Goal: Task Accomplishment & Management: Use online tool/utility

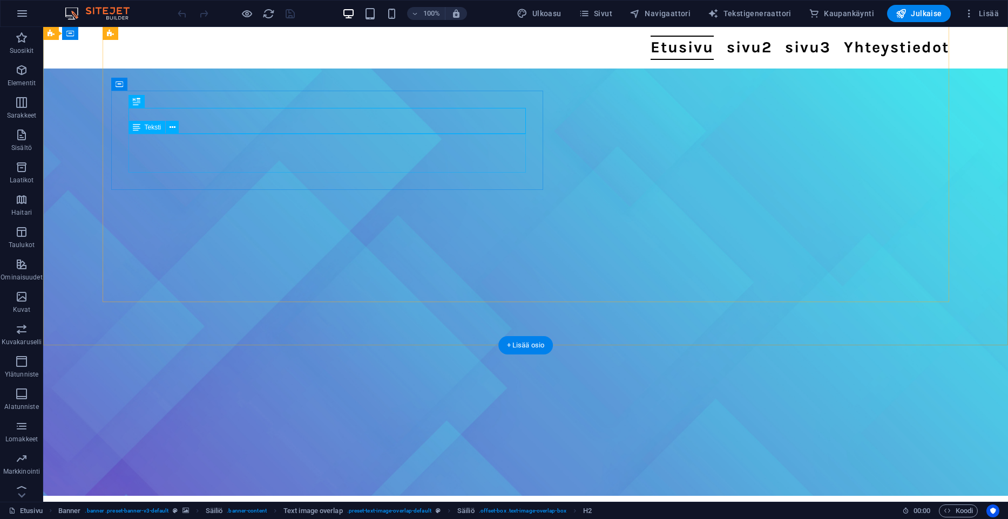
scroll to position [133, 0]
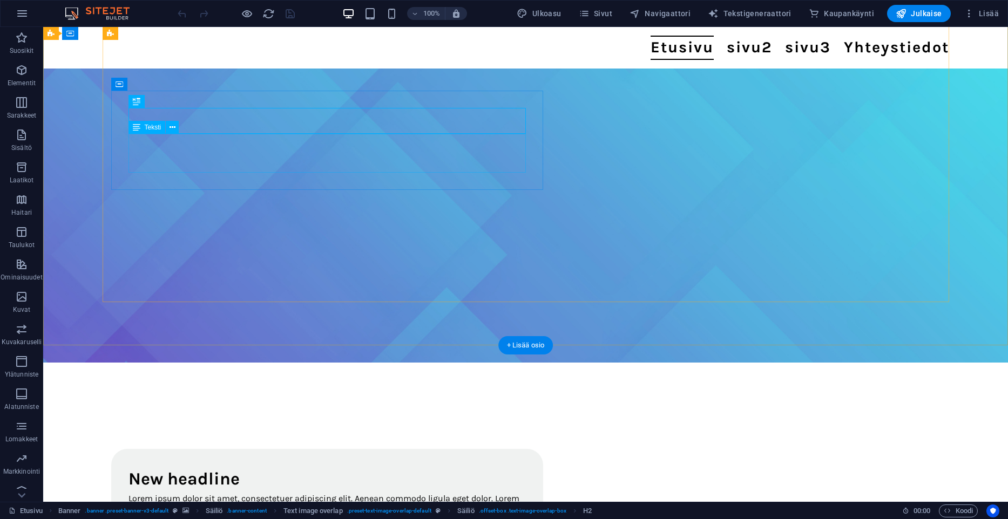
click at [264, 492] on div "Lorem ipsum dolor sit amet, consectetuer adipiscing elit. Aenean commodo ligula…" at bounding box center [326, 511] width 397 height 39
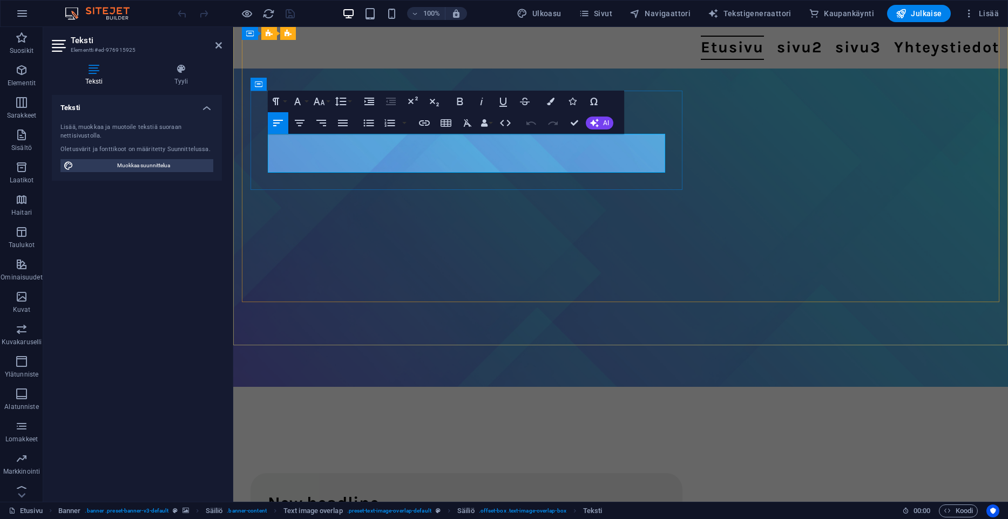
scroll to position [0, 0]
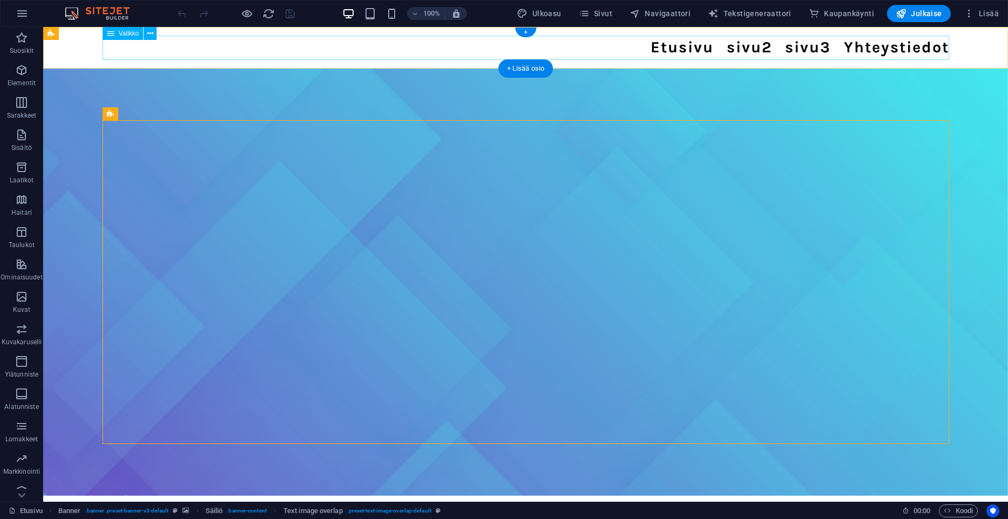
click at [790, 41] on nav "Etusivu sivu2 sivu3 Yhteystiedot" at bounding box center [526, 48] width 846 height 24
click at [306, 54] on nav "Etusivu sivu2 sivu3 Yhteystiedot" at bounding box center [526, 48] width 846 height 24
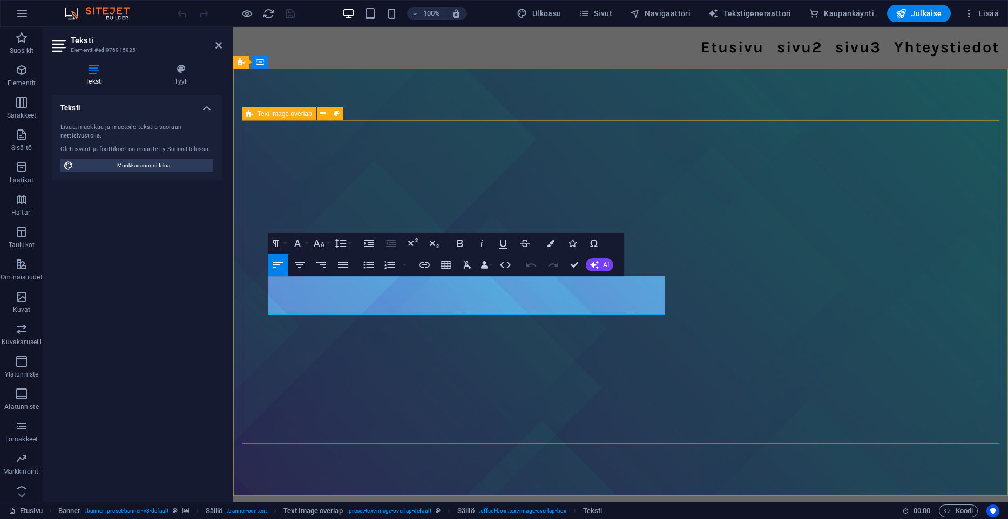
drag, startPoint x: 531, startPoint y: 309, endPoint x: 190, endPoint y: 277, distance: 342.0
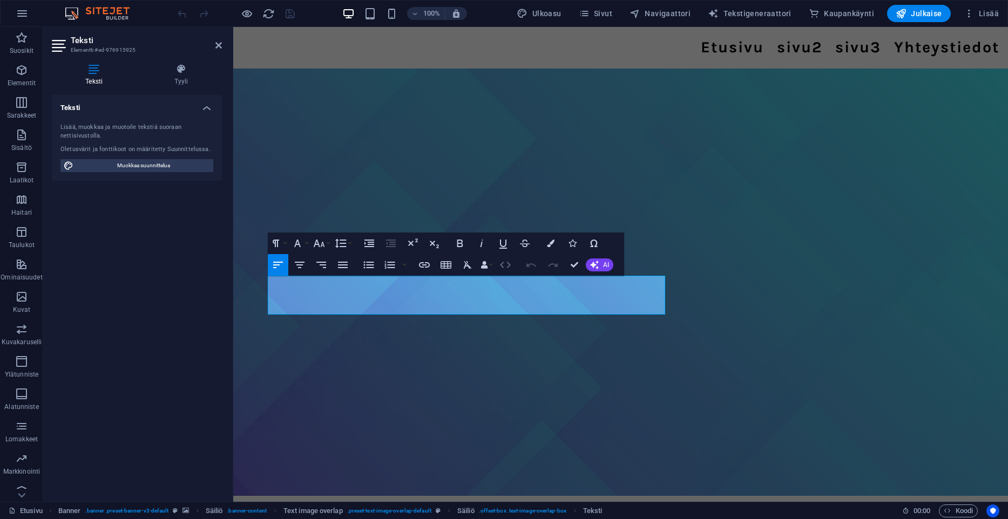
click at [503, 266] on icon "button" at bounding box center [505, 265] width 13 height 13
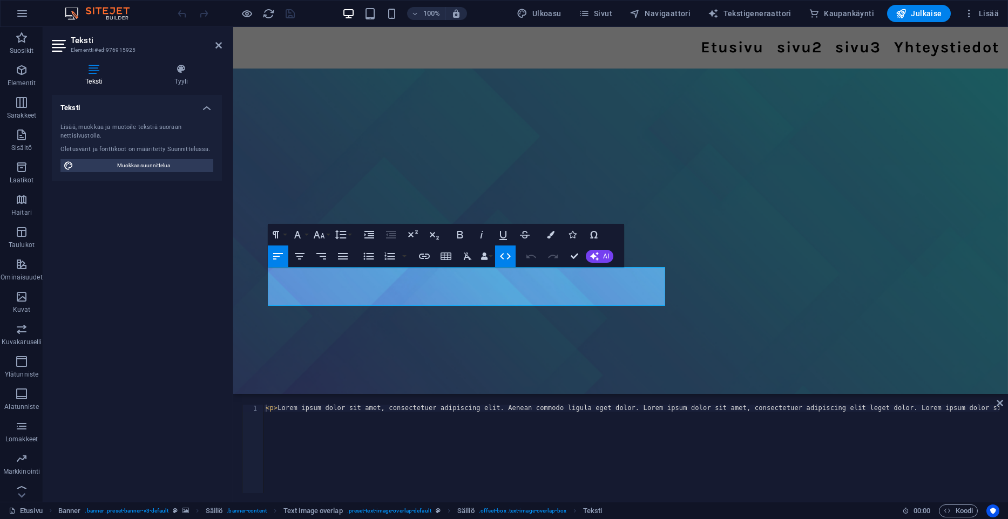
type textarea "<p>Lorem ipsum dolor sit amet, consectetuer adipiscing elit. Aenean commodo lig…"
drag, startPoint x: 527, startPoint y: 413, endPoint x: 938, endPoint y: 414, distance: 411.2
click at [937, 414] on div "< p > Lorem ipsum dolor sit amet, consectetuer adipiscing elit. Aenean commodo …" at bounding box center [515, 456] width 965 height 103
click at [938, 414] on div "< p > Lorem ipsum dolor sit amet, consectetuer adipiscing elit. Aenean commodo …" at bounding box center [515, 456] width 965 height 103
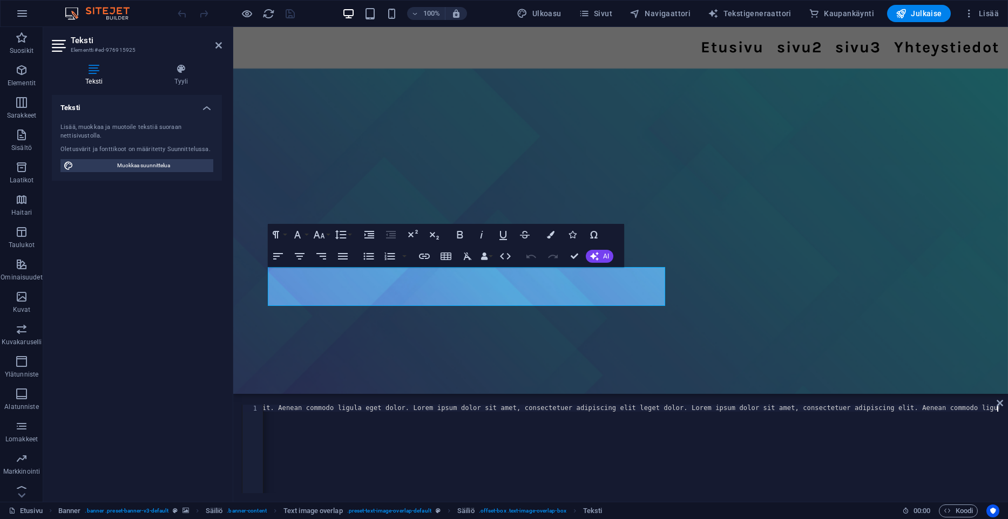
drag, startPoint x: 339, startPoint y: 400, endPoint x: 334, endPoint y: 409, distance: 10.4
click at [335, 408] on div "<p>Lorem ipsum dolor sit amet, consectetuer adipiscing elit. Aenean commodo lig…" at bounding box center [620, 449] width 774 height 106
drag, startPoint x: 334, startPoint y: 409, endPoint x: 199, endPoint y: 398, distance: 135.9
click at [263, 405] on div "< p > Lorem ipsum dolor sit amet, consectetuer adipiscing elit. Aenean commodo …" at bounding box center [631, 449] width 736 height 89
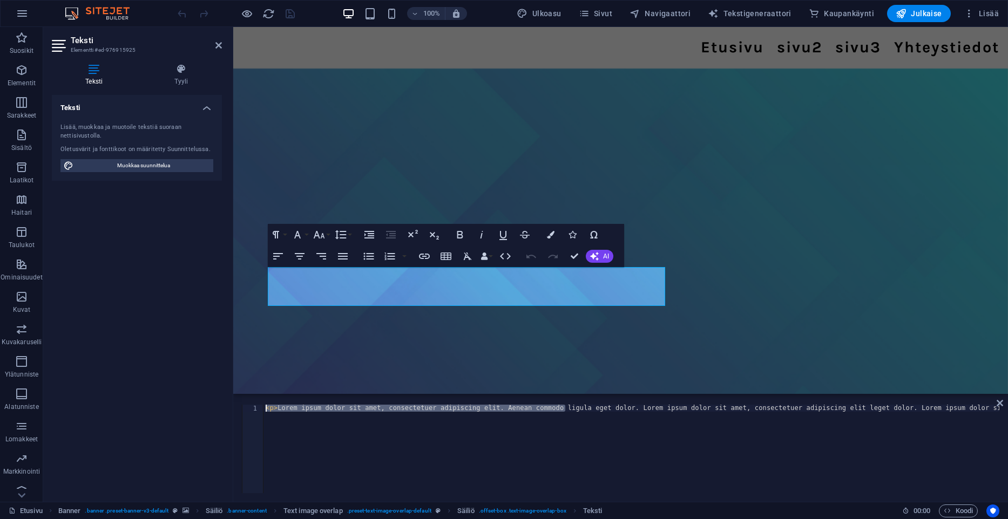
scroll to position [0, 230]
drag, startPoint x: 330, startPoint y: 413, endPoint x: 358, endPoint y: 432, distance: 34.6
click at [195, 412] on div "< p > Lorem ipsum dolor sit amet, consectetuer adipiscing elit. Aenean commodo …" at bounding box center [515, 456] width 965 height 103
drag, startPoint x: 405, startPoint y: 446, endPoint x: 142, endPoint y: 267, distance: 318.1
click at [405, 446] on div "< p > Lorem ipsum dolor sit amet, consectetuer adipiscing elit. Aenean commodo …" at bounding box center [515, 456] width 965 height 103
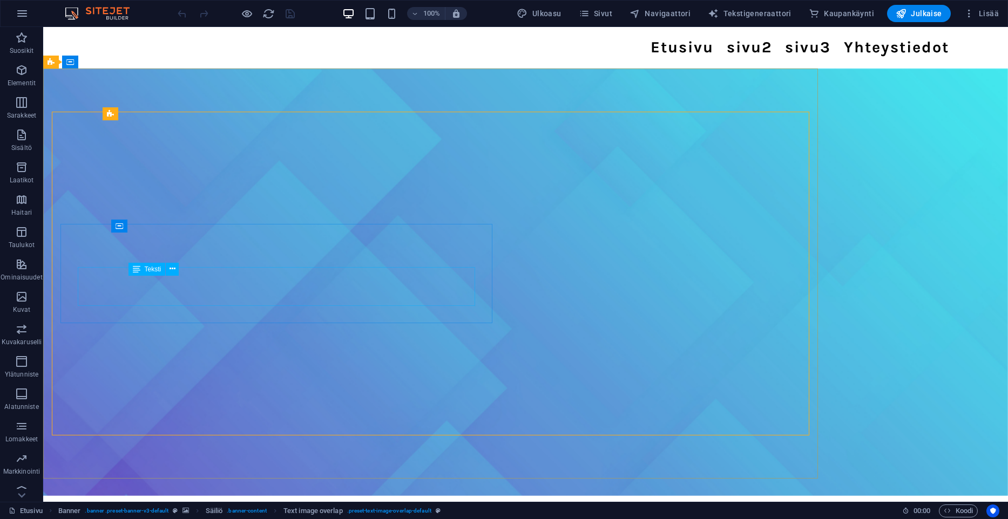
click at [658, 16] on span "Navigaattori" at bounding box center [659, 13] width 61 height 11
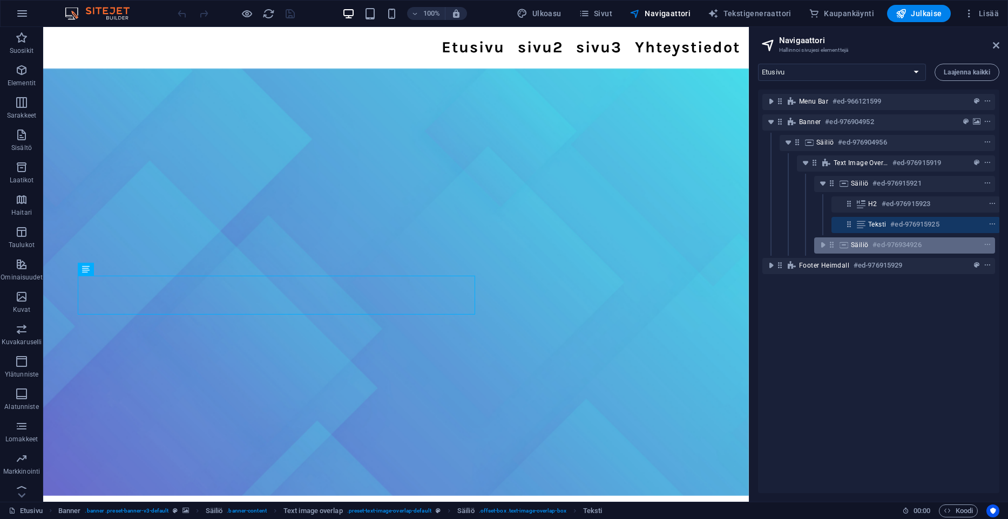
scroll to position [0, 1]
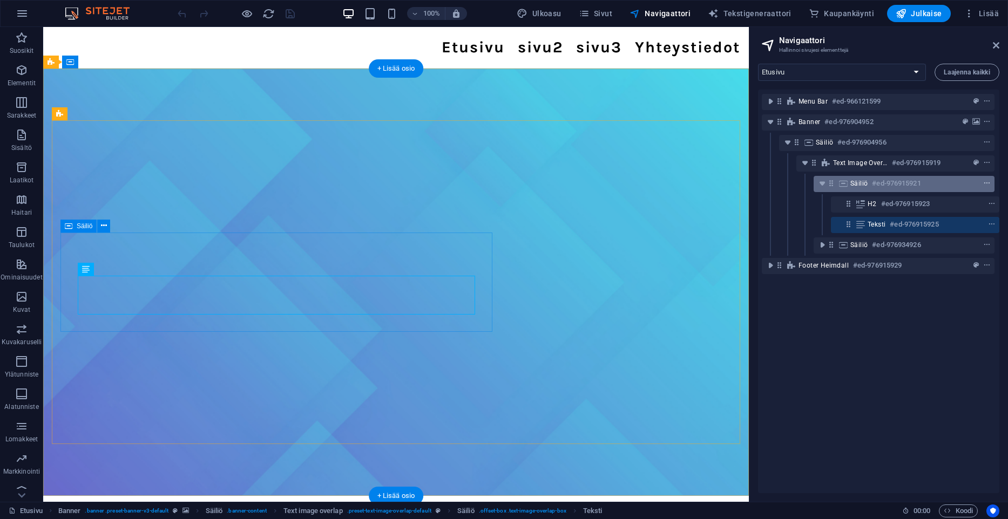
click at [985, 185] on icon "context-menu" at bounding box center [987, 184] width 8 height 8
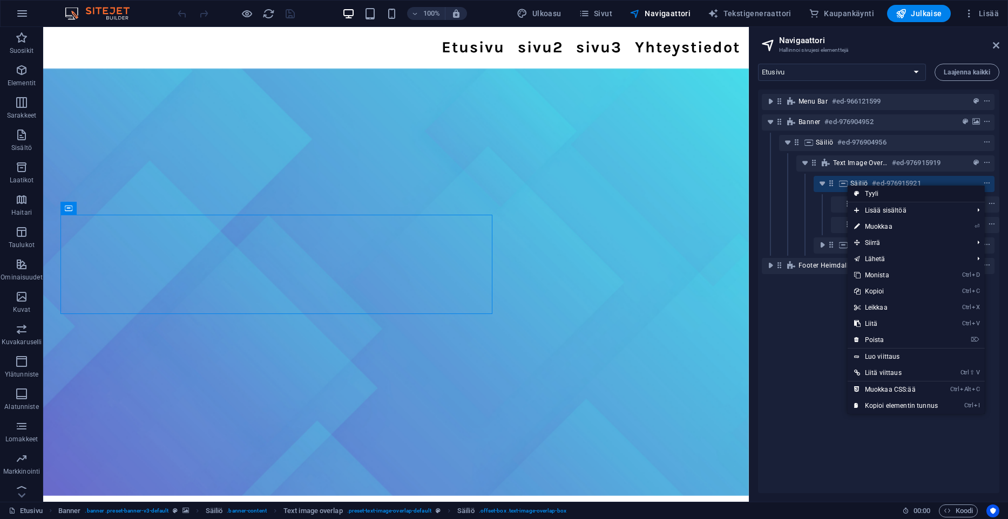
scroll to position [18, 0]
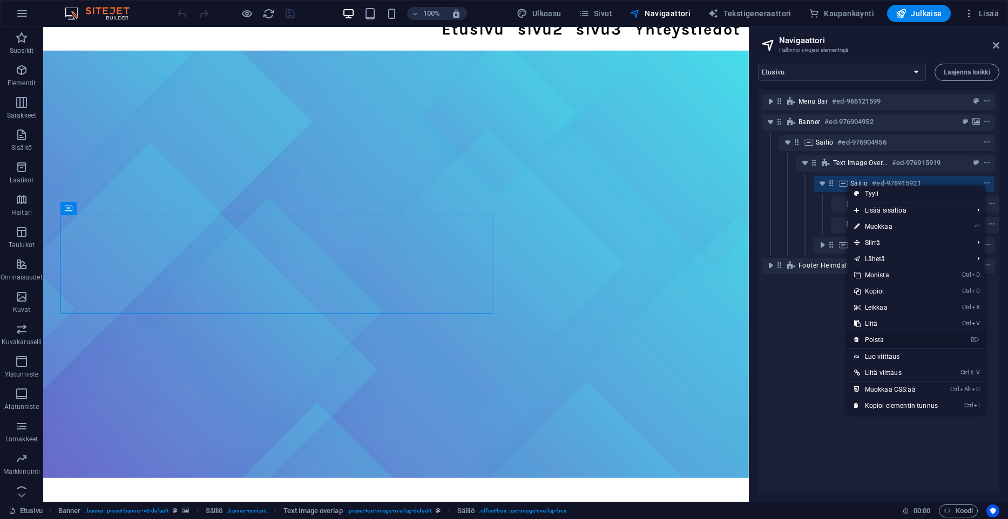
click at [891, 337] on link "⌦ Poista" at bounding box center [895, 340] width 97 height 16
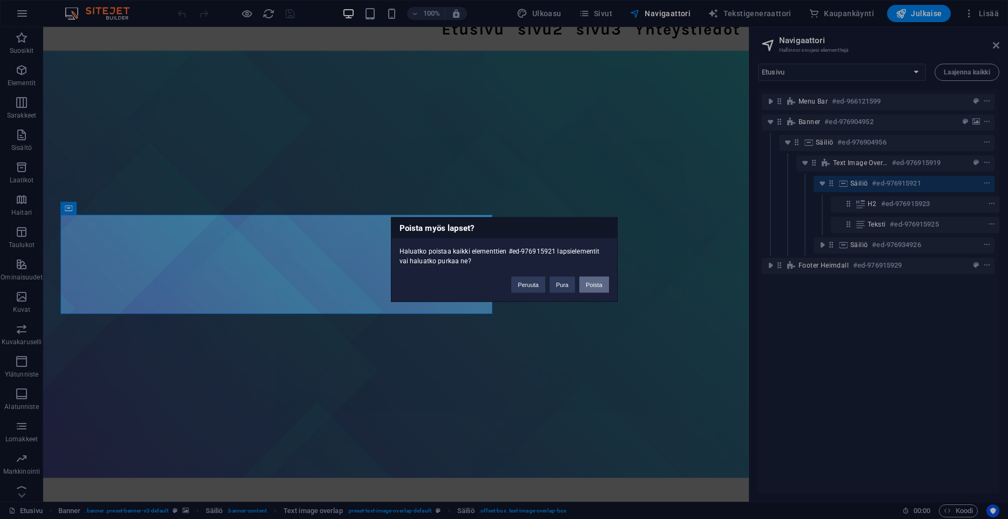
drag, startPoint x: 588, startPoint y: 287, endPoint x: 542, endPoint y: 262, distance: 51.9
click at [588, 287] on button "Poista" at bounding box center [594, 285] width 30 height 16
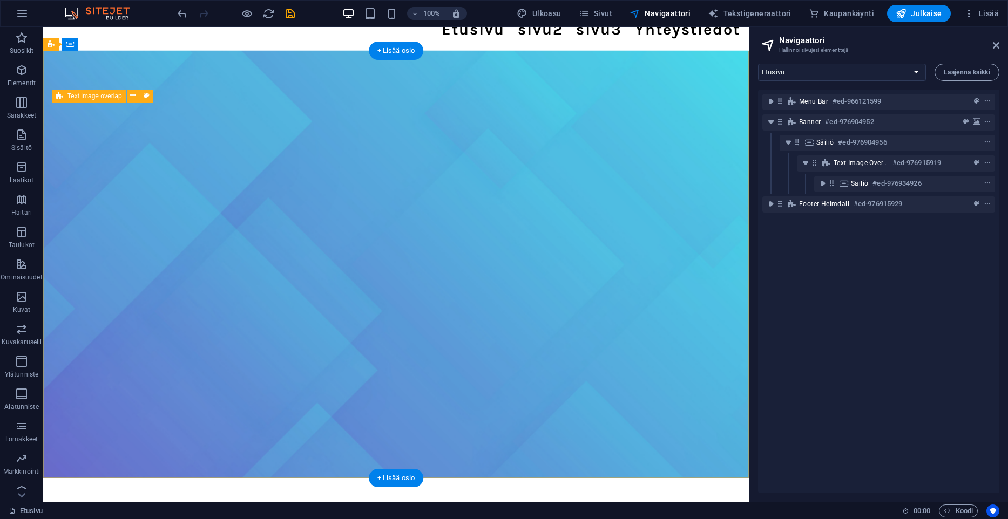
scroll to position [0, 0]
click at [984, 162] on icon "context-menu" at bounding box center [987, 163] width 8 height 8
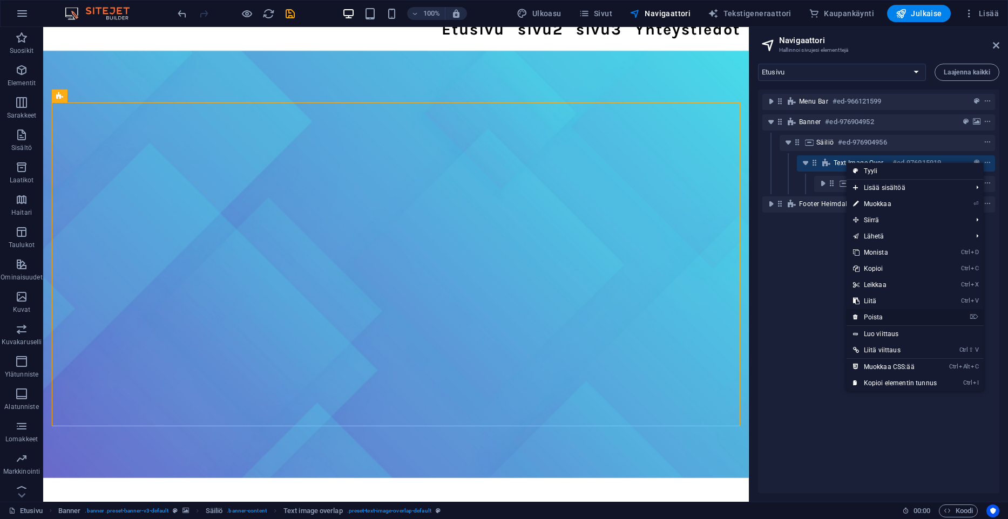
click at [887, 314] on link "⌦ Poista" at bounding box center [894, 317] width 97 height 16
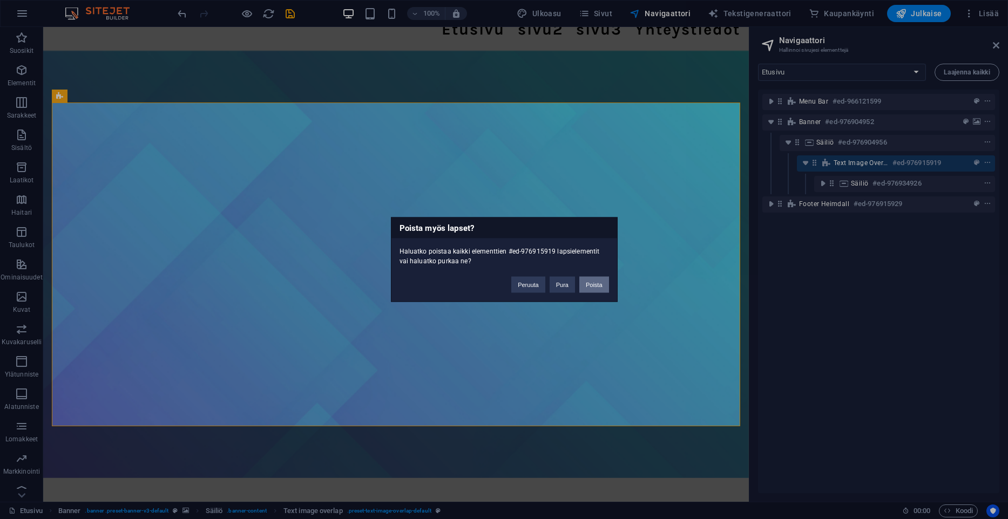
click at [590, 284] on button "Poista" at bounding box center [594, 285] width 30 height 16
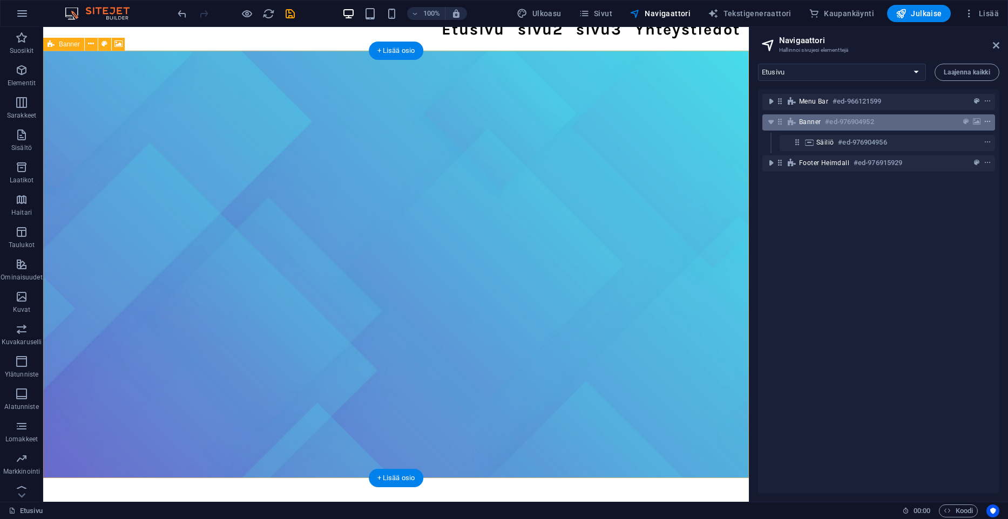
click at [988, 121] on icon "context-menu" at bounding box center [987, 122] width 8 height 8
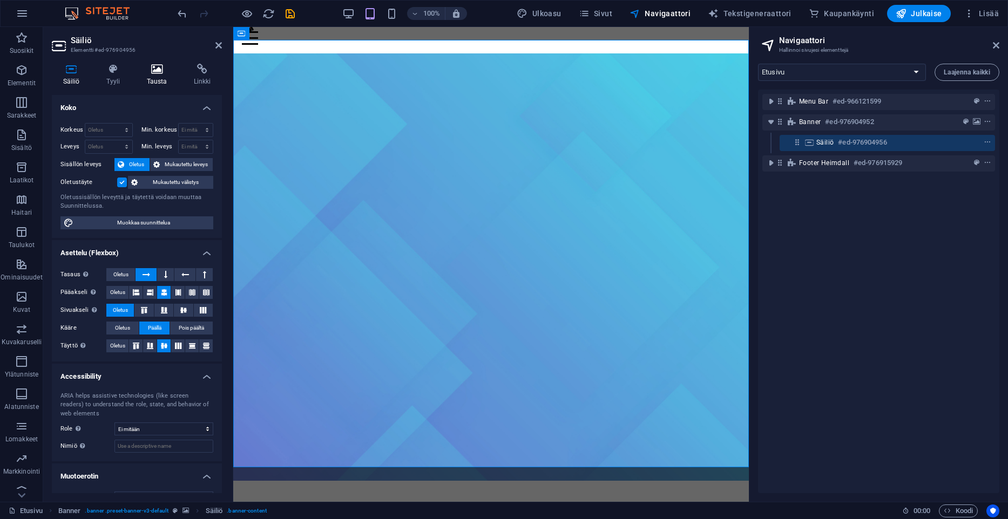
click at [159, 85] on h4 "Tausta" at bounding box center [158, 75] width 47 height 23
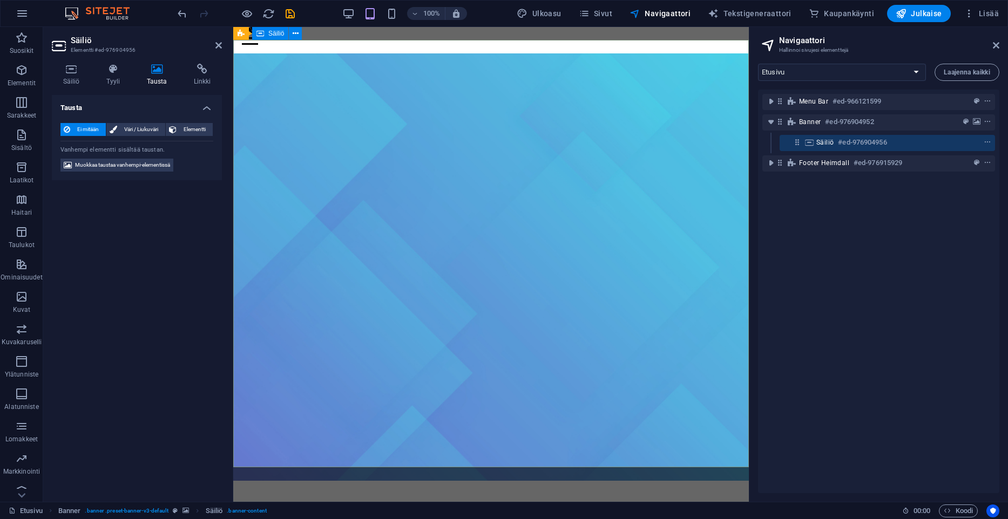
drag, startPoint x: 316, startPoint y: 103, endPoint x: 311, endPoint y: 98, distance: 6.9
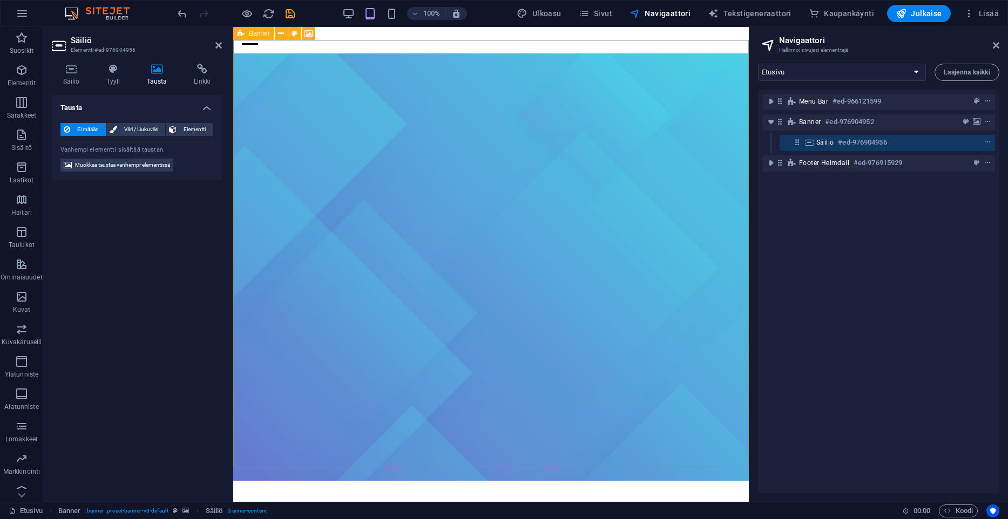
click at [241, 33] on icon at bounding box center [240, 33] width 7 height 13
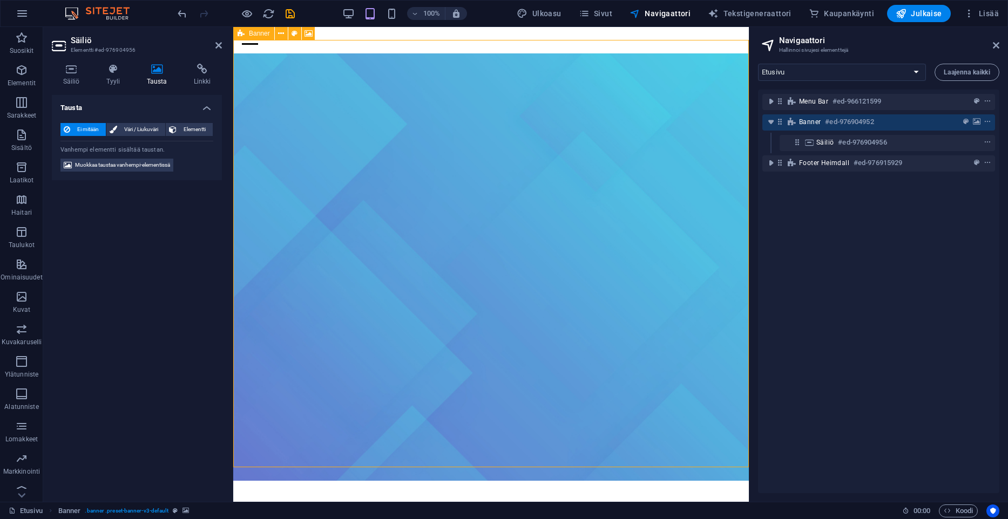
click at [241, 33] on icon at bounding box center [240, 33] width 7 height 13
select select "vh"
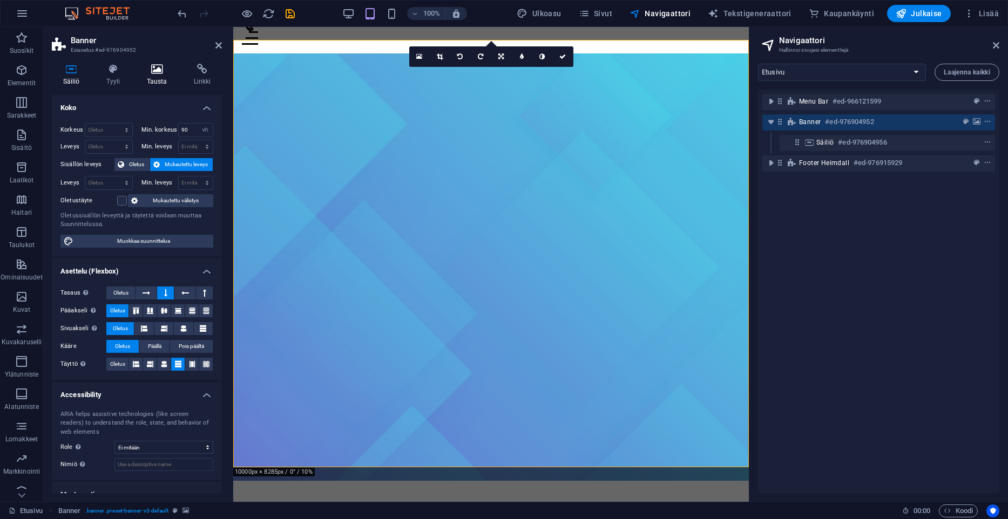
click at [161, 66] on icon at bounding box center [156, 69] width 43 height 11
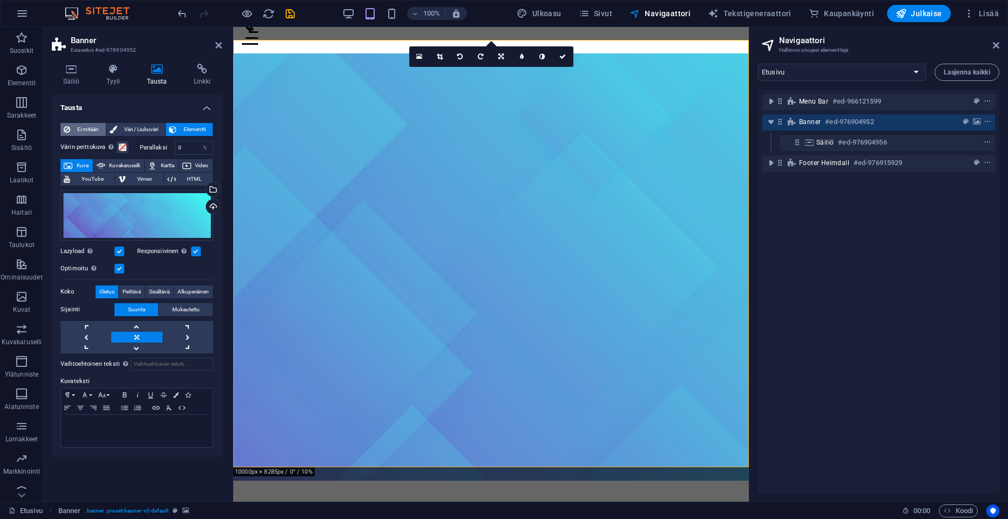
click at [92, 128] on span "Ei mitään" at bounding box center [87, 129] width 29 height 13
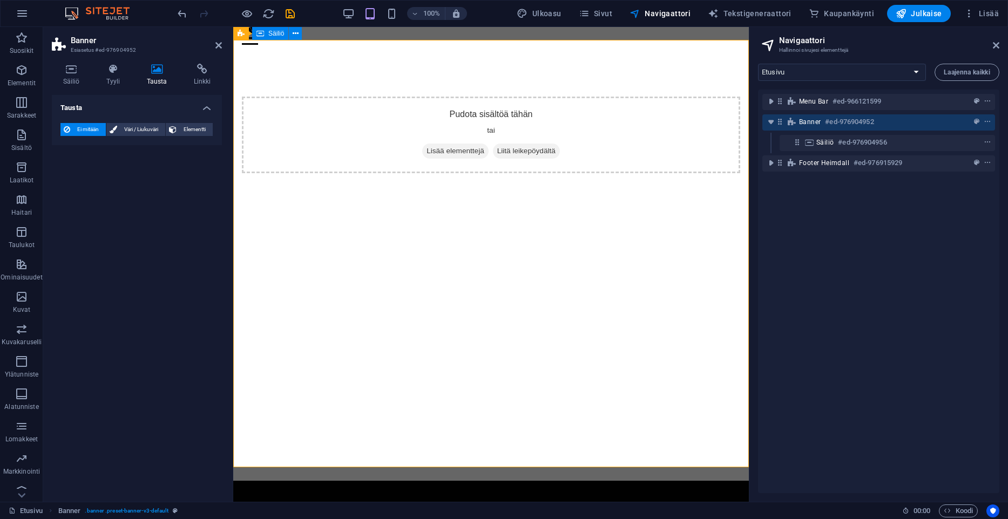
click at [557, 173] on div "Pudota sisältöä tähän tai Lisää elementtejä Liitä leikepöydältä" at bounding box center [491, 135] width 498 height 77
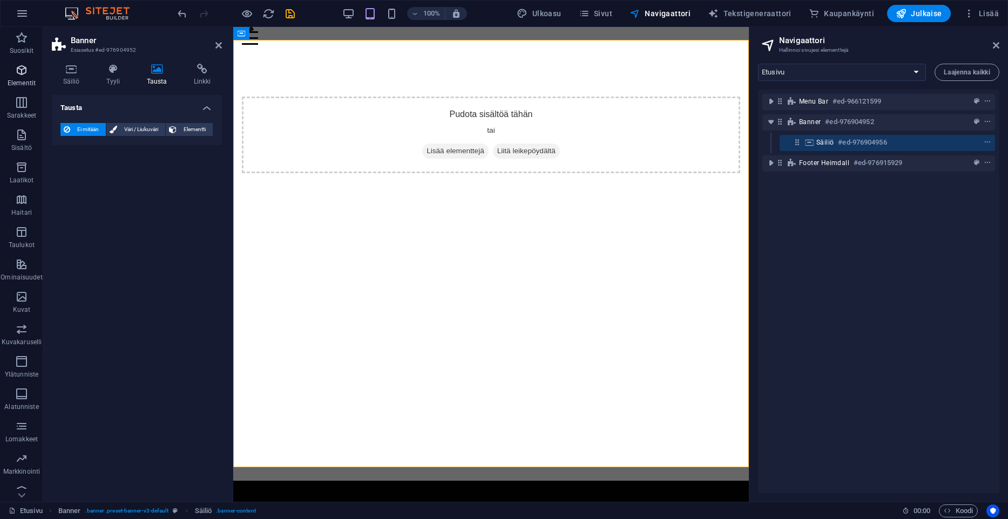
click at [13, 70] on span "Elementit" at bounding box center [21, 77] width 43 height 26
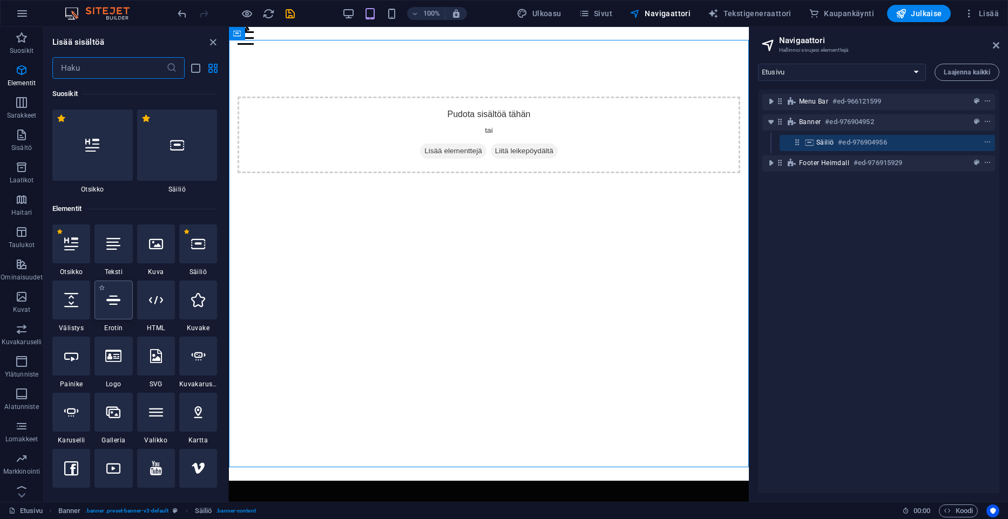
scroll to position [115, 0]
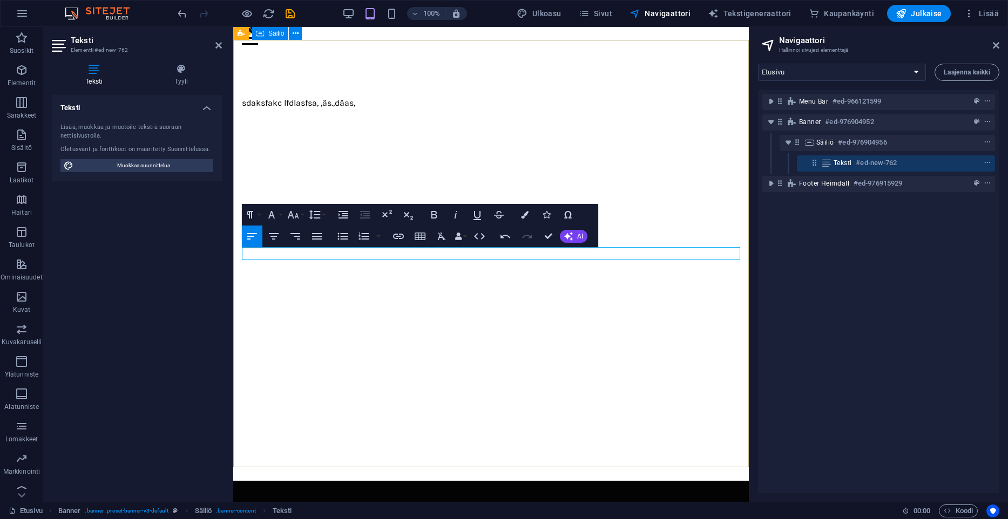
click at [635, 153] on div "sdaksfakc lfdlasfsa, ,äs.,däas," at bounding box center [490, 102] width 515 height 99
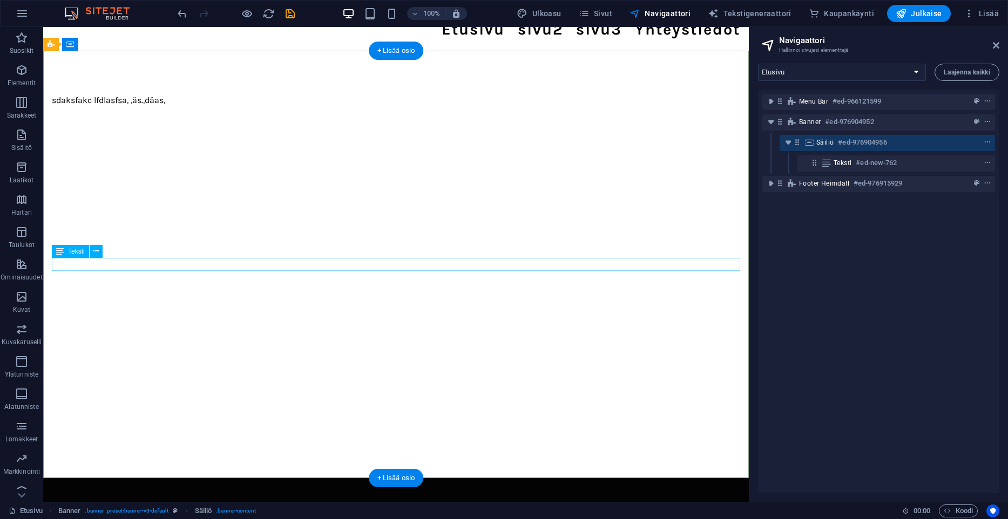
click at [193, 107] on div "sdaksfakc lfdlasfsa, ,äs.,däas," at bounding box center [396, 100] width 688 height 13
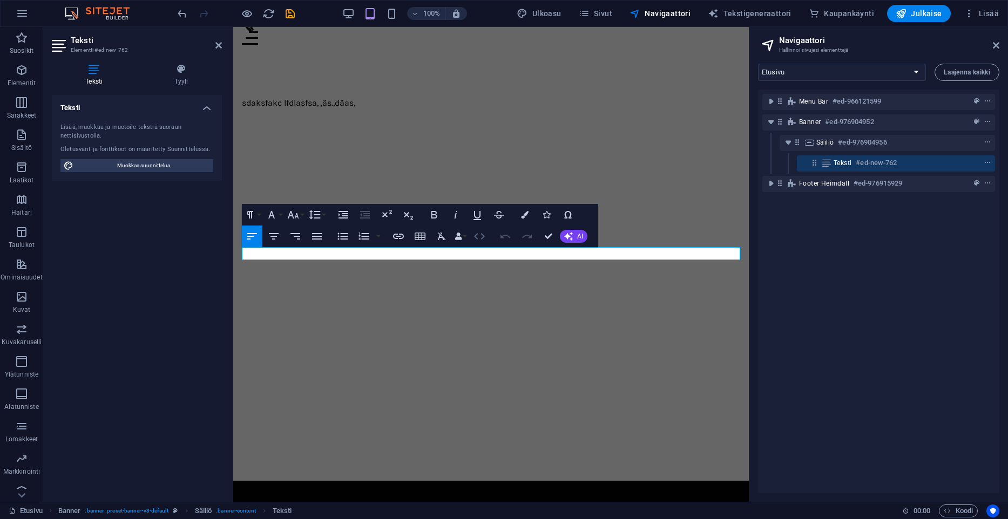
click at [476, 231] on icon "button" at bounding box center [479, 236] width 13 height 13
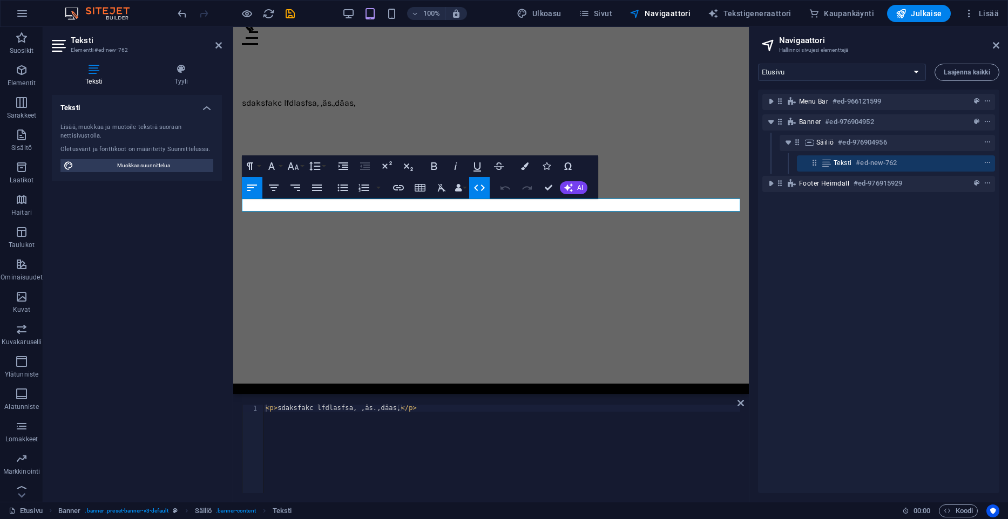
click at [482, 187] on icon "button" at bounding box center [479, 187] width 13 height 13
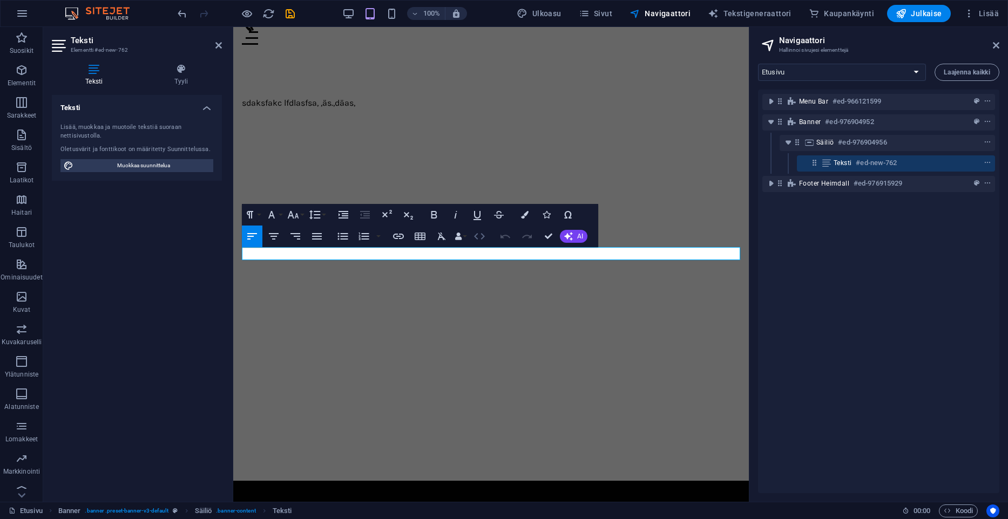
click at [480, 242] on icon "button" at bounding box center [479, 236] width 13 height 13
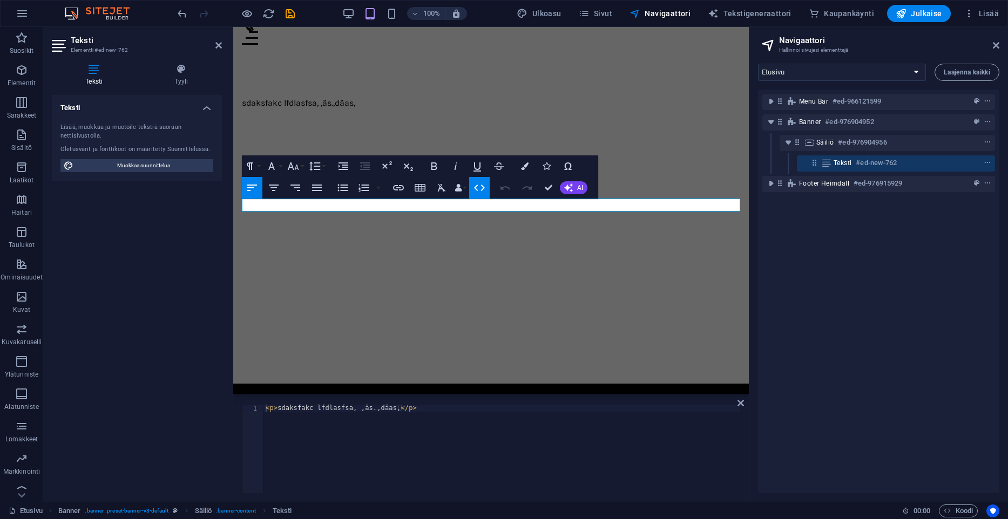
type textarea "<p>sdaksfakc lfdlasfsa, ,äs.,däas,</p>"
drag, startPoint x: 332, startPoint y: 414, endPoint x: 224, endPoint y: 412, distance: 108.0
click at [263, 412] on div "< p > sdaksfakc lfdlasfsa, ,äs.,däas, </ p >" at bounding box center [501, 449] width 477 height 89
click at [359, 447] on div "< p > sdaksfakc lfdlasfsa, ,äs.,däas, </ p >" at bounding box center [501, 456] width 477 height 103
click at [378, 153] on div "sdaksfakc lfdlasfsa, ,äs.,däas," at bounding box center [490, 102] width 515 height 99
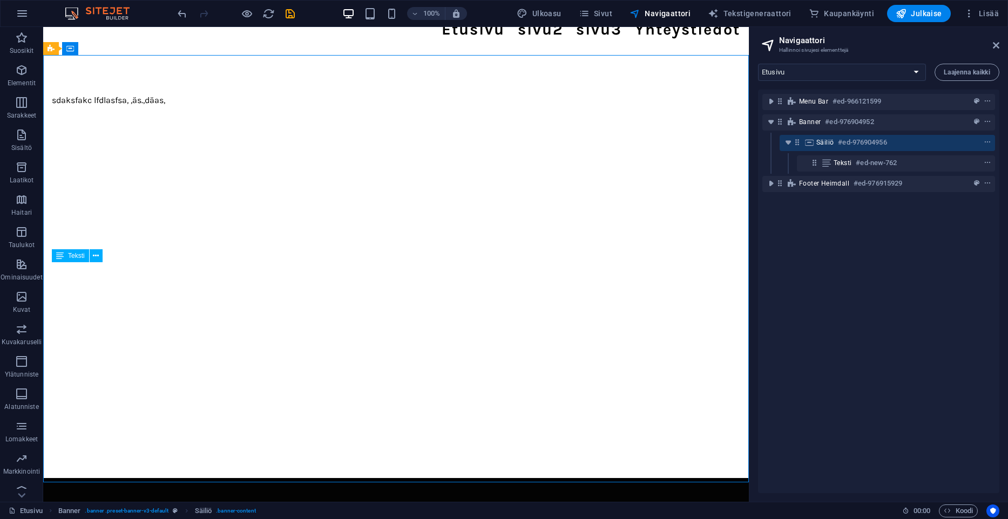
drag, startPoint x: 373, startPoint y: 202, endPoint x: 137, endPoint y: 188, distance: 236.8
click at [137, 150] on div "sdaksfakc lfdlasfsa, ,äs.,däas," at bounding box center [395, 100] width 705 height 99
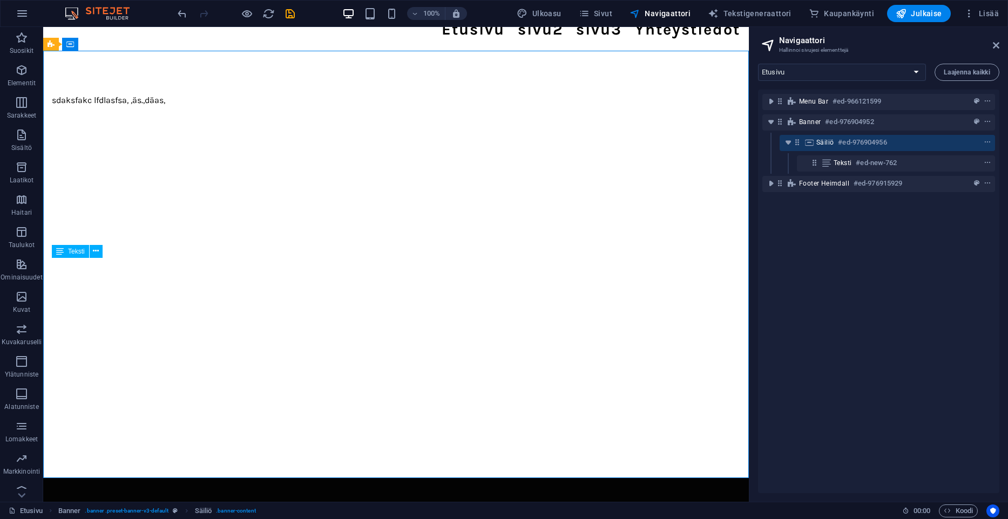
click at [168, 107] on div "sdaksfakc lfdlasfsa, ,äs.,däas," at bounding box center [396, 100] width 688 height 13
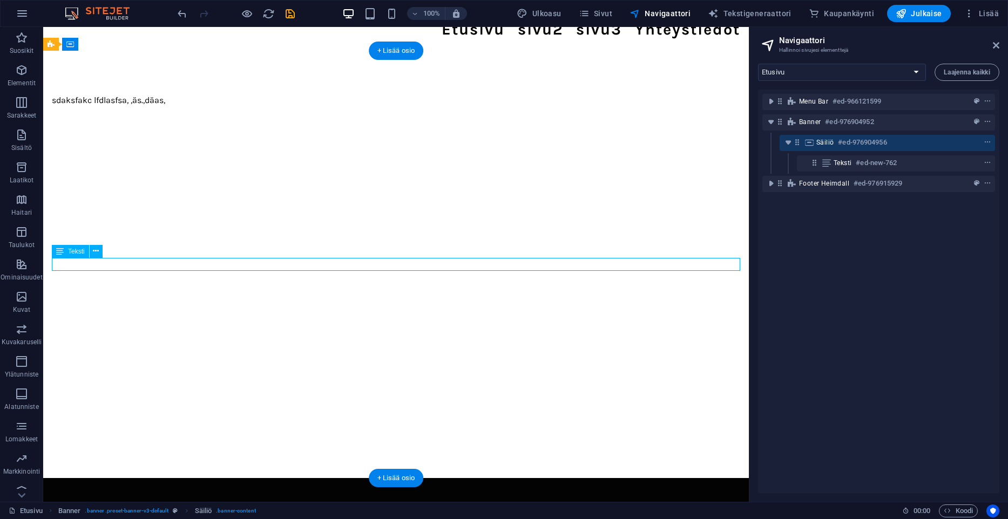
click at [168, 107] on div "sdaksfakc lfdlasfsa, ,äs.,däas," at bounding box center [396, 100] width 688 height 13
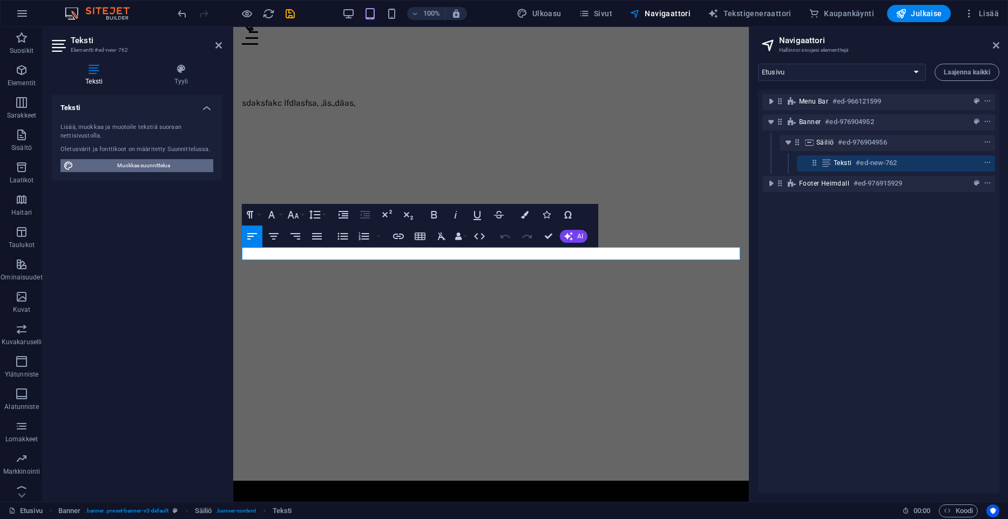
drag, startPoint x: 134, startPoint y: 247, endPoint x: 140, endPoint y: 163, distance: 83.9
click at [140, 163] on span "Muokkaa suunnittelua" at bounding box center [143, 165] width 133 height 13
select select "px"
select select "400"
select select "px"
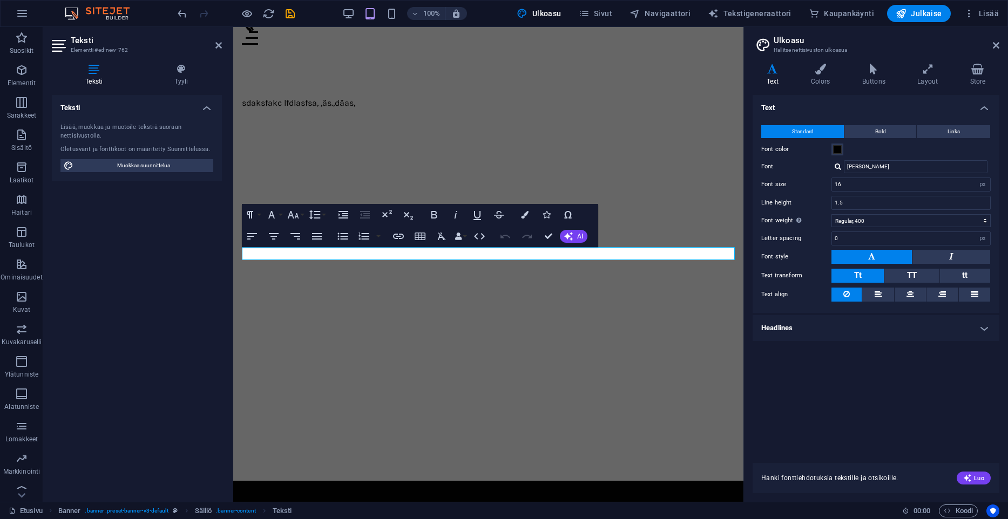
click at [822, 334] on h4 "Headlines" at bounding box center [875, 328] width 247 height 26
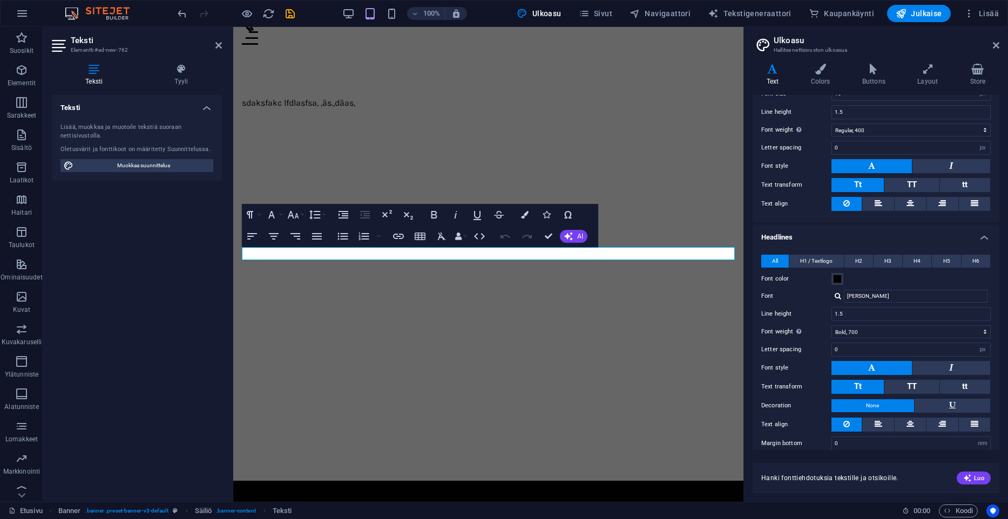
scroll to position [100, 0]
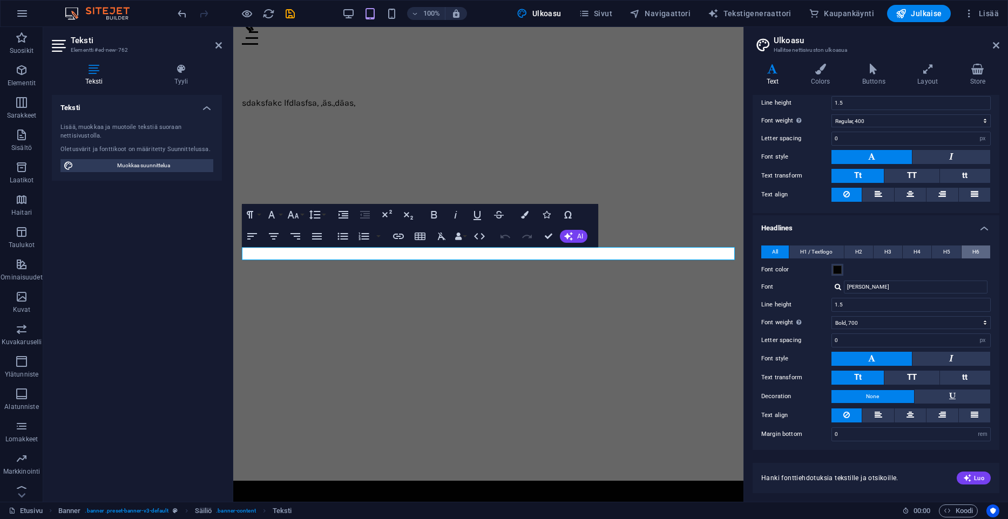
click at [970, 250] on button "H6" at bounding box center [975, 252] width 29 height 13
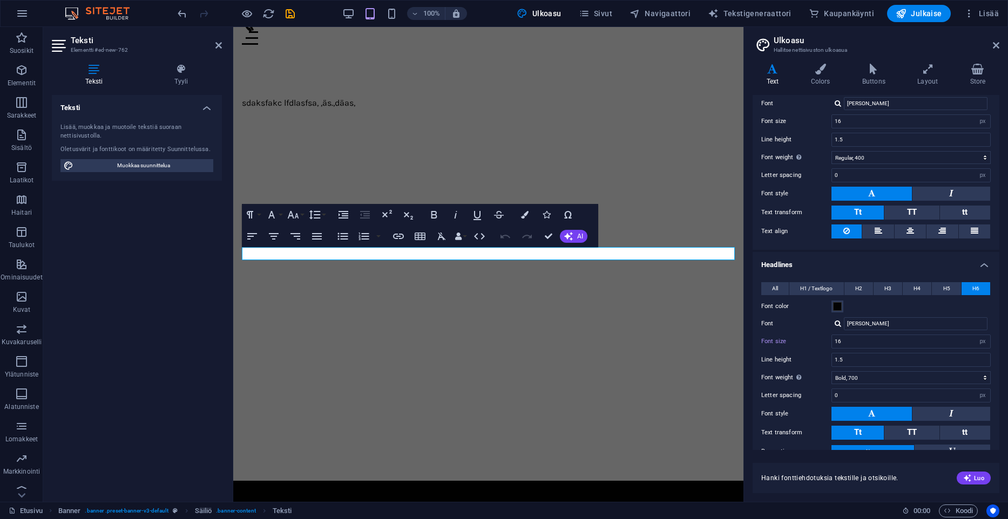
scroll to position [0, 0]
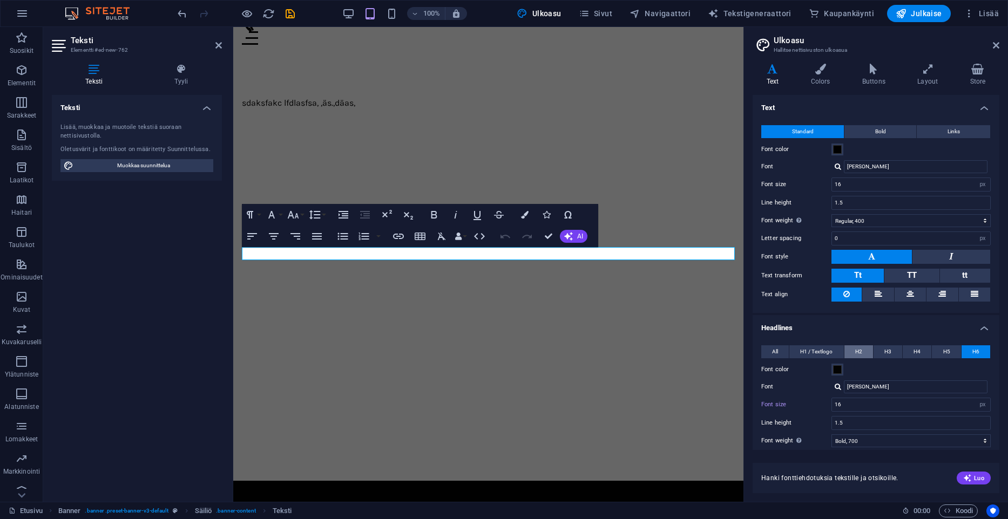
click at [859, 346] on span "H2" at bounding box center [858, 351] width 7 height 13
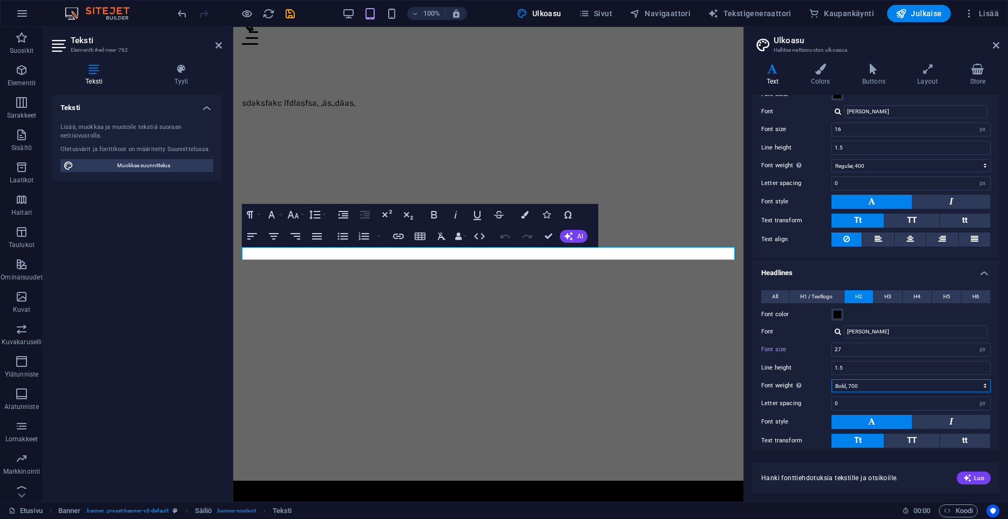
click at [831, 379] on select "Thin, 100 Extra-light, 200 Light, 300 Regular, 400 Medium, 500 Semi-bold, 600 B…" at bounding box center [910, 385] width 159 height 13
select select "500"
click option "Medium, 500" at bounding box center [0, 0] width 0 height 0
click at [454, 127] on div "sdaksfakc lfdlasfsa, ,äs.,däas," at bounding box center [488, 102] width 510 height 99
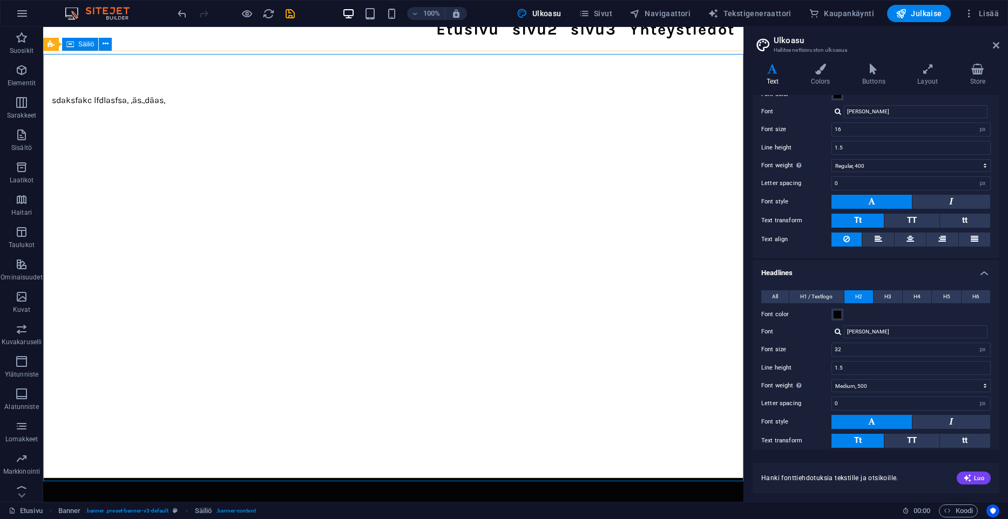
type input "32"
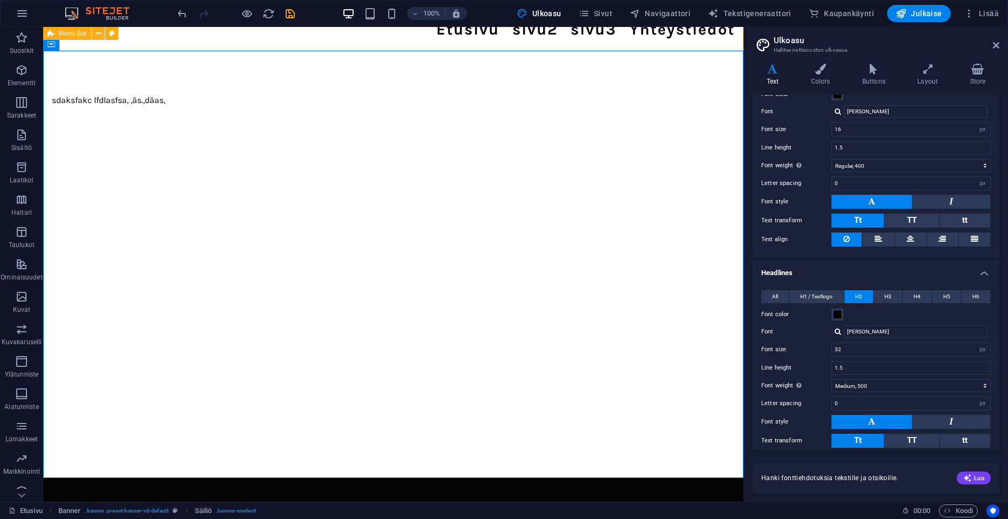
click at [67, 33] on span "Menu Bar" at bounding box center [73, 33] width 28 height 6
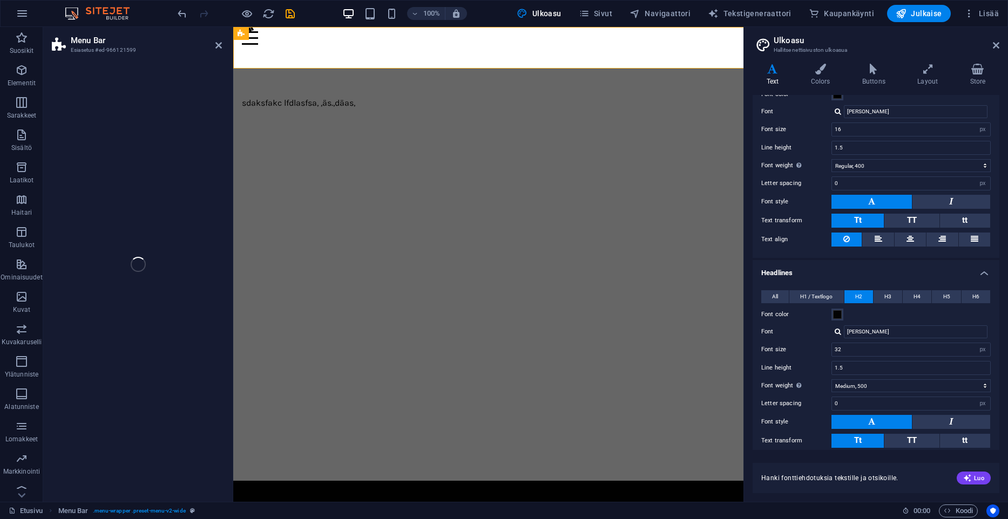
drag, startPoint x: 505, startPoint y: 157, endPoint x: 1022, endPoint y: 179, distance: 517.5
click at [505, 153] on div "sdaksfakc lfdlasfsa, ,äs.,däas," at bounding box center [488, 102] width 510 height 99
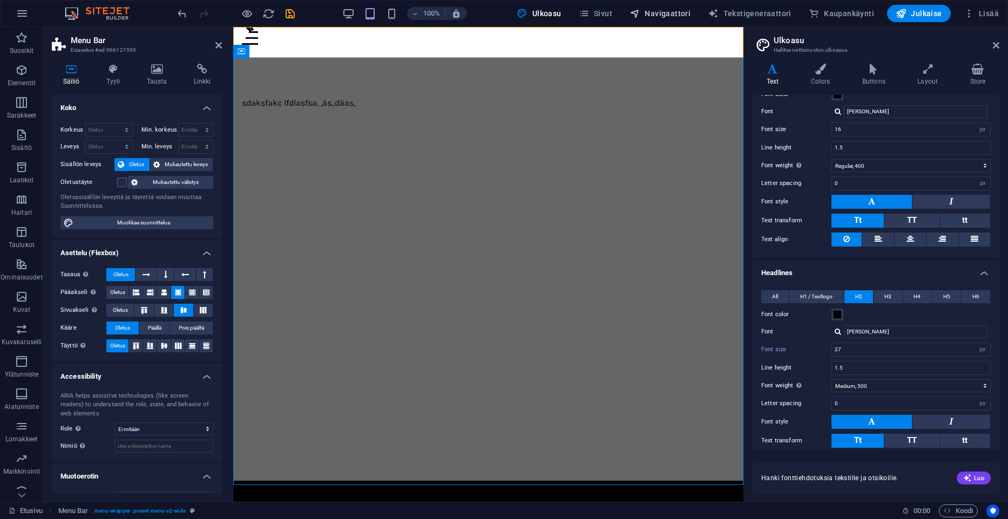
click at [675, 13] on span "Navigaattori" at bounding box center [659, 13] width 61 height 11
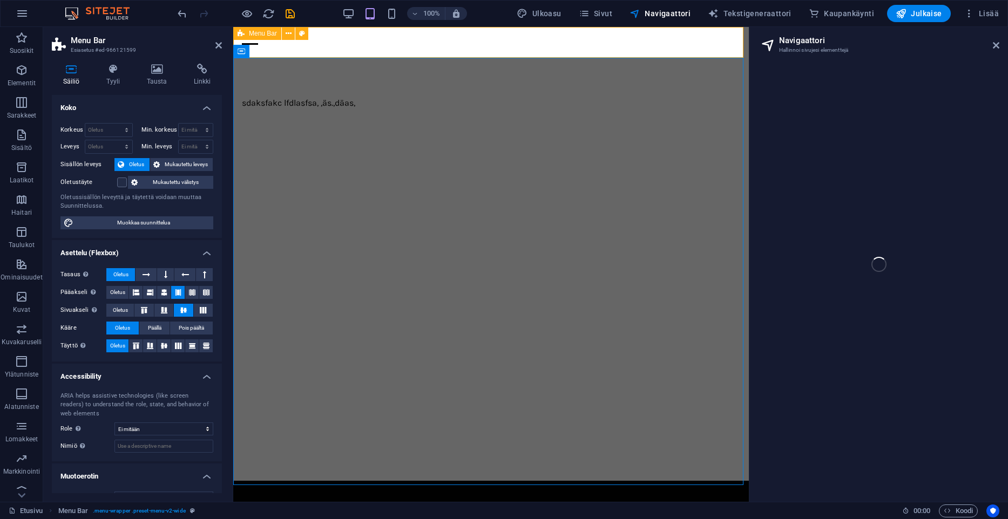
scroll to position [0, 0]
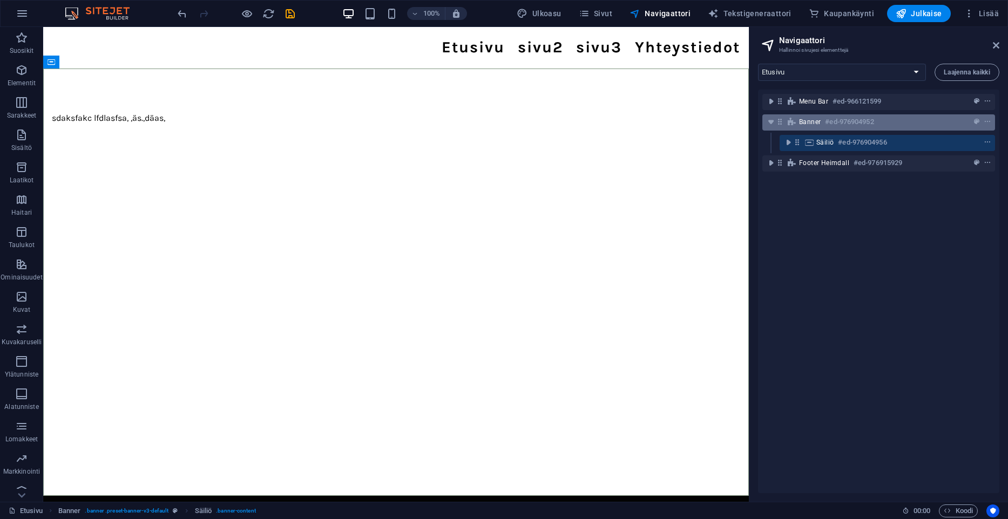
click at [804, 121] on span "Banner" at bounding box center [810, 122] width 22 height 9
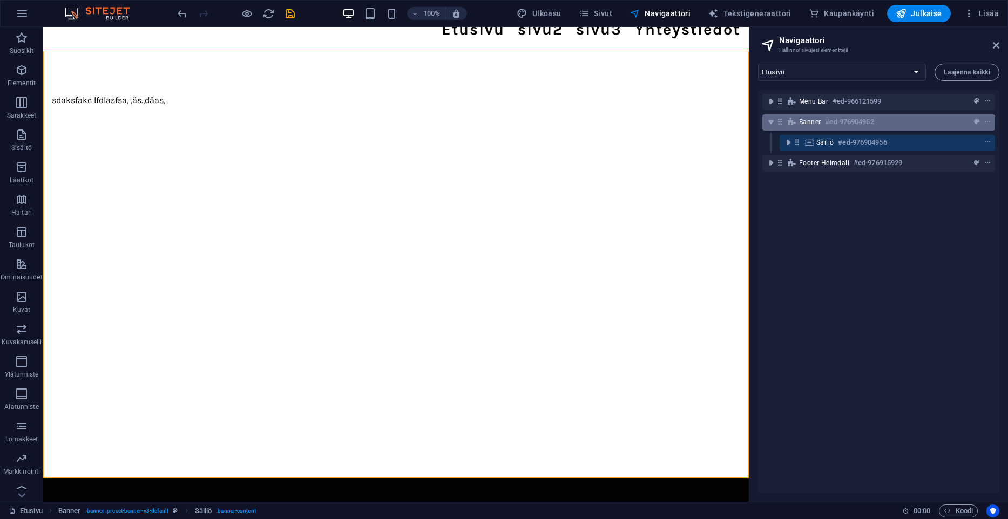
click at [804, 121] on span "Banner" at bounding box center [810, 122] width 22 height 9
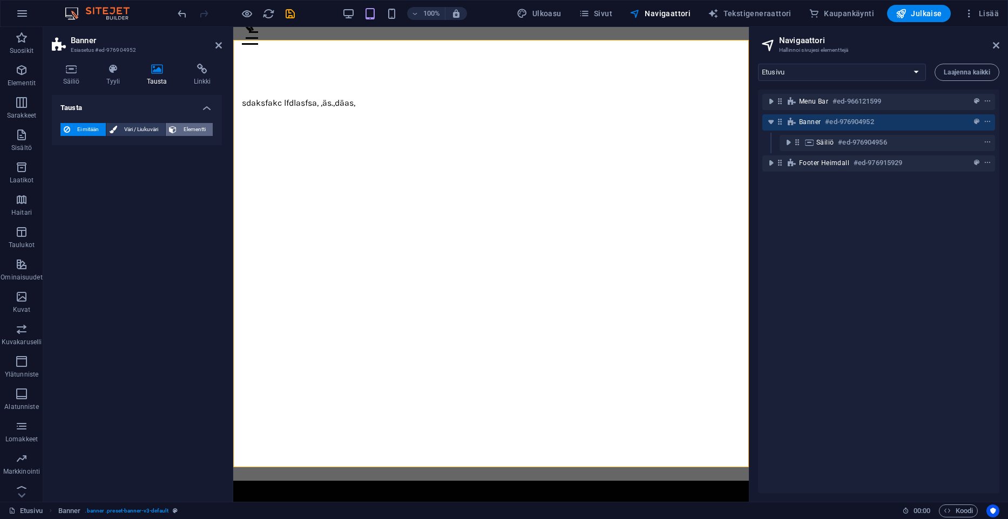
click at [194, 127] on span "Elementti" at bounding box center [195, 129] width 30 height 13
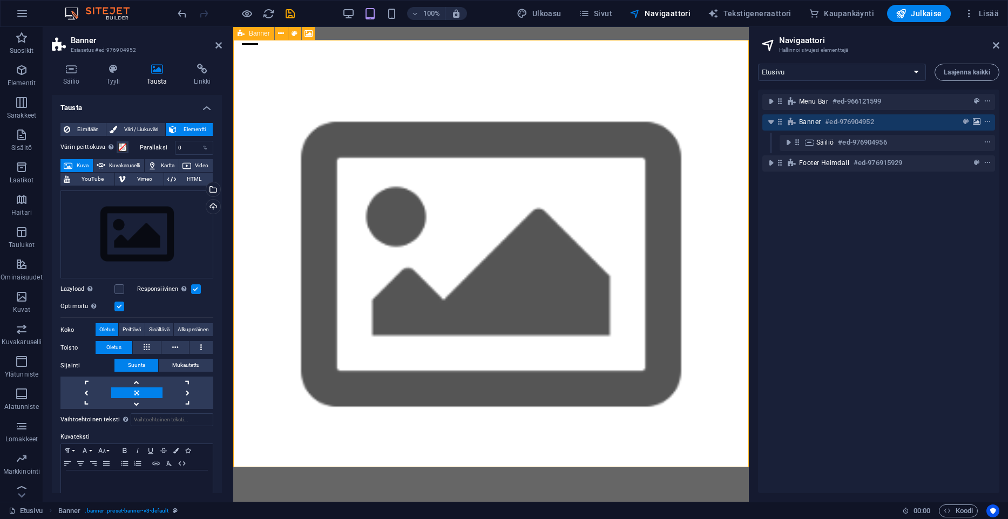
click at [978, 121] on icon "background" at bounding box center [977, 122] width 8 height 8
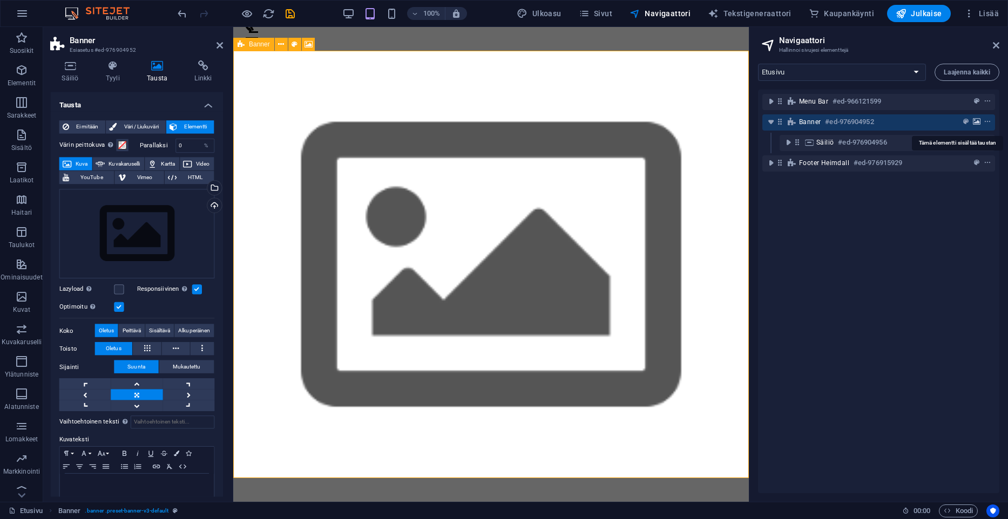
scroll to position [7, 0]
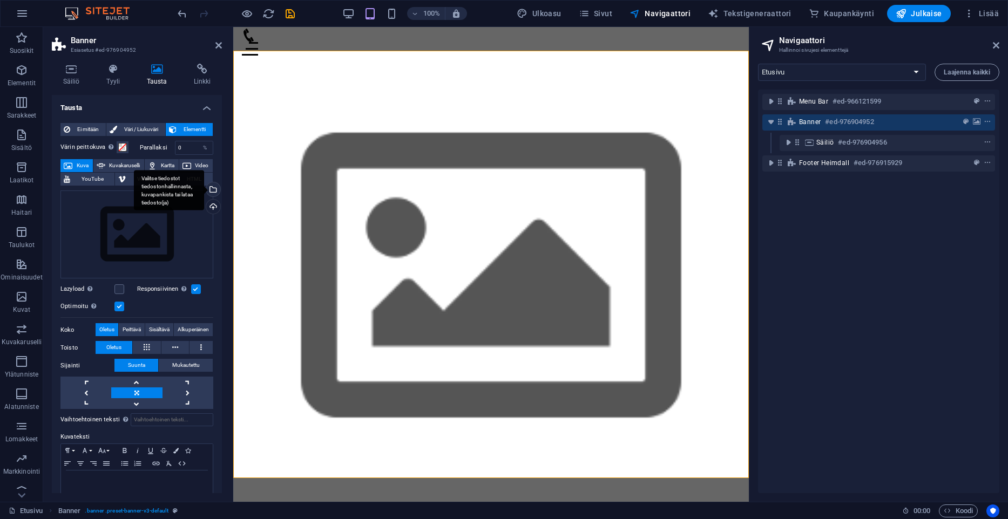
click at [214, 186] on div "Valitse tiedostot tiedostonhallinnasta, kuvapankista tai lataa tiedosto(ja)" at bounding box center [212, 190] width 16 height 16
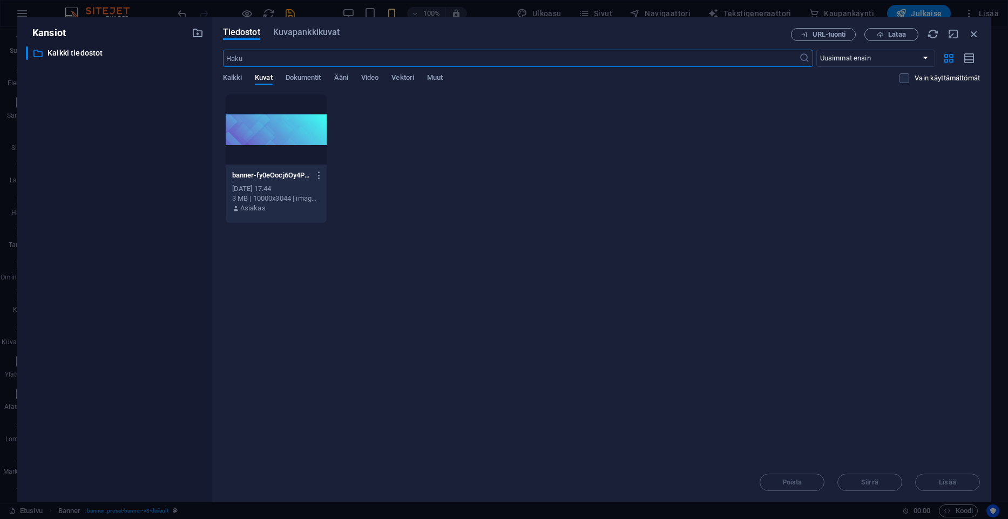
click at [615, 180] on div "banner-fy0eOocj6Oy4P_MCnV-Tcw.jpg banner-fy0eOocj6Oy4P_MCnV-Tcw.jpg [DATE] 17.4…" at bounding box center [601, 159] width 757 height 130
click at [875, 34] on span "Lataa" at bounding box center [891, 34] width 44 height 7
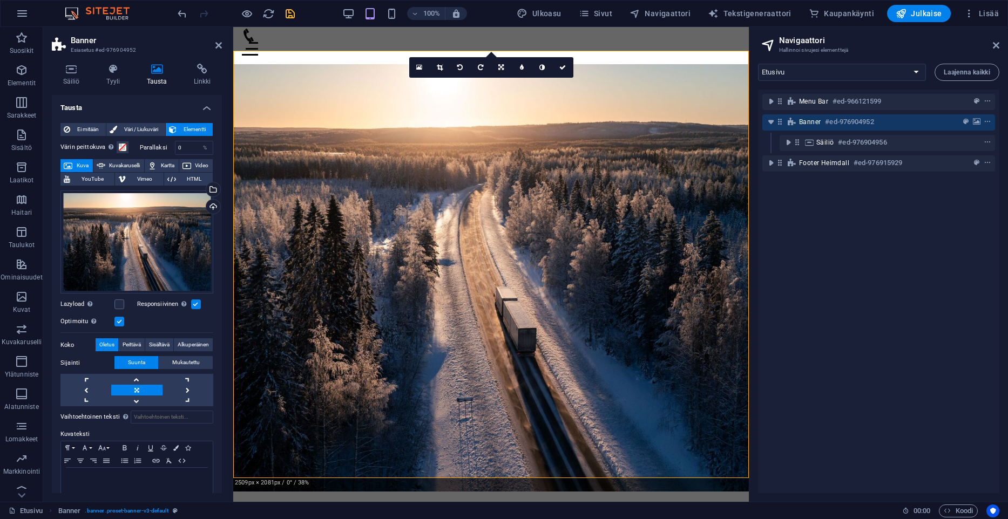
click at [290, 18] on icon "save" at bounding box center [290, 14] width 12 height 12
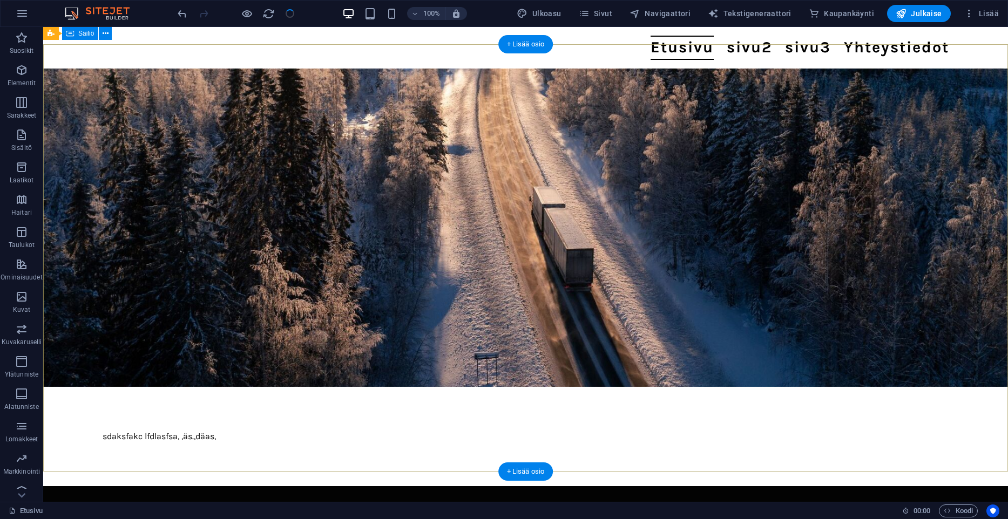
scroll to position [0, 0]
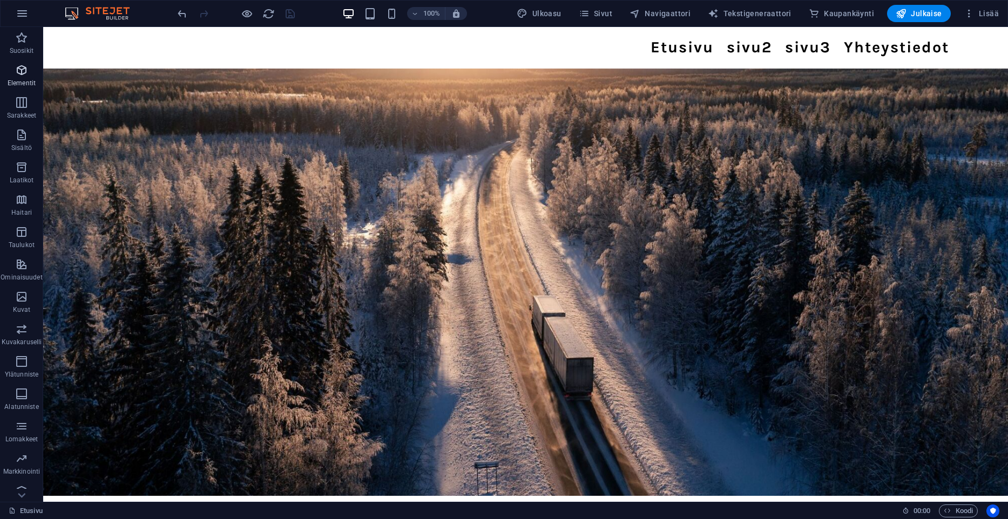
click at [17, 60] on button "Elementit" at bounding box center [21, 75] width 43 height 32
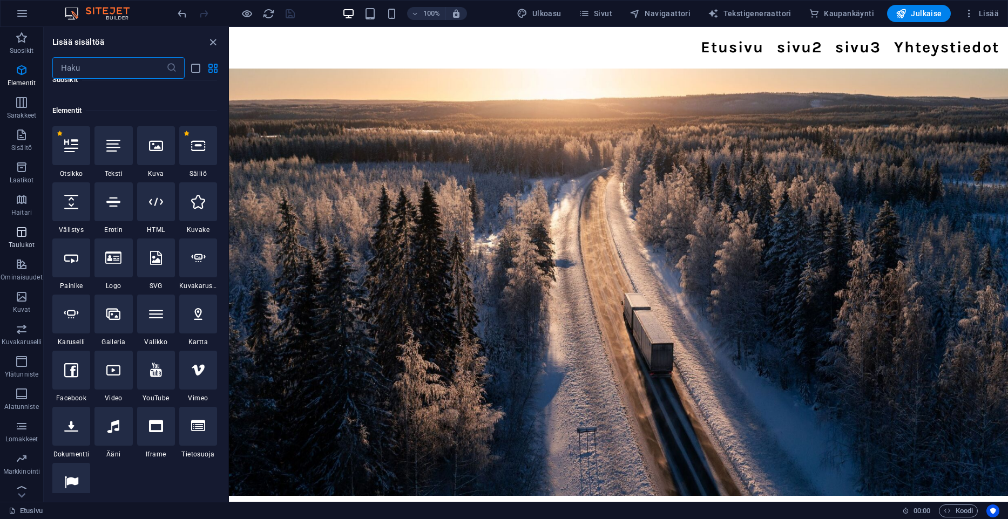
scroll to position [115, 0]
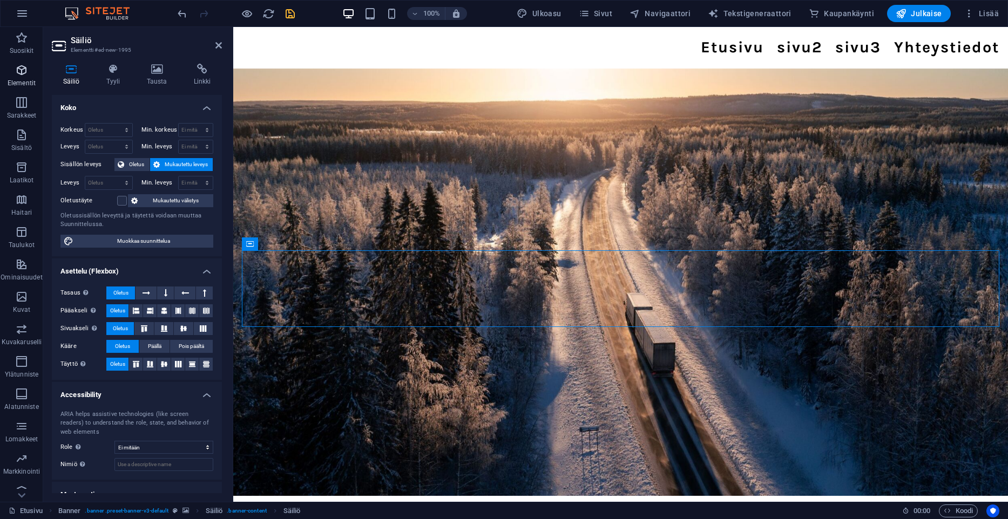
click at [18, 85] on p "Elementit" at bounding box center [22, 83] width 28 height 9
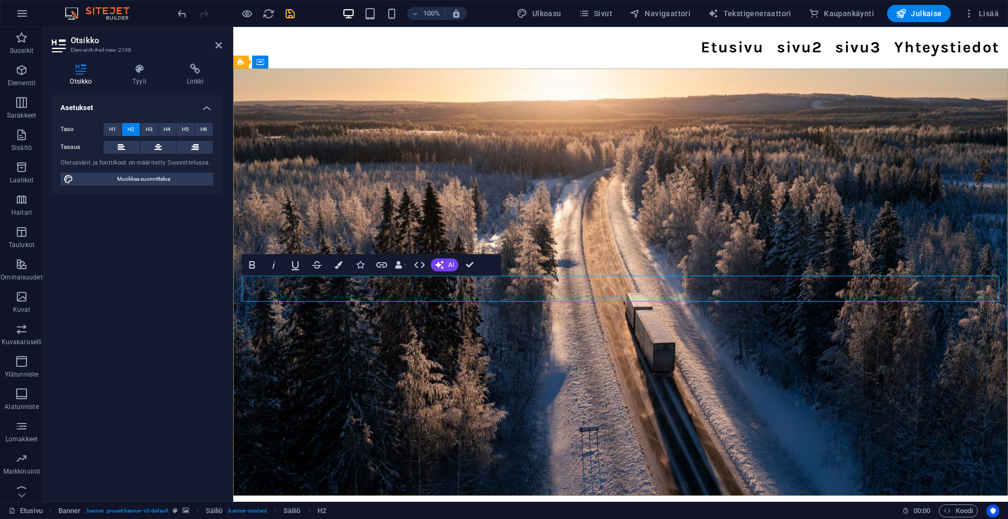
drag, startPoint x: 365, startPoint y: 294, endPoint x: 134, endPoint y: 285, distance: 231.1
click at [134, 285] on div "Asetukset Taso H1 H2 H3 H4 H5 H6 Tasaus Oletusvärit ja fonttikoot on määritetty…" at bounding box center [137, 294] width 170 height 398
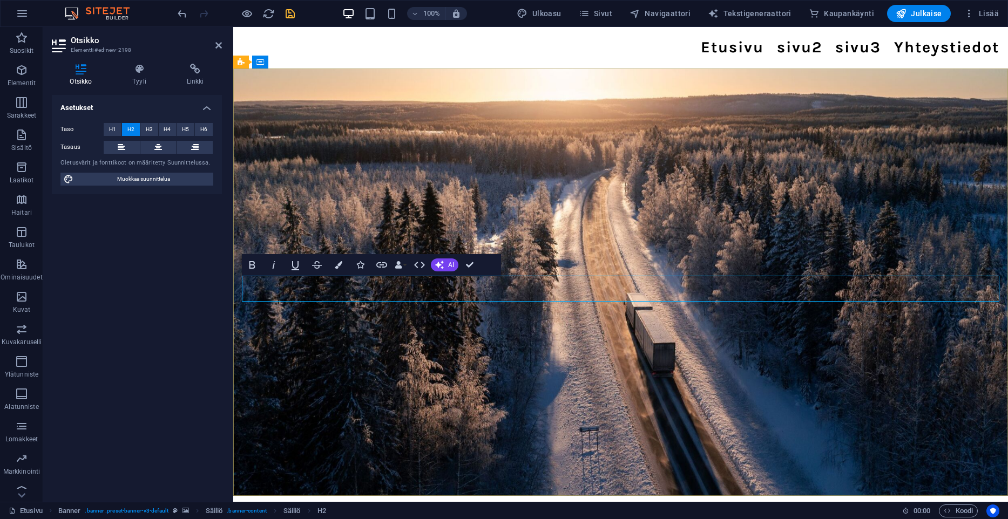
drag, startPoint x: 364, startPoint y: 289, endPoint x: 241, endPoint y: 289, distance: 123.0
drag, startPoint x: 482, startPoint y: 293, endPoint x: 205, endPoint y: 291, distance: 276.9
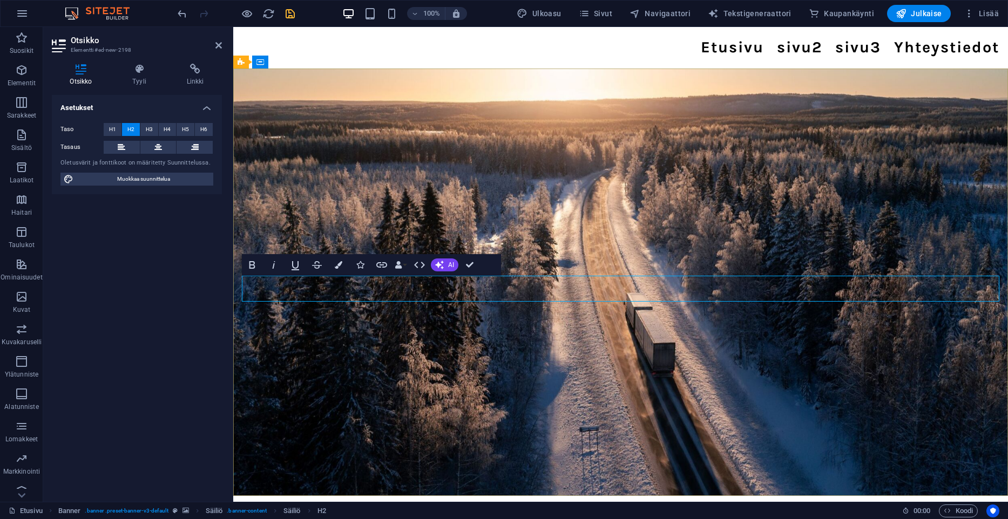
drag, startPoint x: 459, startPoint y: 290, endPoint x: 410, endPoint y: 315, distance: 55.5
click at [113, 130] on span "H1" at bounding box center [112, 129] width 7 height 13
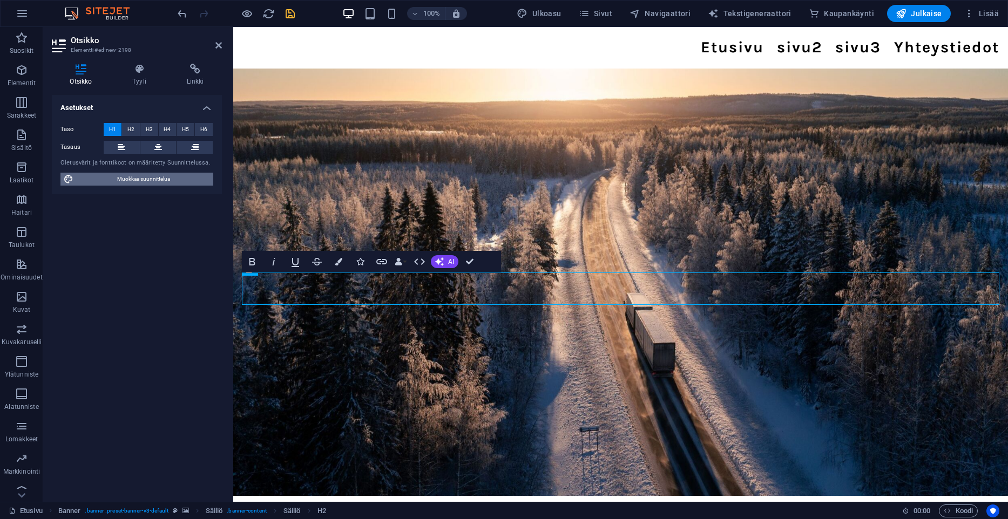
click at [105, 176] on span "Muokkaa suunnittelua" at bounding box center [143, 179] width 133 height 13
select select "px"
select select "400"
select select "px"
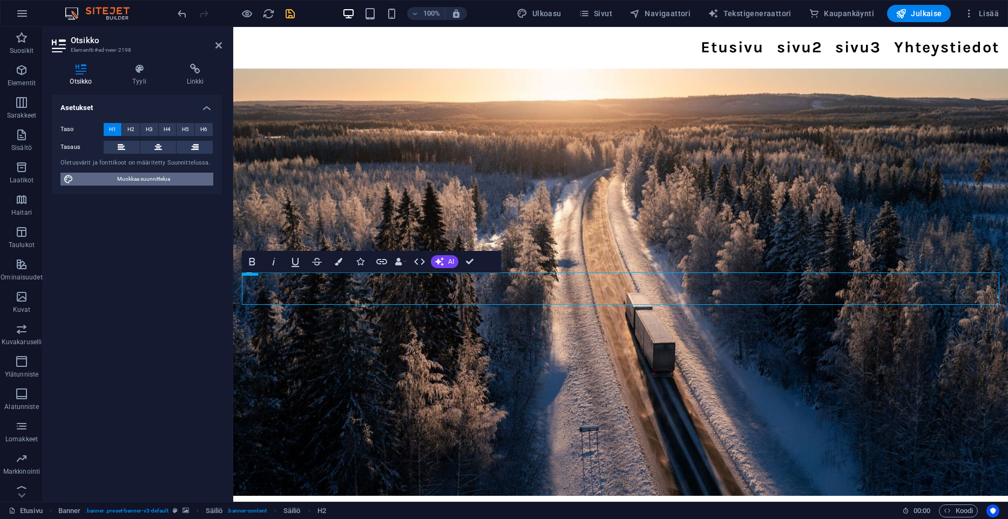
select select "500"
select select "px"
select select "rem"
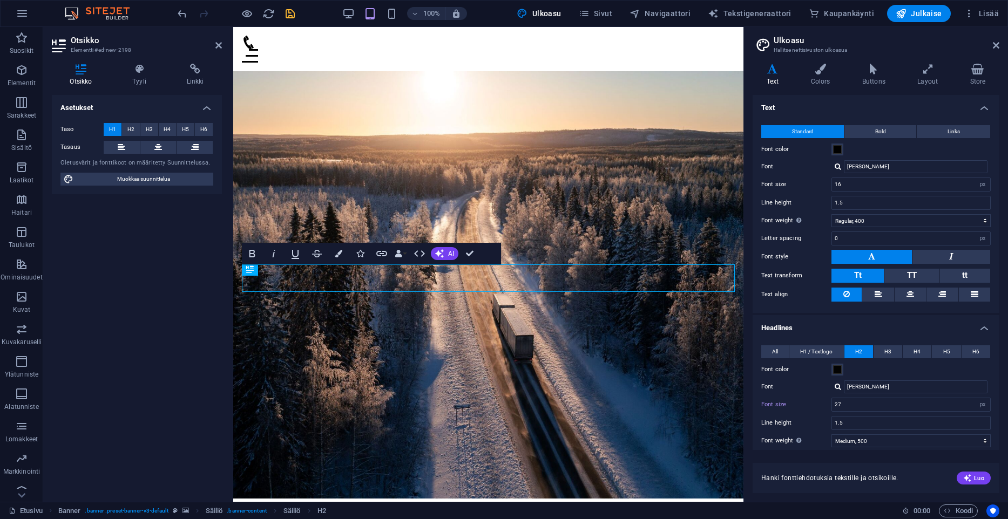
type input "27"
click at [807, 351] on span "H1 / Textlogo" at bounding box center [816, 351] width 32 height 13
click at [832, 398] on input "34" at bounding box center [911, 404] width 158 height 13
click at [845, 400] on input "34" at bounding box center [911, 404] width 158 height 13
type input "3"
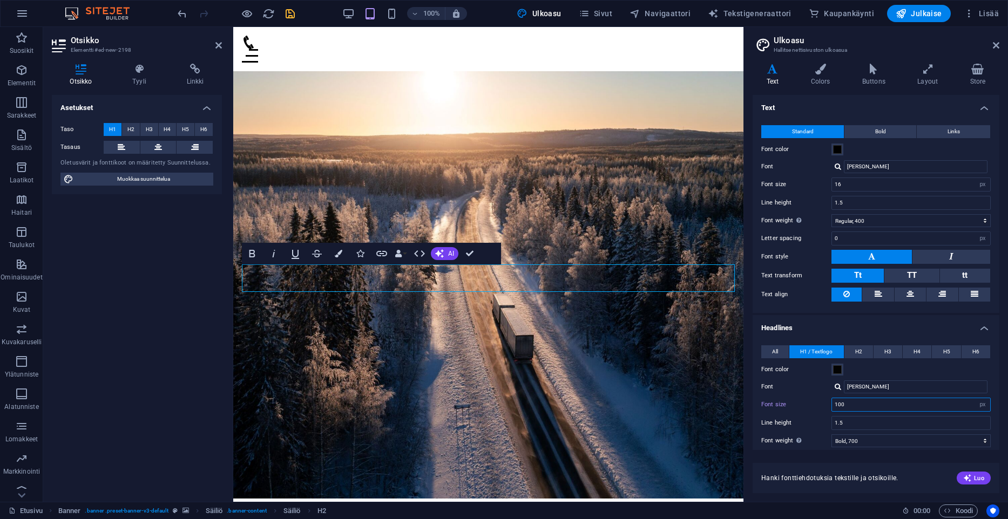
type input "100"
click at [795, 413] on div "All H1 / Textlogo H2 H3 H4 H5 H6 Font color Font Karla Line height 1.5 Font wei…" at bounding box center [875, 453] width 251 height 236
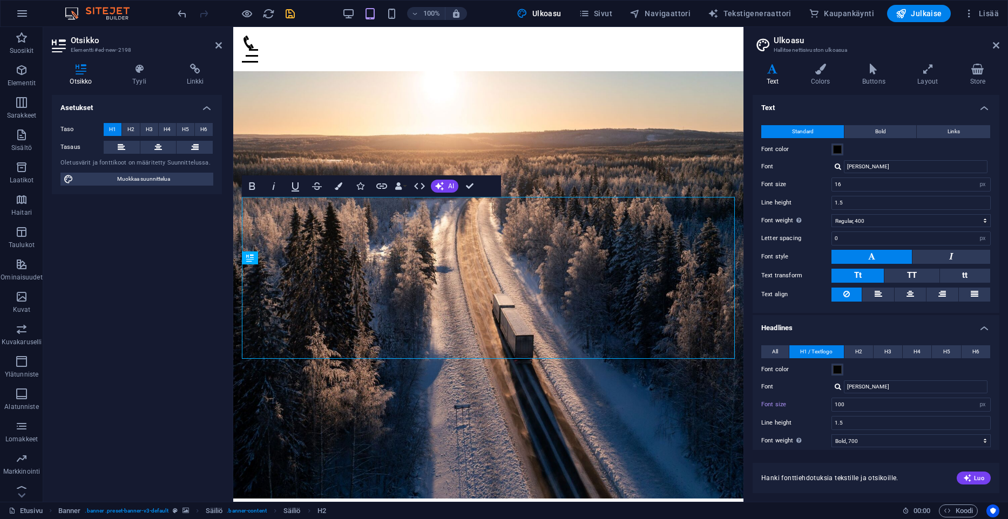
scroll to position [55, 0]
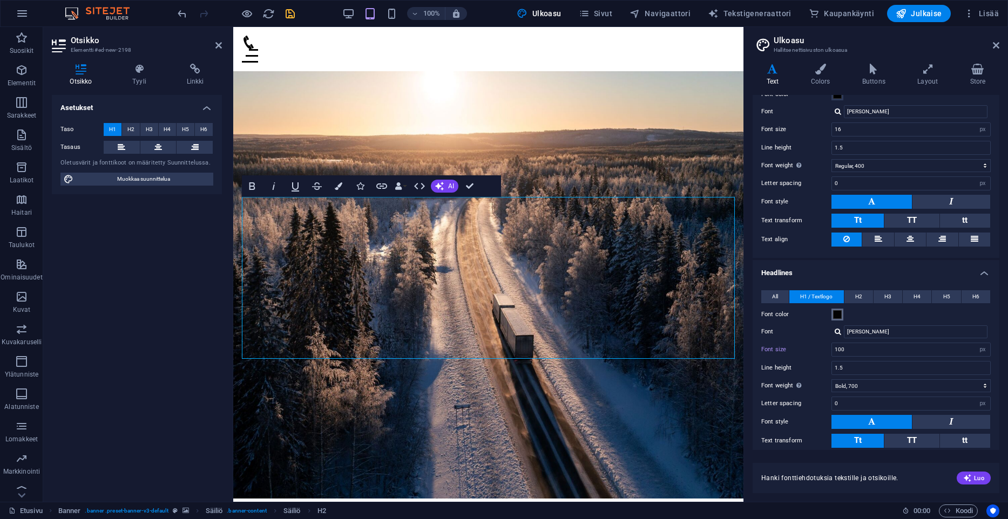
click at [835, 312] on span at bounding box center [837, 314] width 9 height 9
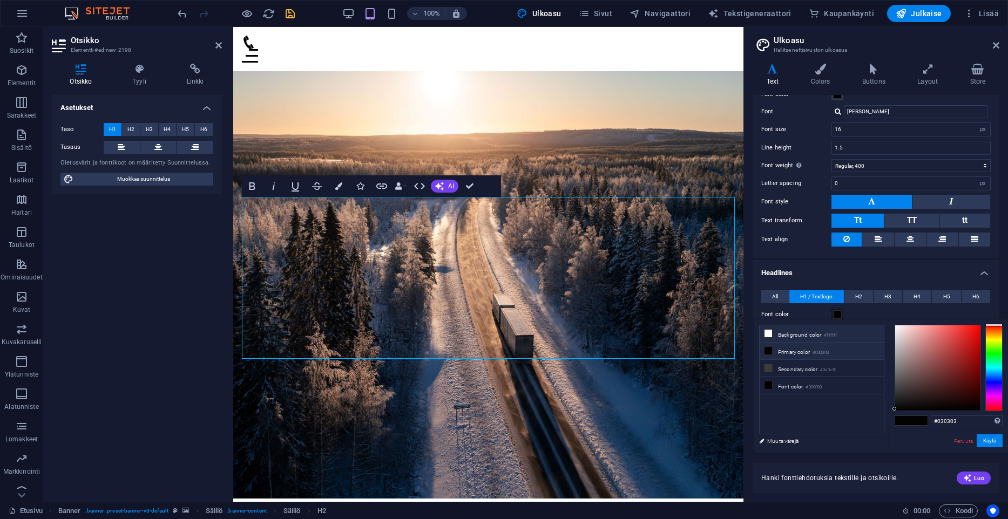
click at [793, 337] on li "Background color #ffffff" at bounding box center [821, 333] width 124 height 17
type input "#ffffff"
click at [990, 438] on button "Käytä" at bounding box center [989, 440] width 26 height 13
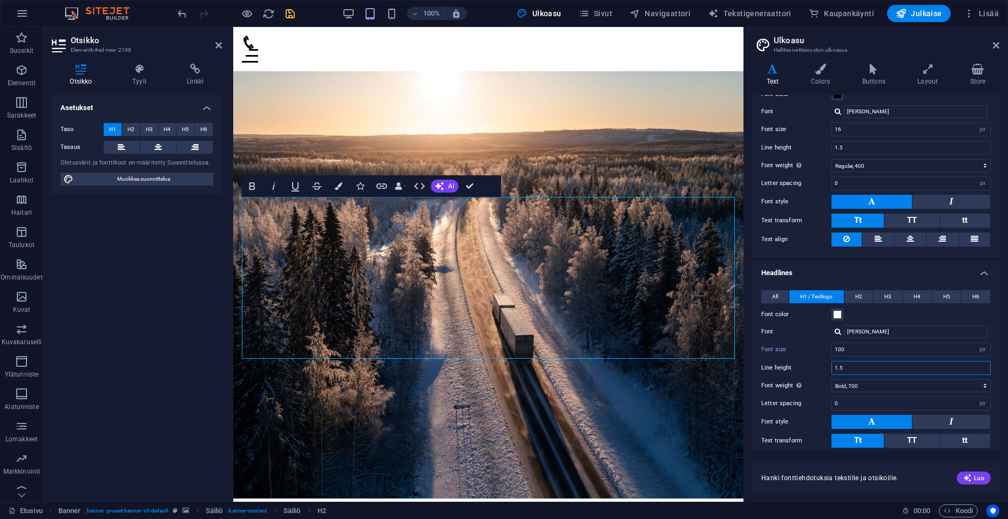
click at [900, 372] on input "1.5" at bounding box center [911, 368] width 158 height 13
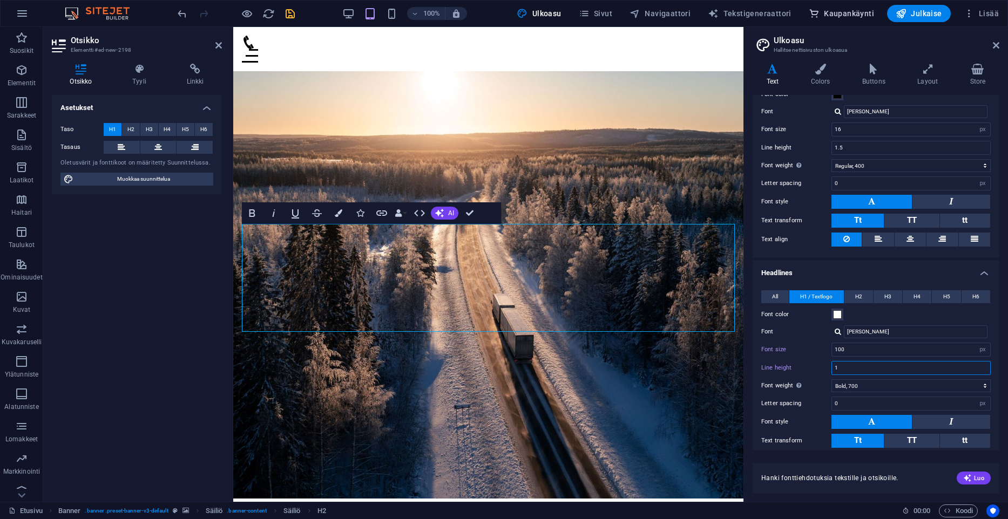
type input "1"
click at [879, 329] on input "[PERSON_NAME]" at bounding box center [916, 331] width 144 height 13
type input "K"
type input "awe"
click at [892, 347] on div "Hallitse fontteja →" at bounding box center [917, 346] width 142 height 11
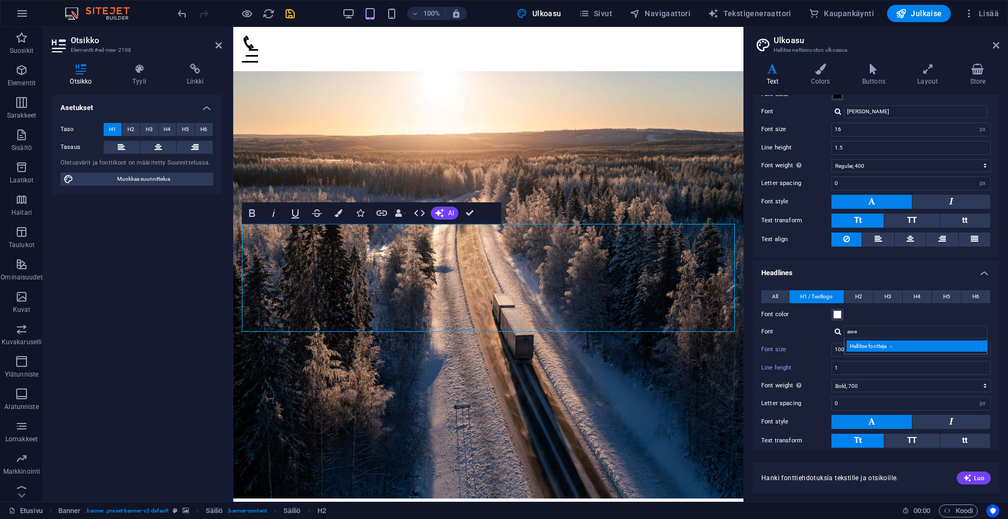
select select "popularity"
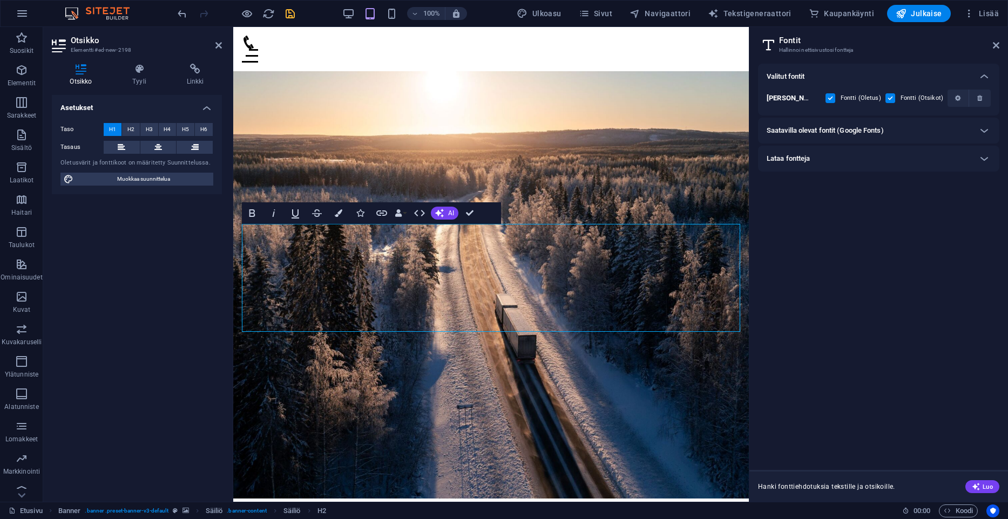
click at [844, 160] on div "Lataa fontteja" at bounding box center [868, 158] width 205 height 13
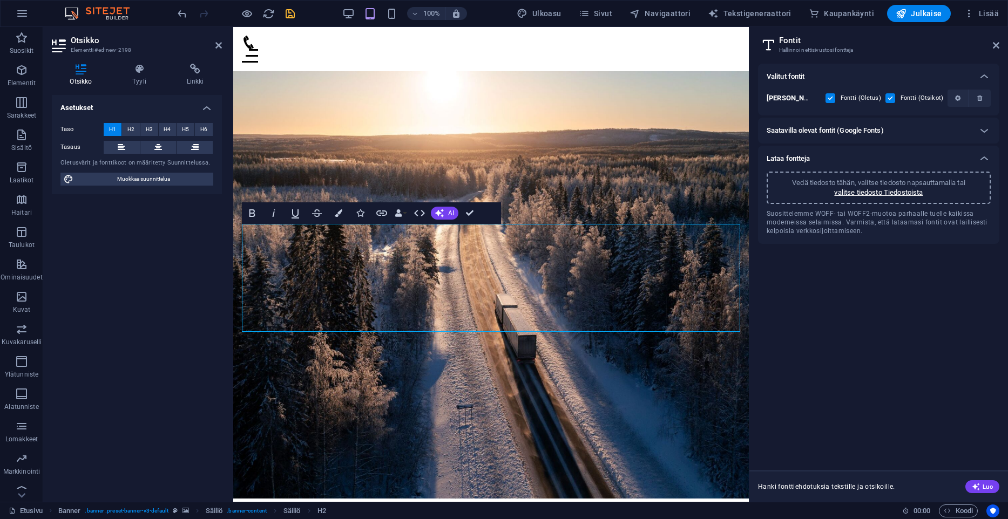
click at [876, 132] on h6 "Saatavilla olevat fontit (Google Fonts)" at bounding box center [824, 130] width 117 height 13
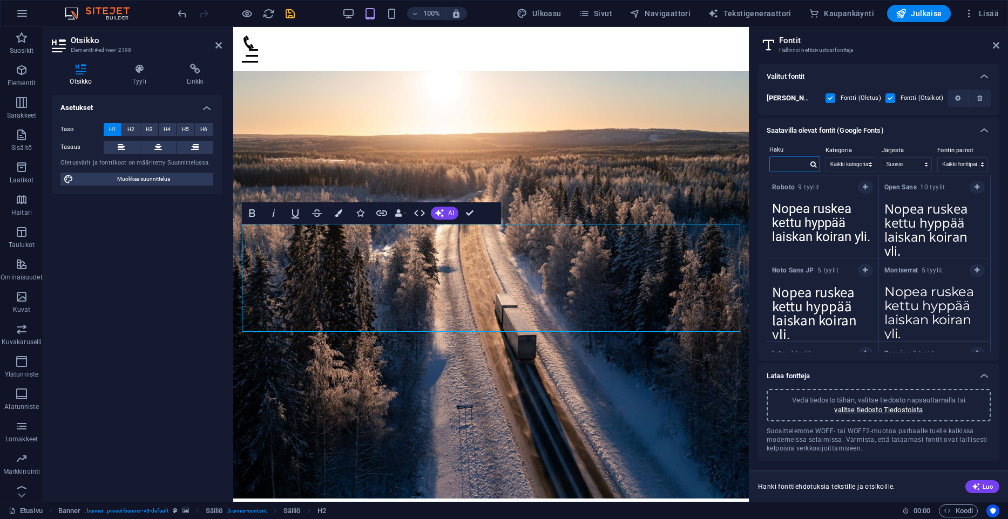
click at [788, 164] on input "text" at bounding box center [789, 164] width 38 height 14
type input "a"
click at [854, 138] on div "Saatavilla olevat fontit (Google Fonts)" at bounding box center [878, 131] width 241 height 26
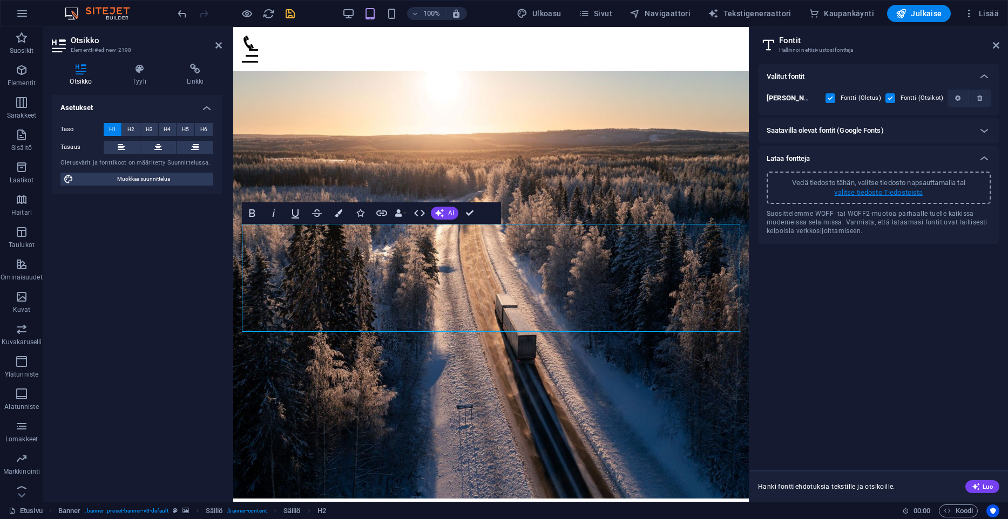
click at [871, 191] on p "valitse tiedosto Tiedostoista" at bounding box center [878, 193] width 89 height 10
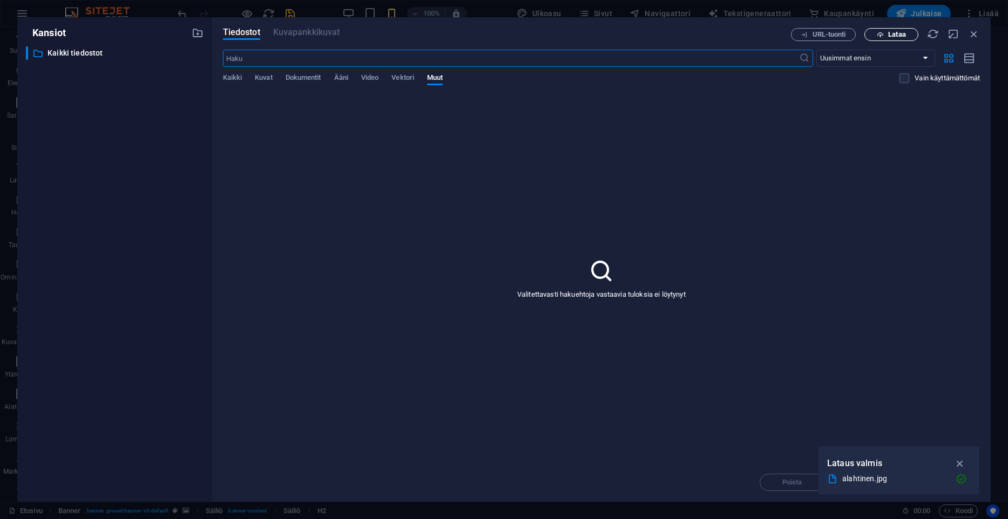
click at [890, 38] on span "Lataa" at bounding box center [896, 34] width 17 height 6
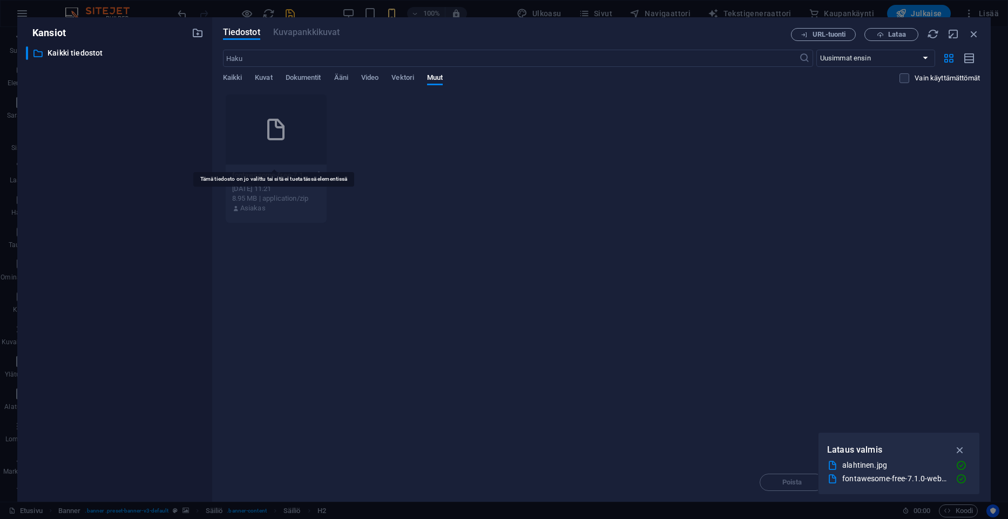
click at [261, 147] on div at bounding box center [276, 129] width 101 height 70
click at [960, 443] on button "button" at bounding box center [959, 449] width 21 height 17
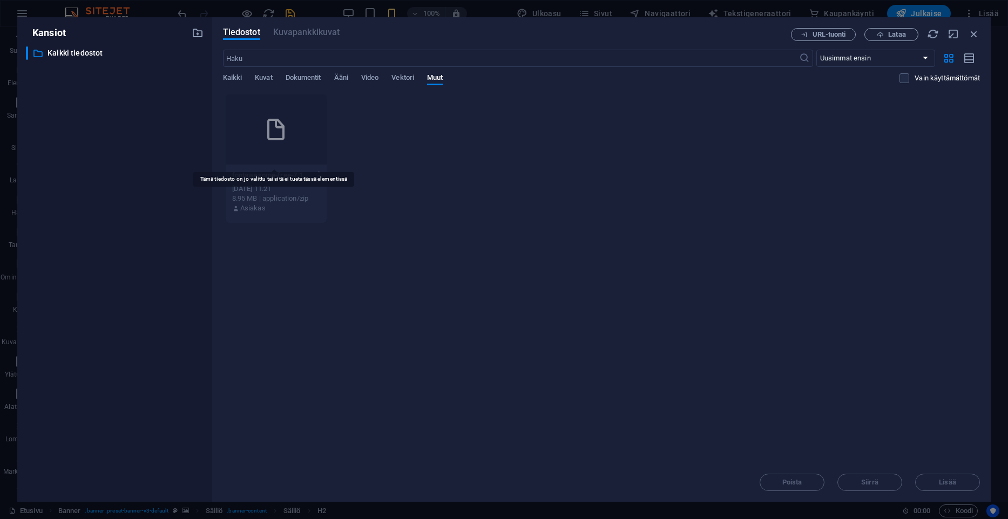
click at [278, 142] on div at bounding box center [276, 129] width 101 height 70
click at [315, 178] on icon "button" at bounding box center [319, 176] width 10 height 10
click at [295, 362] on div at bounding box center [288, 358] width 19 height 11
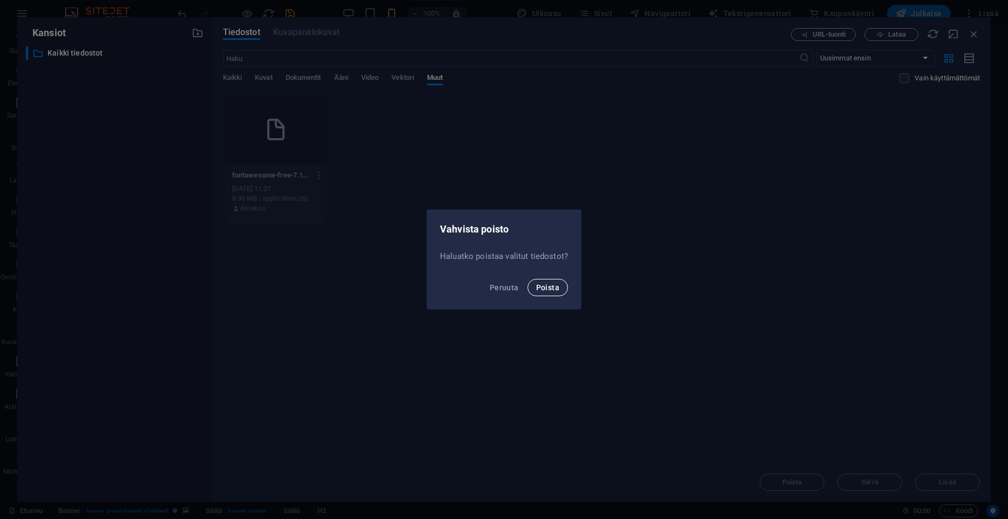
click at [539, 290] on span "Poista" at bounding box center [547, 287] width 23 height 9
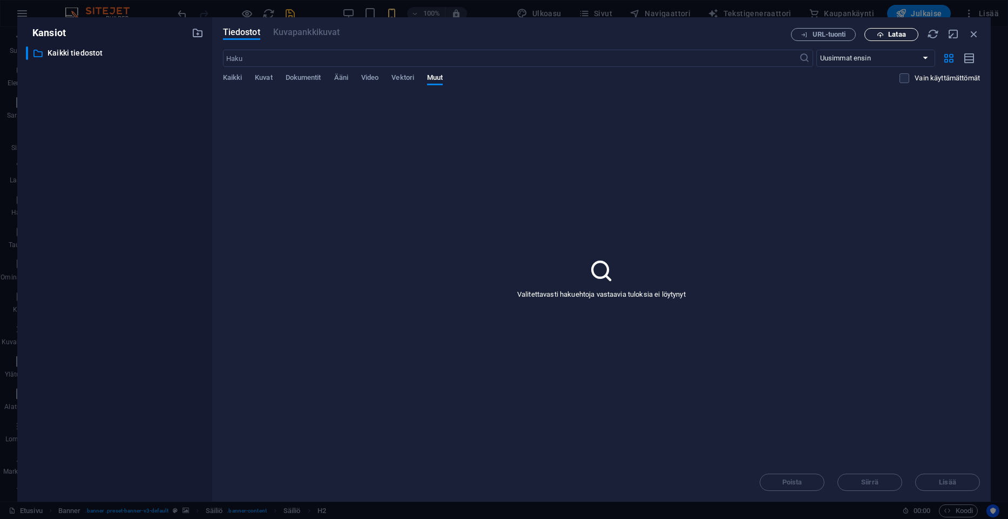
click at [889, 36] on span "Lataa" at bounding box center [896, 34] width 17 height 6
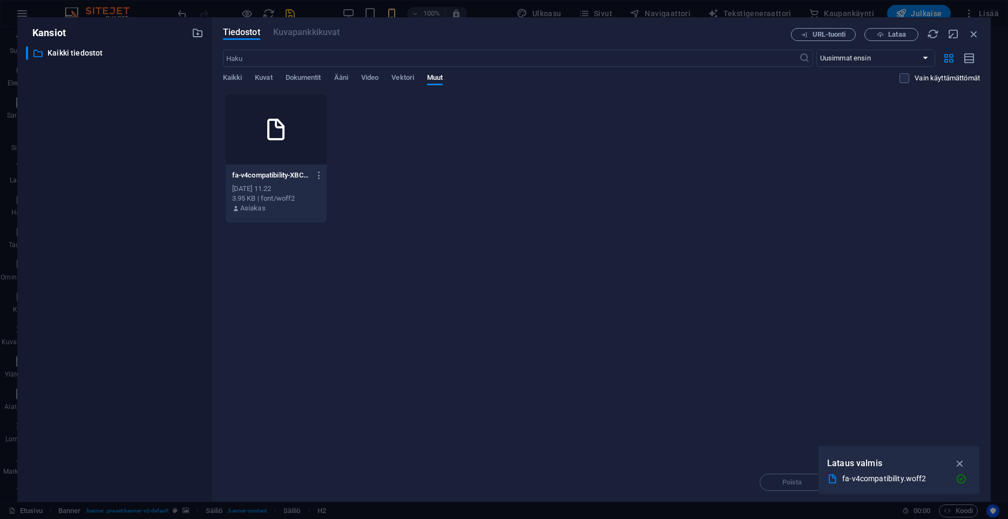
click at [260, 133] on div at bounding box center [276, 129] width 101 height 70
click at [959, 459] on icon "button" at bounding box center [960, 464] width 12 height 12
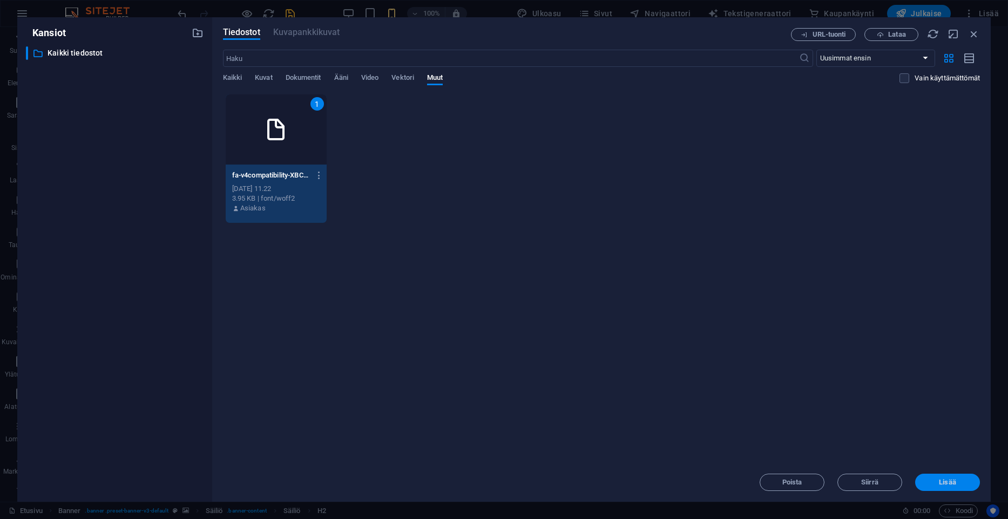
drag, startPoint x: 943, startPoint y: 479, endPoint x: 182, endPoint y: 352, distance: 770.8
click at [943, 479] on span "Lisää" at bounding box center [947, 482] width 17 height 6
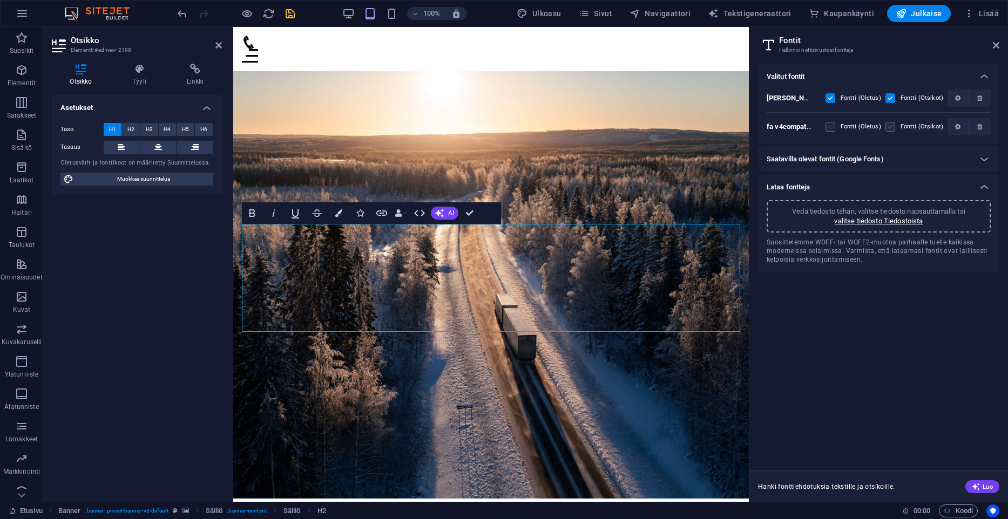
click at [889, 129] on label at bounding box center [890, 127] width 10 height 10
click at [0, 0] on XBCUGiCUbHWt26sHaQ492A "checkbox" at bounding box center [0, 0] width 0 height 0
drag, startPoint x: 570, startPoint y: 313, endPoint x: 240, endPoint y: 250, distance: 336.7
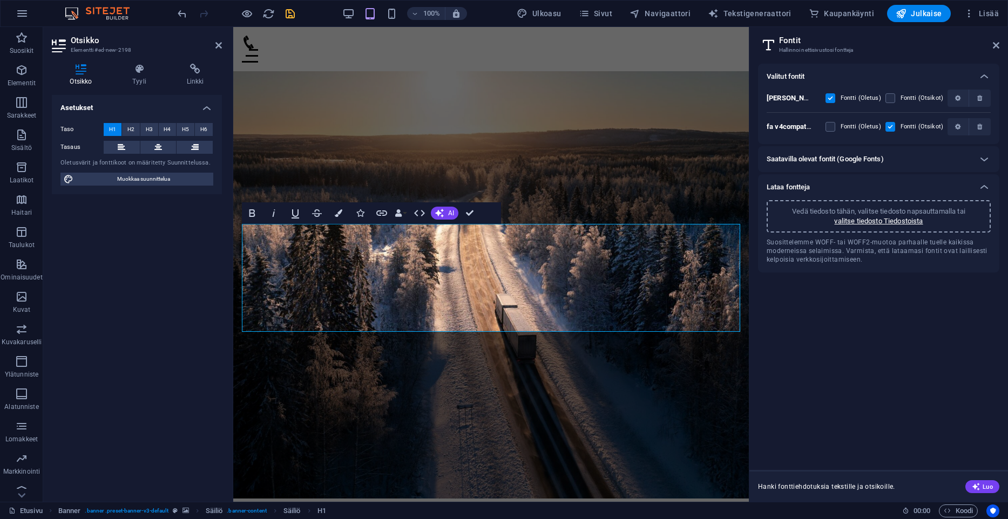
click at [994, 50] on header "Fontit Hallinnoi nettisivustosi fontteja" at bounding box center [879, 41] width 239 height 28
click at [997, 43] on icon at bounding box center [995, 45] width 6 height 9
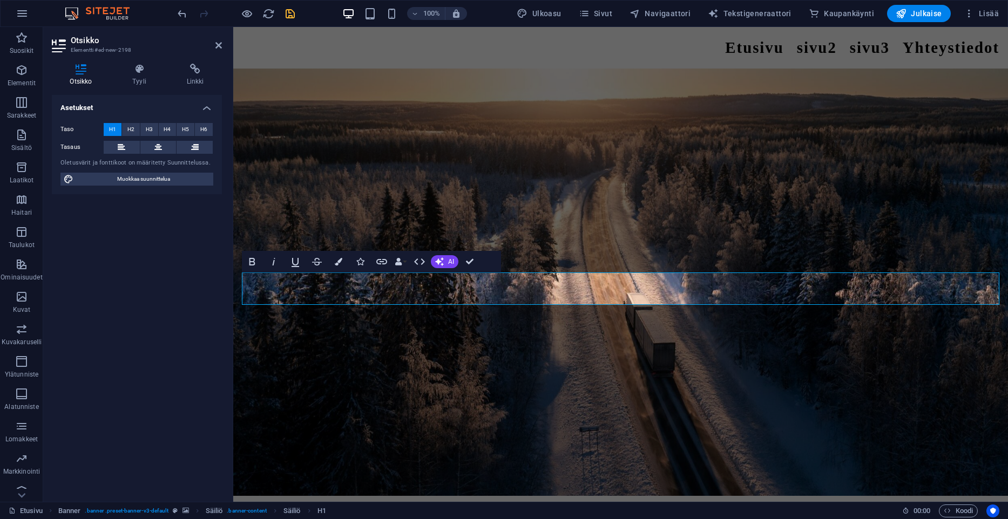
click at [107, 172] on div "Taso H1 H2 H3 H4 H5 H6 Tasaus Oletusvärit ja fonttikoot on määritetty Suunnitte…" at bounding box center [137, 154] width 170 height 80
click at [113, 176] on span "Muokkaa suunnittelua" at bounding box center [143, 179] width 133 height 13
select select "px"
select select "400"
select select "px"
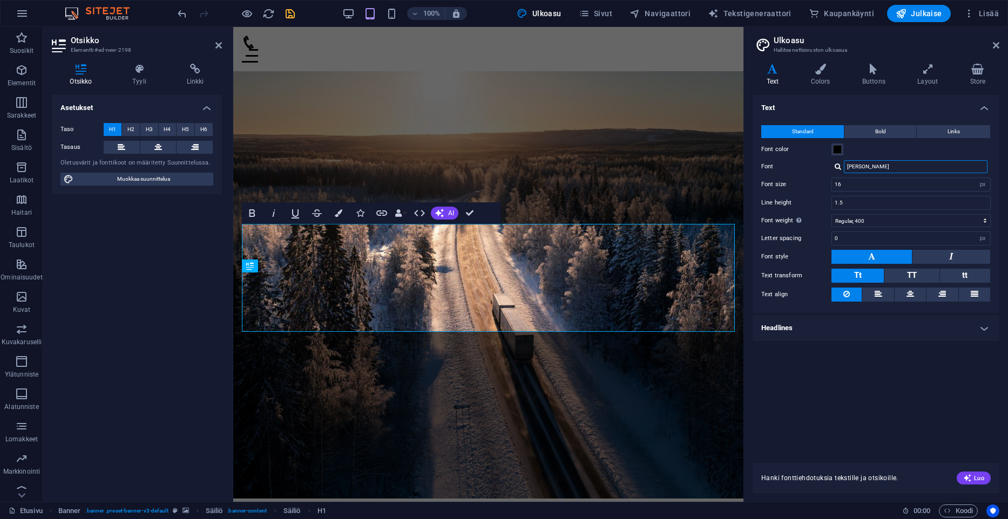
drag, startPoint x: 375, startPoint y: 128, endPoint x: 922, endPoint y: 174, distance: 549.1
click at [844, 160] on input "[PERSON_NAME]" at bounding box center [916, 166] width 144 height 13
click at [809, 338] on h4 "Headlines" at bounding box center [875, 328] width 247 height 26
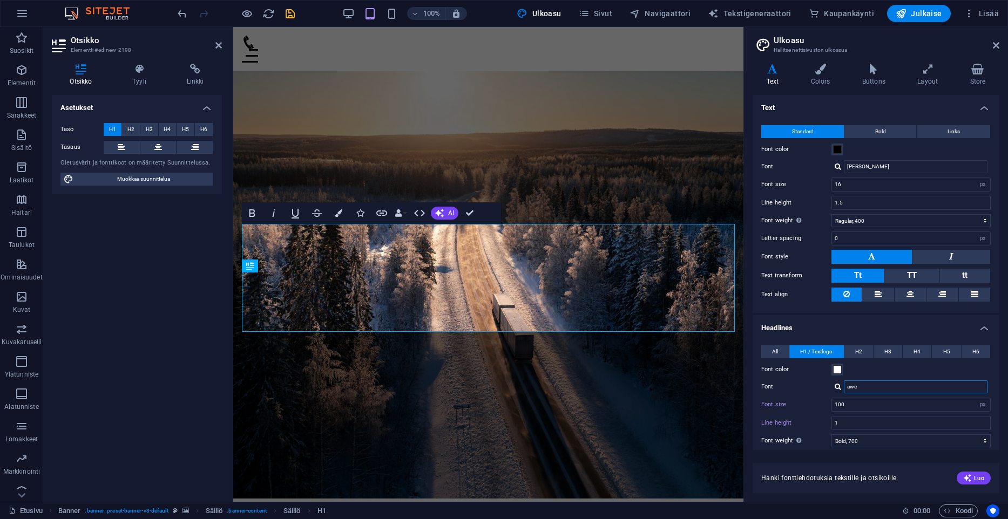
click at [871, 390] on input "awe" at bounding box center [916, 386] width 144 height 13
click at [863, 387] on input "awe" at bounding box center [916, 386] width 144 height 13
type input "a"
click at [871, 402] on div "fa v4compatibility XBCUGiCUbHWt26sHaQ492A" at bounding box center [917, 401] width 142 height 11
type input "fa v4compatibility XBCUGiCUbHWt26sHaQ492A"
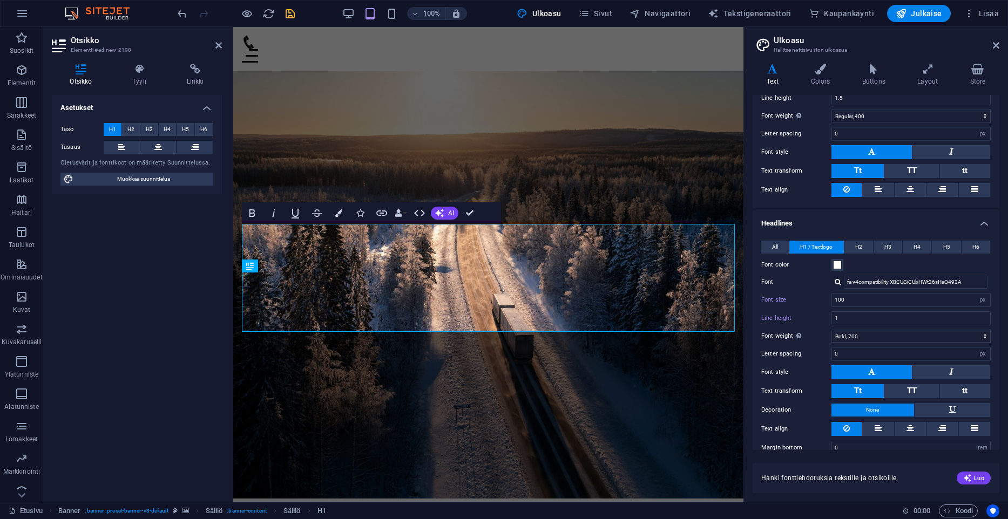
scroll to position [118, 0]
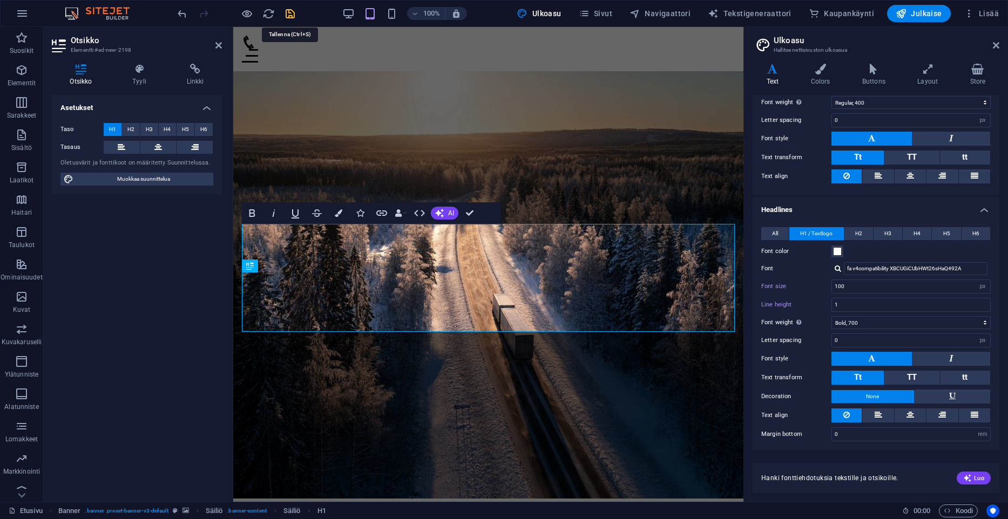
click at [292, 13] on icon "save" at bounding box center [290, 14] width 12 height 12
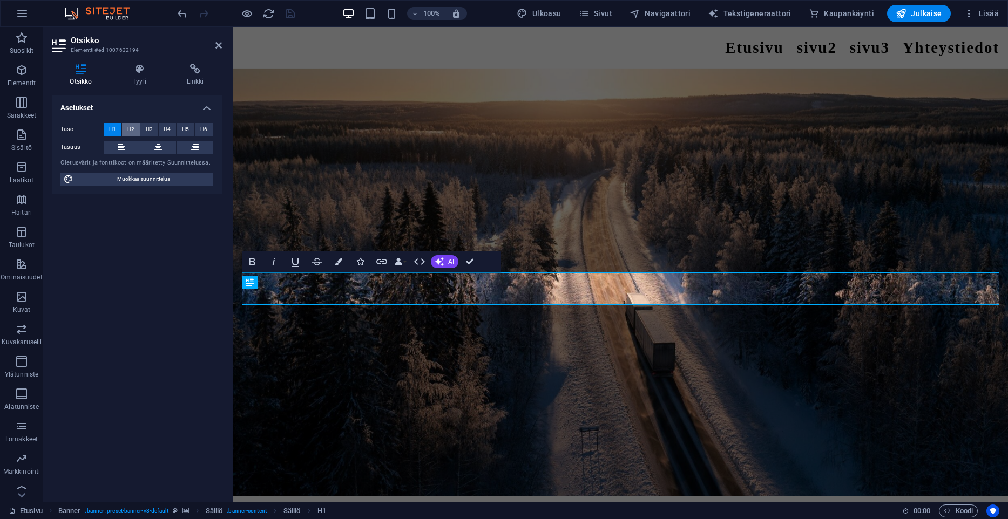
click at [133, 123] on span "H2" at bounding box center [130, 129] width 7 height 13
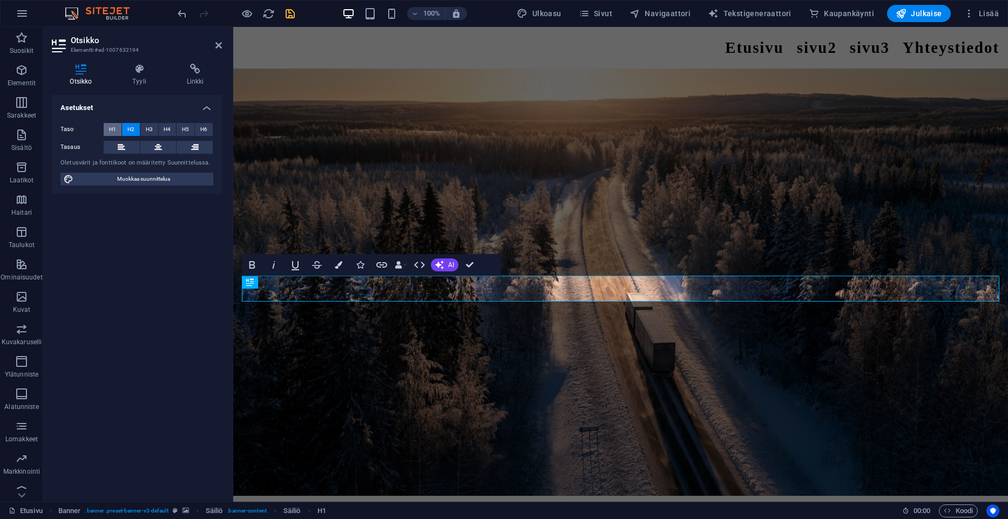
click at [107, 134] on button "H1" at bounding box center [113, 129] width 18 height 13
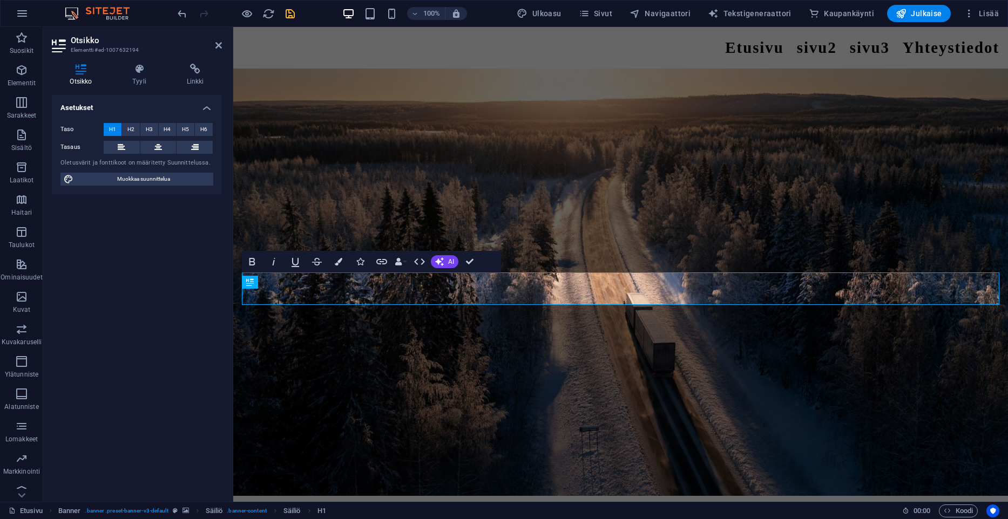
click at [105, 171] on div "Taso H1 H2 H3 H4 H5 H6 Tasaus Oletusvärit ja fonttikoot on määritetty Suunnitte…" at bounding box center [137, 154] width 170 height 80
click at [103, 199] on div "Asetukset Taso H1 H2 H3 H4 H5 H6 Tasaus Oletusvärit ja fonttikoot on määritetty…" at bounding box center [137, 294] width 170 height 398
click at [156, 183] on span "Muokkaa suunnittelua" at bounding box center [143, 179] width 133 height 13
select select "px"
select select "400"
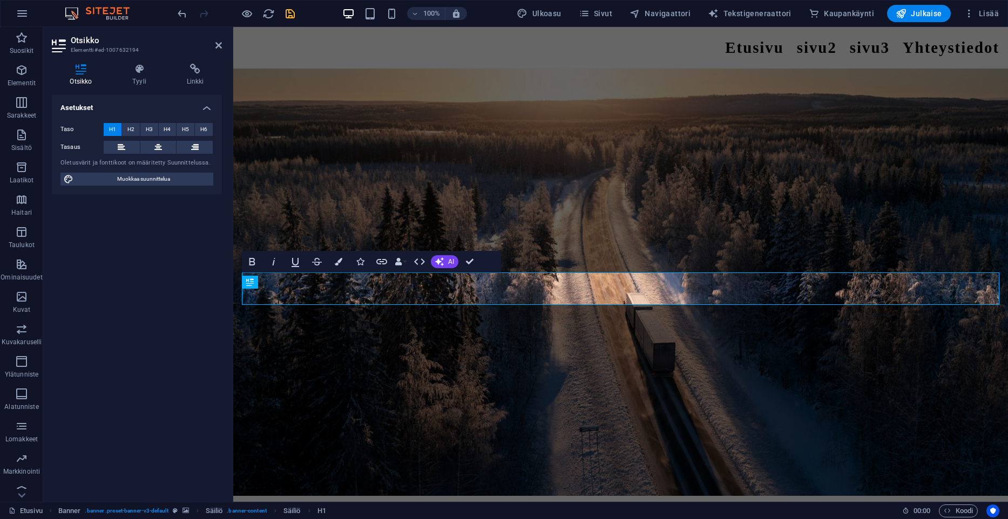
select select "px"
select select "700"
select select "px"
select select "rem"
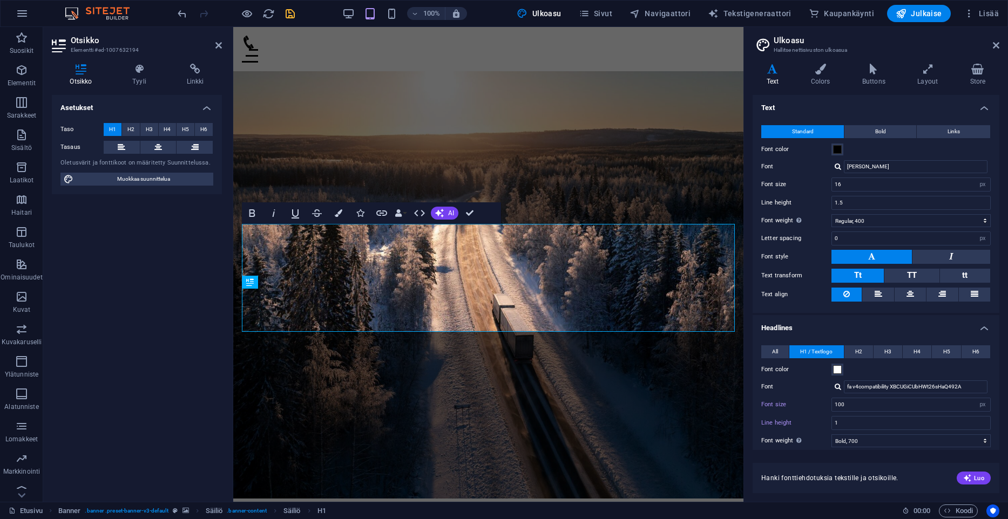
type input "100"
type input "1"
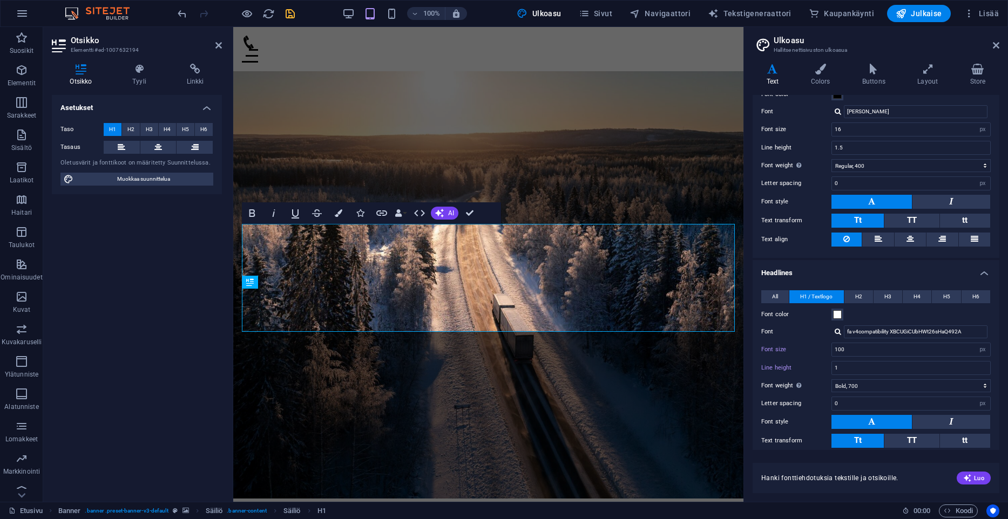
scroll to position [110, 0]
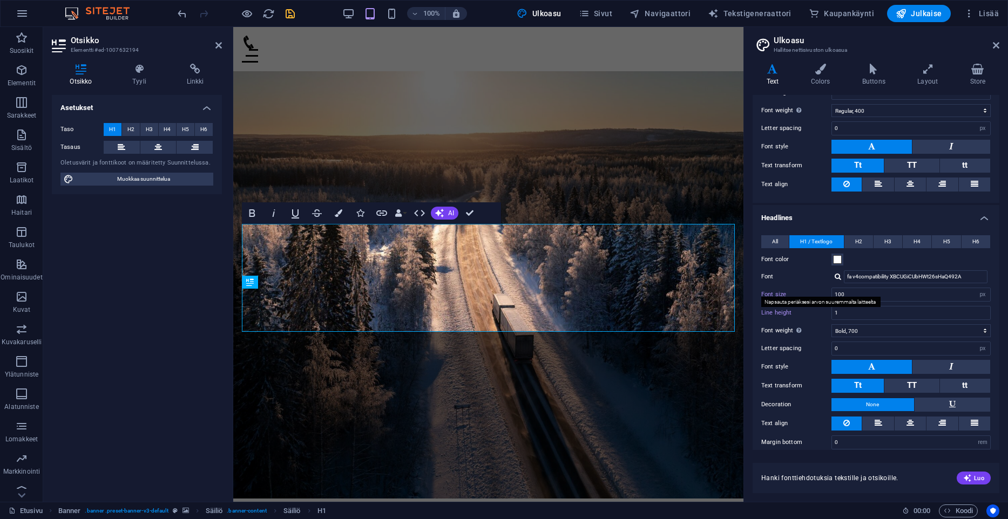
click at [783, 295] on label "Font size" at bounding box center [796, 294] width 70 height 6
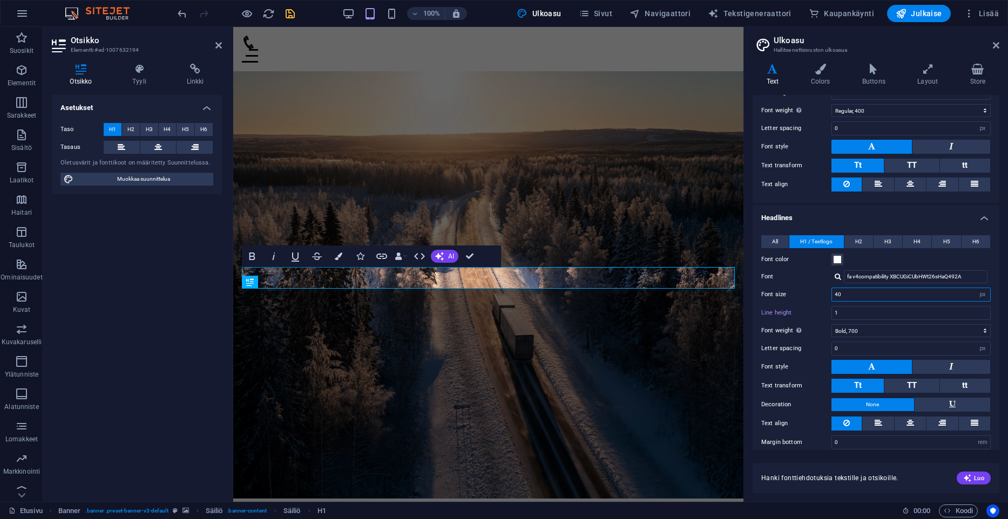
drag, startPoint x: 863, startPoint y: 289, endPoint x: 899, endPoint y: 295, distance: 36.6
click at [832, 296] on input "40" at bounding box center [911, 294] width 158 height 13
click at [876, 296] on input "40" at bounding box center [911, 294] width 158 height 13
drag, startPoint x: 876, startPoint y: 296, endPoint x: 785, endPoint y: 288, distance: 91.0
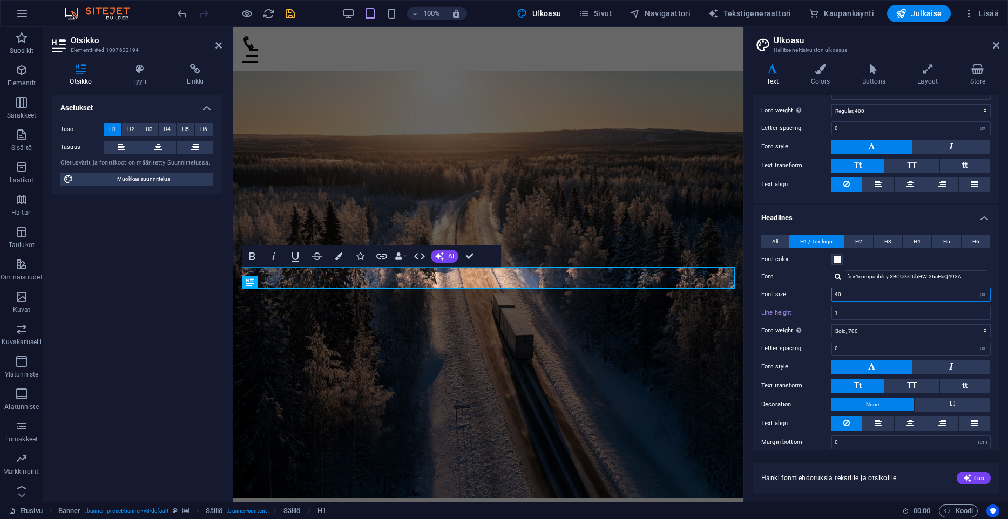
click at [832, 288] on input "40" at bounding box center [911, 294] width 158 height 13
type input "100"
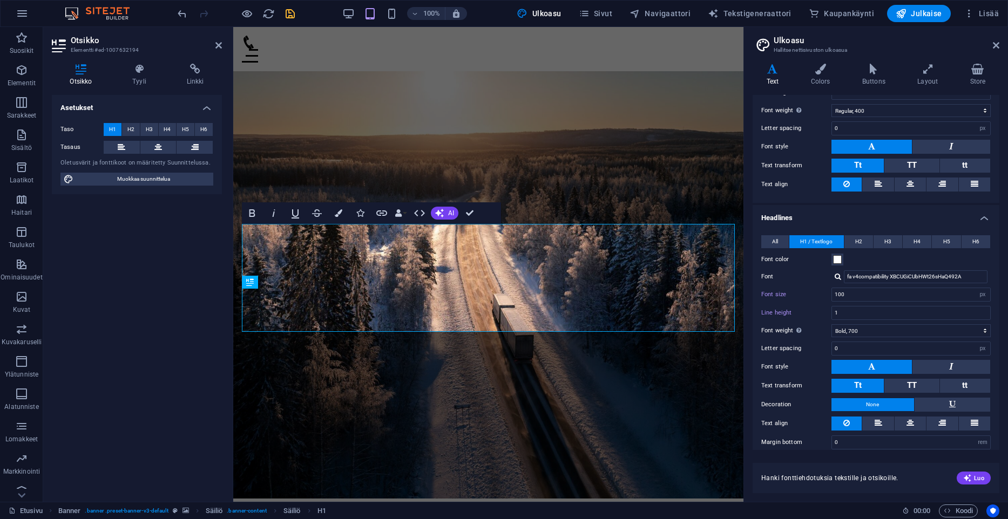
click at [801, 274] on label "Font" at bounding box center [796, 276] width 70 height 13
click at [844, 274] on input "fa v4compatibility XBCUGiCUbHWt26sHaQ492A" at bounding box center [916, 276] width 144 height 13
click at [807, 266] on div "All H1 / Textlogo H2 H3 H4 H5 H6 Font color Font fa v4compatibility XBCUGiCUbHW…" at bounding box center [875, 343] width 251 height 236
click at [922, 279] on input "fa v4compatibility XBCUGiCUbHWt26sHaQ492A" at bounding box center [916, 276] width 144 height 13
click at [839, 278] on div at bounding box center [837, 276] width 6 height 7
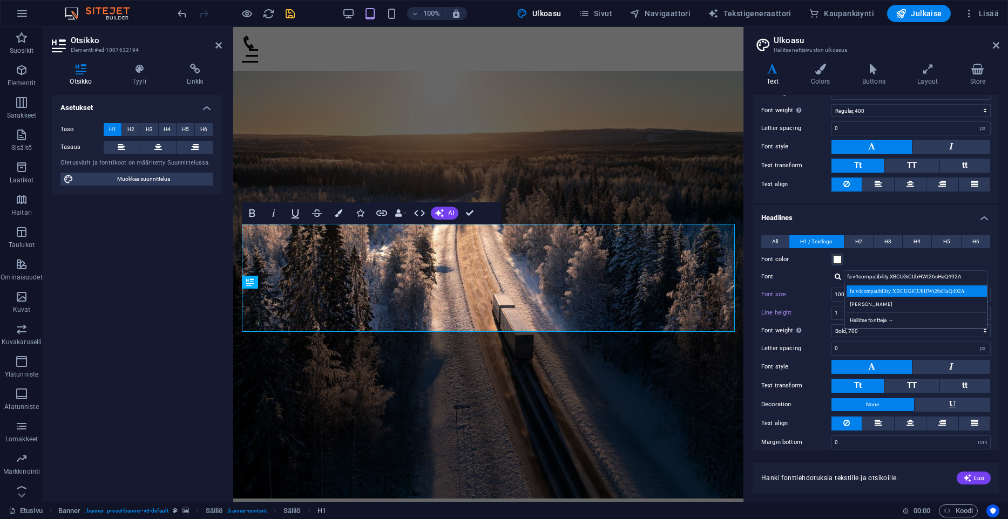
click at [867, 289] on div "fa v4compatibility XBCUGiCUbHWt26sHaQ492A" at bounding box center [917, 290] width 142 height 11
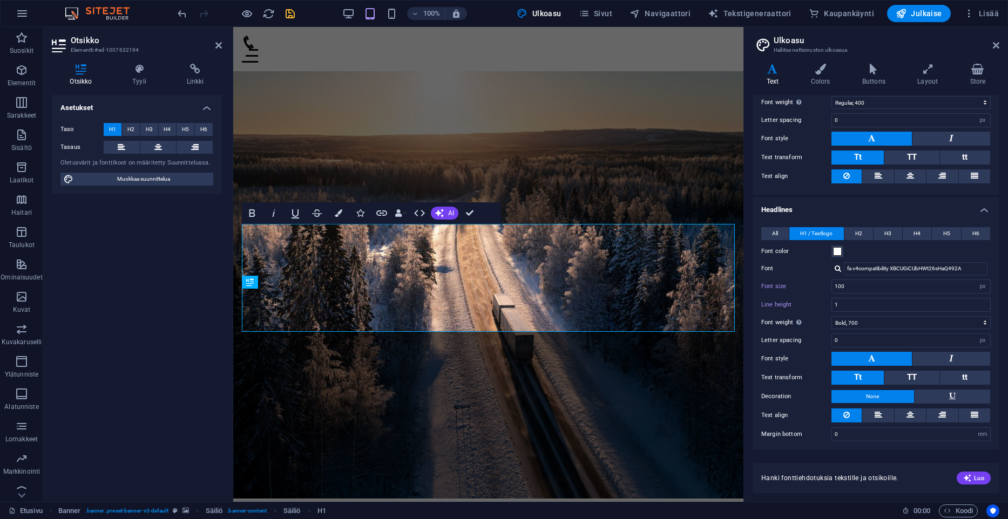
click at [800, 427] on div "Margin bottom 0 rem px vh" at bounding box center [875, 434] width 229 height 14
drag, startPoint x: 285, startPoint y: 13, endPoint x: 371, endPoint y: 142, distance: 155.2
click at [285, 13] on icon "save" at bounding box center [290, 14] width 12 height 12
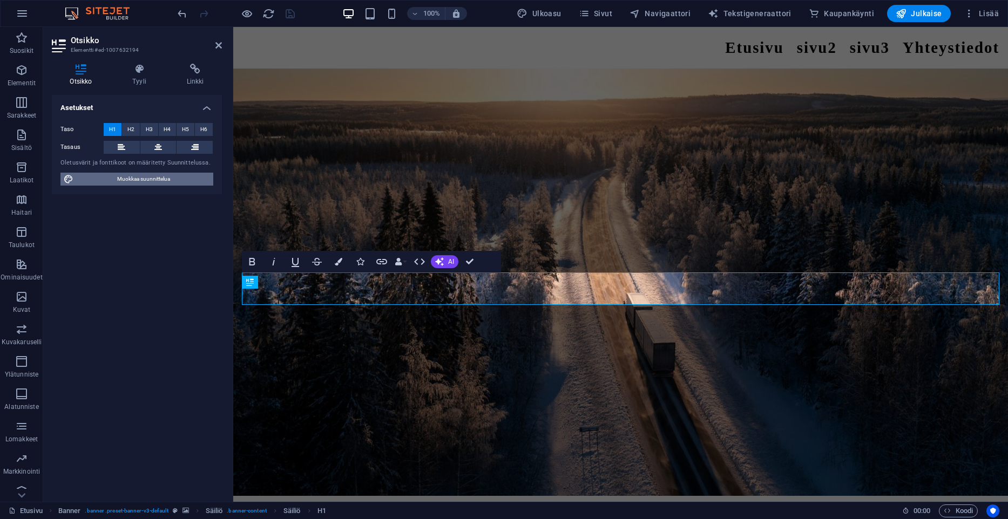
click at [113, 175] on span "Muokkaa suunnittelua" at bounding box center [143, 179] width 133 height 13
select select "px"
select select "400"
select select "px"
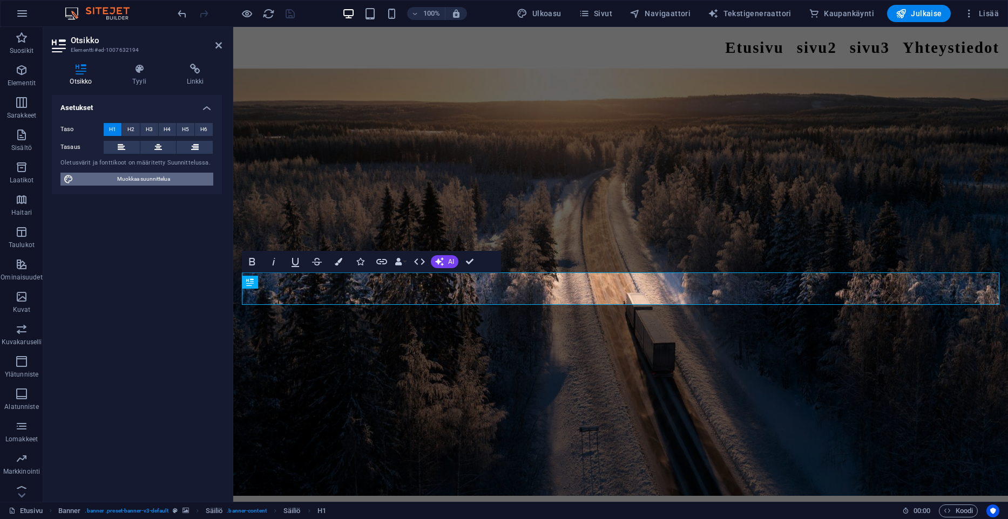
select select "700"
select select "px"
select select "rem"
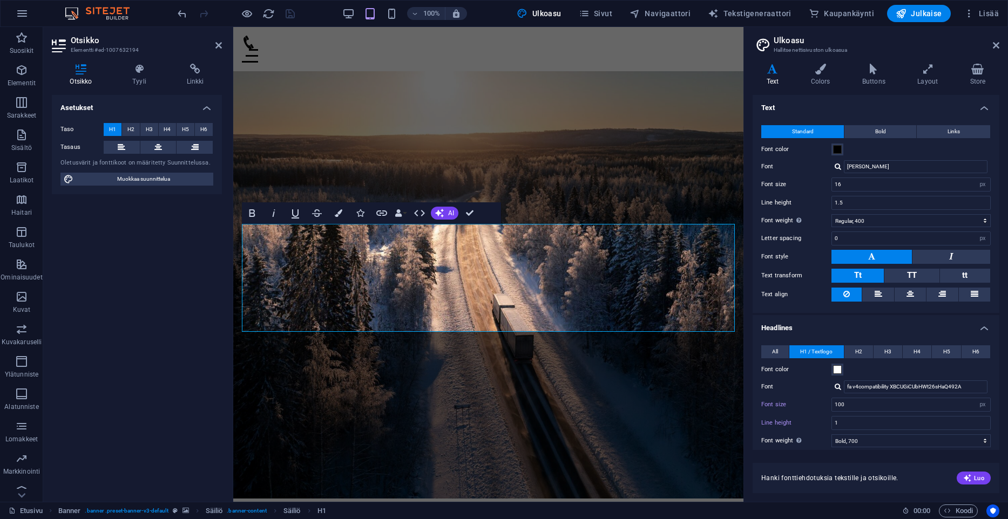
type input "100"
type input "1"
click at [219, 50] on header "Otsikko Elementti #ed-1007632194" at bounding box center [137, 41] width 170 height 28
click at [219, 46] on icon at bounding box center [218, 45] width 6 height 9
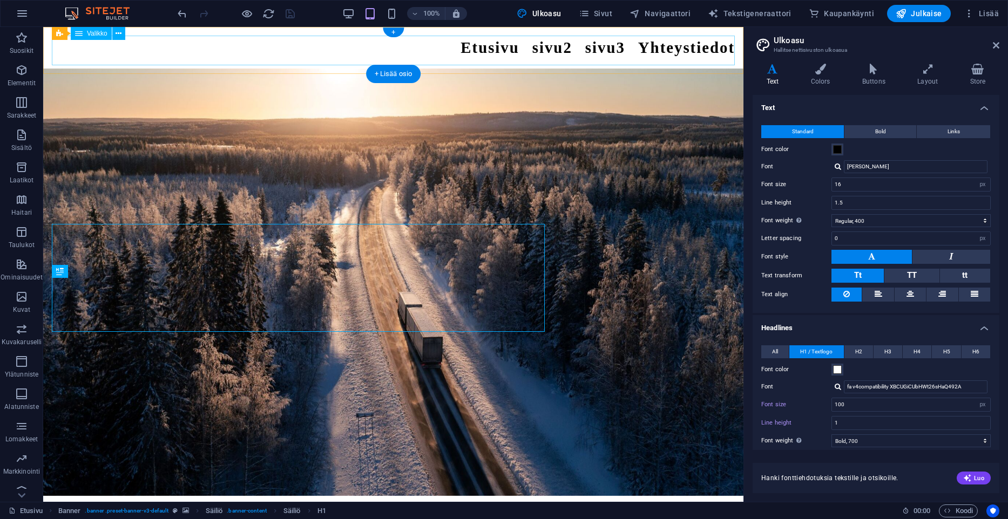
type input "40"
type input "1.5"
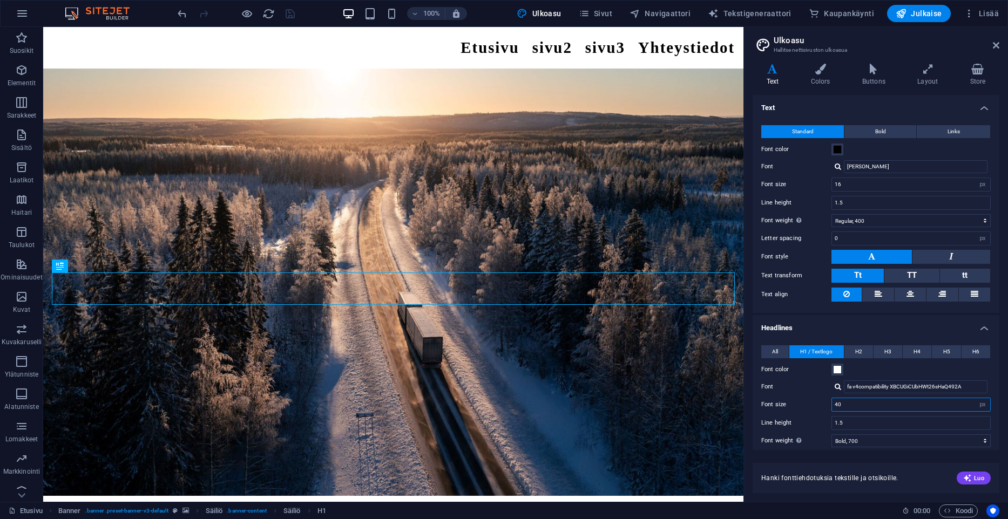
click at [849, 402] on input "40" at bounding box center [911, 404] width 158 height 13
drag, startPoint x: 849, startPoint y: 402, endPoint x: 747, endPoint y: 395, distance: 101.7
click at [832, 398] on input "40" at bounding box center [911, 404] width 158 height 13
type input "100"
click at [805, 396] on div "All H1 / Textlogo H2 H3 H4 H5 H6 Font color Font fa v4compatibility XBCUGiCUbHW…" at bounding box center [875, 453] width 251 height 236
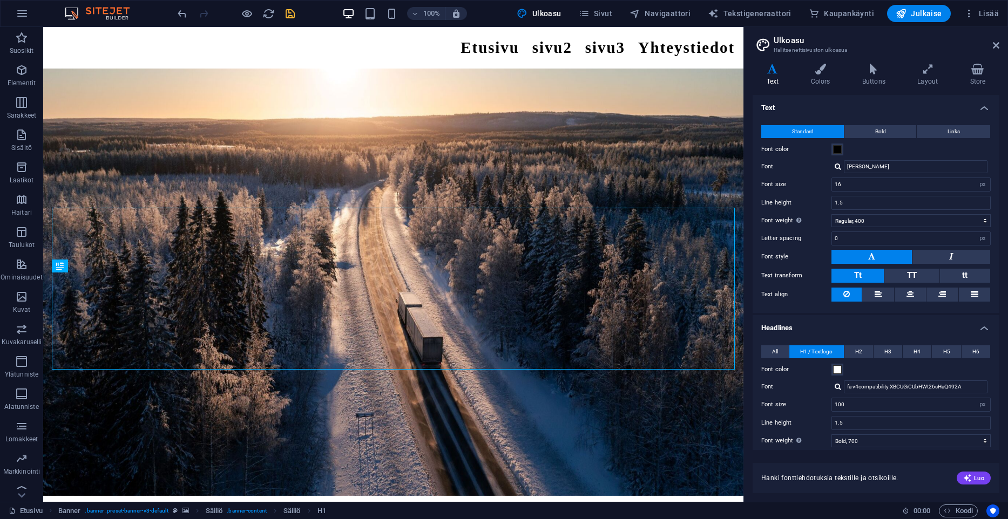
scroll to position [55, 0]
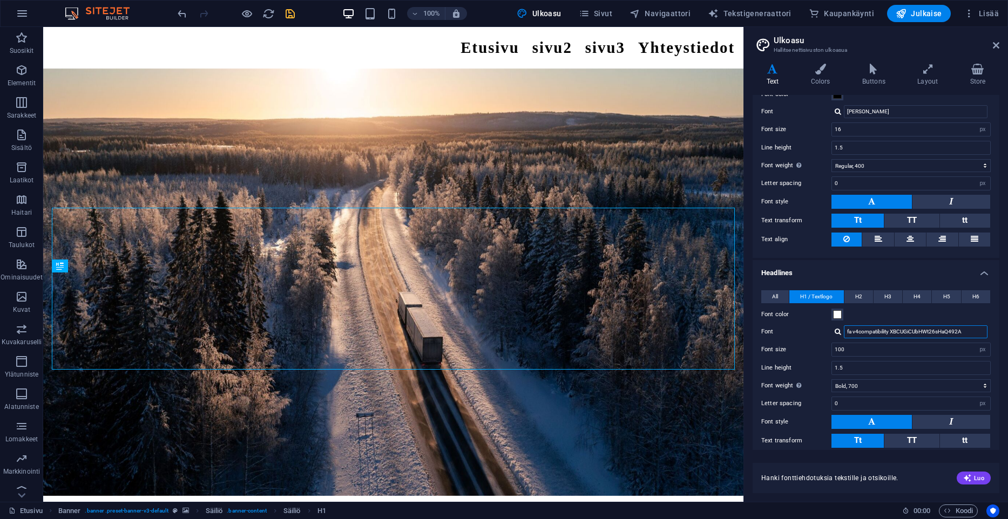
click at [850, 331] on input "fa v4compatibility XBCUGiCUbHWt26sHaQ492A" at bounding box center [916, 331] width 144 height 13
click at [970, 335] on input "fa v4compatibility XBCUGiCUbHWt26sHaQ492A" at bounding box center [916, 331] width 144 height 13
click at [839, 330] on div at bounding box center [837, 331] width 6 height 7
click at [882, 380] on div "fa v4compatibility XBCUGiCUbHWt26sHaQ492A [PERSON_NAME] fontteja →" at bounding box center [916, 360] width 144 height 45
click at [878, 375] on div "Hallitse fontteja →" at bounding box center [917, 374] width 142 height 13
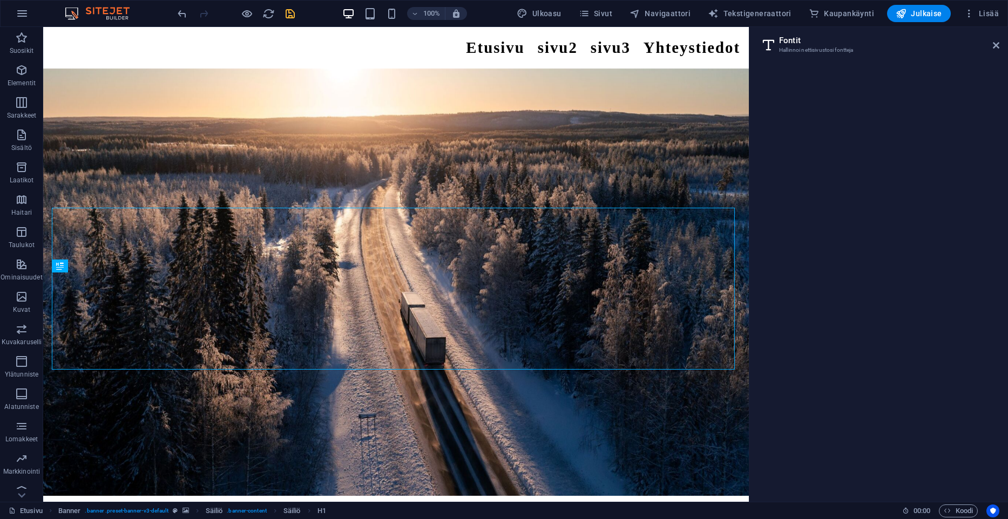
select select "popularity"
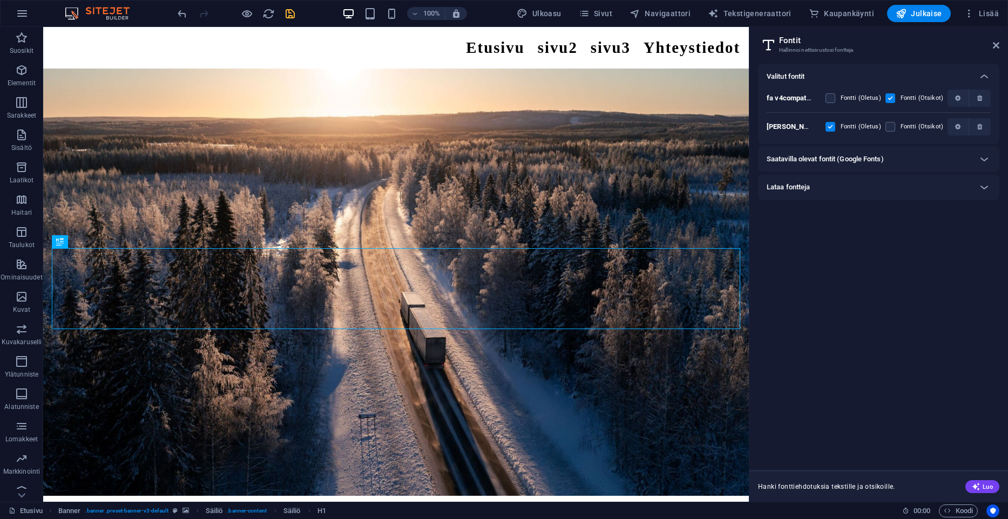
click at [899, 151] on div "Saatavilla olevat fontit (Google Fonts)" at bounding box center [878, 159] width 241 height 26
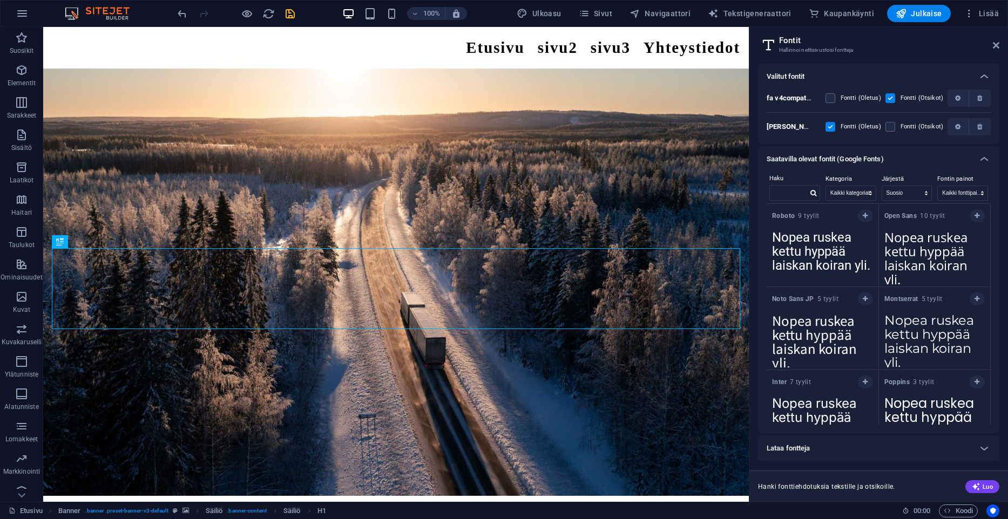
click at [899, 151] on div "Saatavilla olevat fontit (Google Fonts)" at bounding box center [878, 159] width 241 height 26
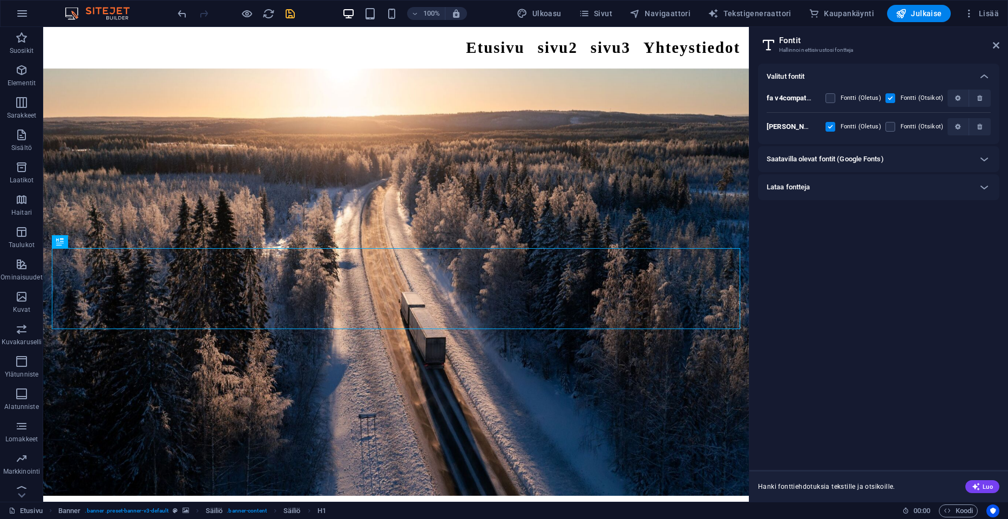
click at [876, 182] on div "Lataa fontteja" at bounding box center [868, 187] width 205 height 13
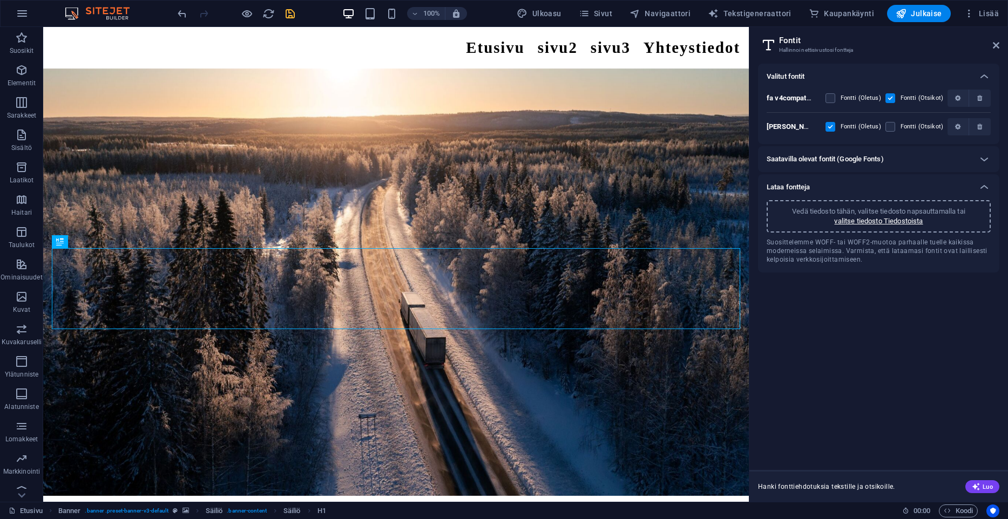
click at [841, 213] on p "Vedä tiedosto tähän, valitse tiedosto napsauttamalla tai" at bounding box center [878, 212] width 173 height 10
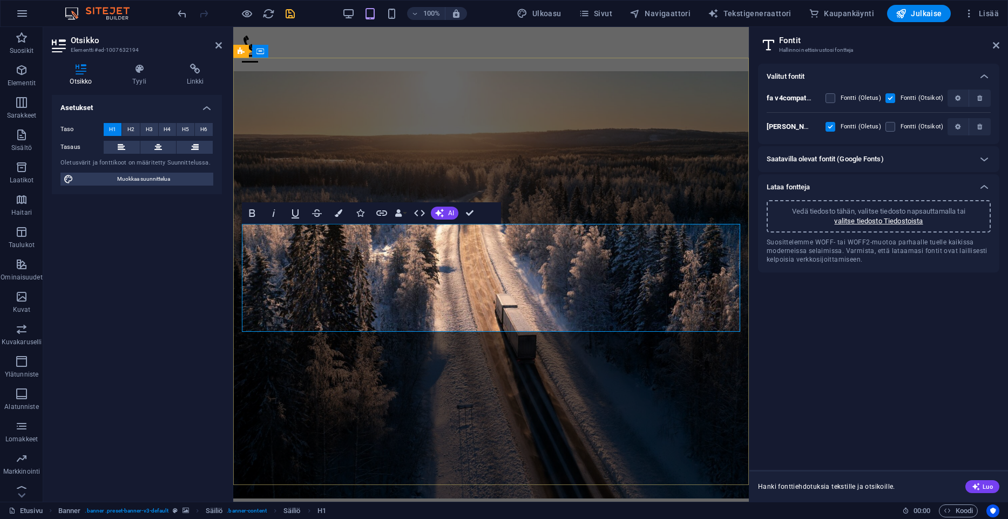
click at [994, 45] on icon at bounding box center [995, 45] width 6 height 9
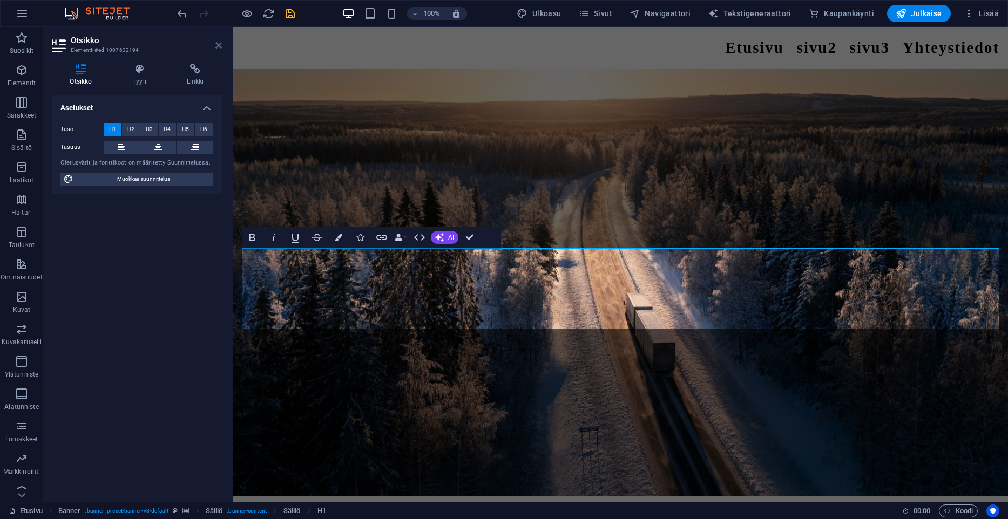
click at [217, 44] on icon at bounding box center [218, 45] width 6 height 9
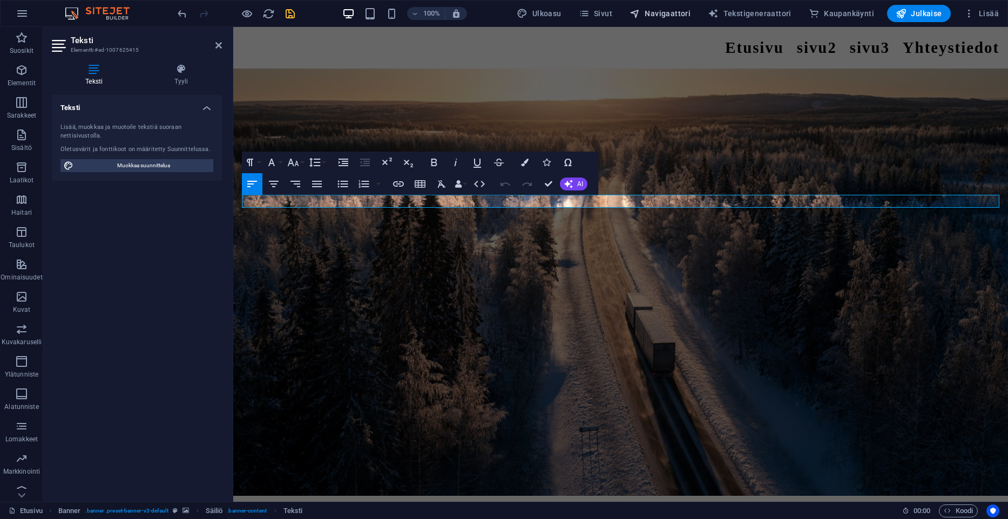
click at [654, 15] on span "Navigaattori" at bounding box center [659, 13] width 61 height 11
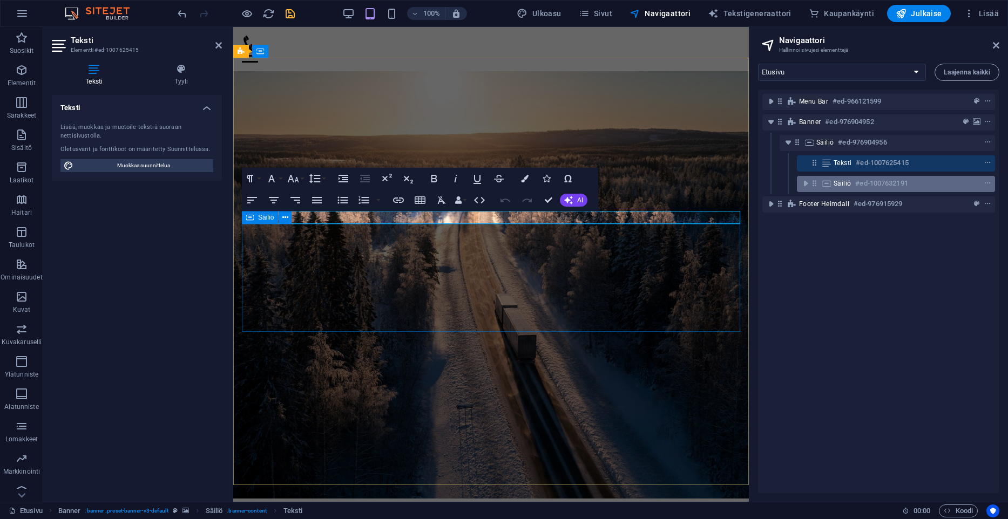
click at [844, 186] on span "Säiliö" at bounding box center [841, 183] width 17 height 9
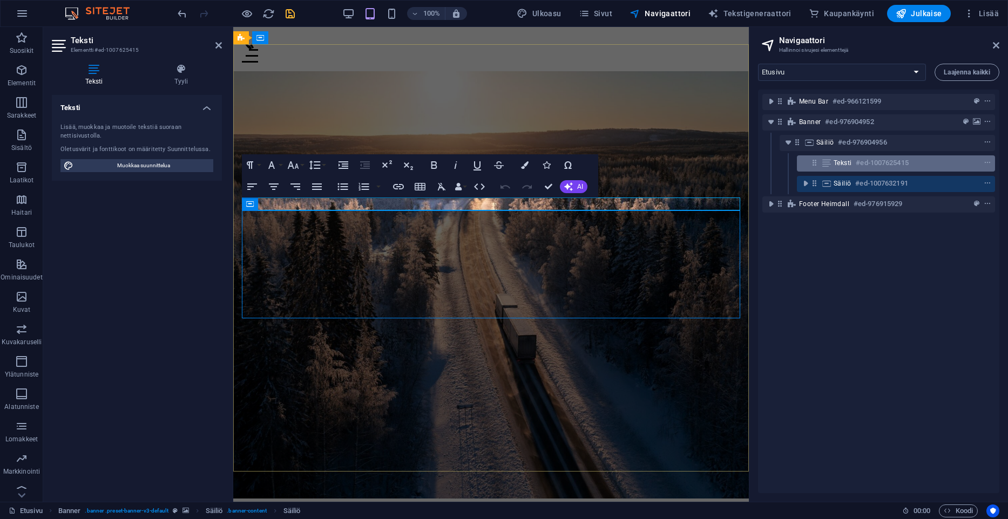
scroll to position [13, 0]
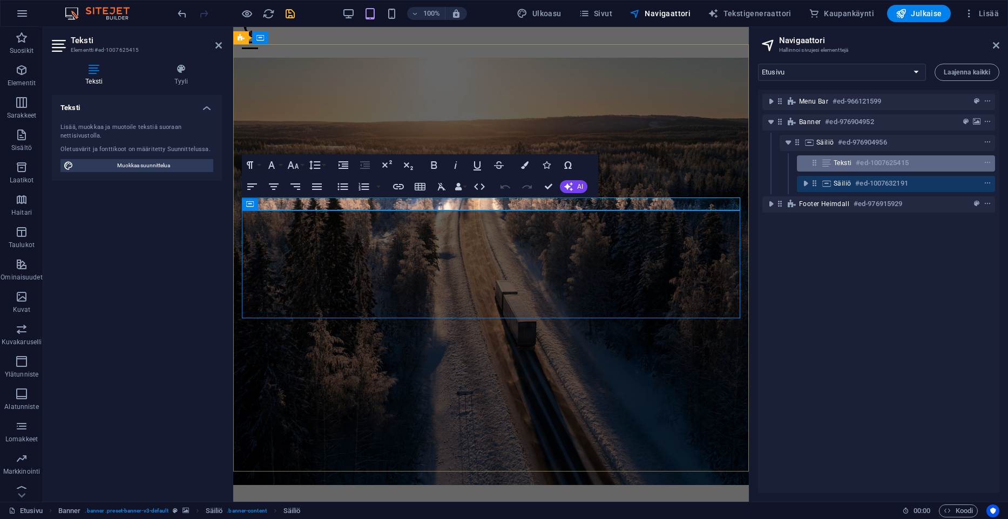
click at [840, 161] on span "Teksti" at bounding box center [842, 163] width 18 height 9
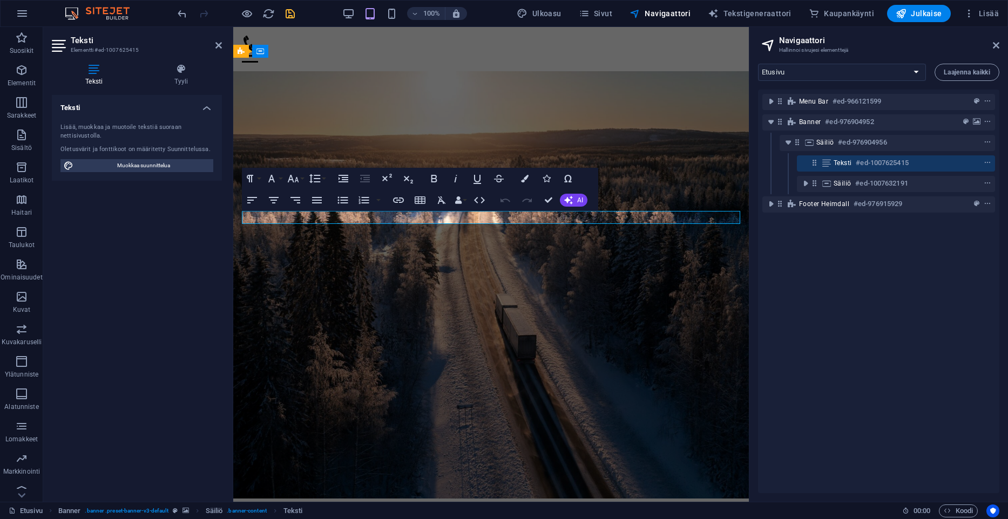
click at [839, 174] on div "Säiliö #ed-1007632191" at bounding box center [878, 184] width 233 height 21
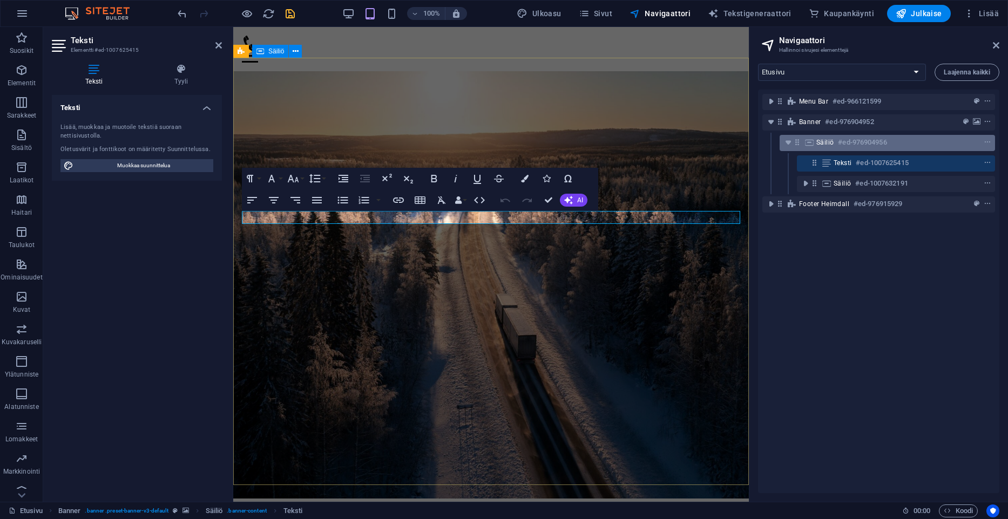
click at [834, 146] on div "Säiliö #ed-976904956" at bounding box center [878, 142] width 125 height 13
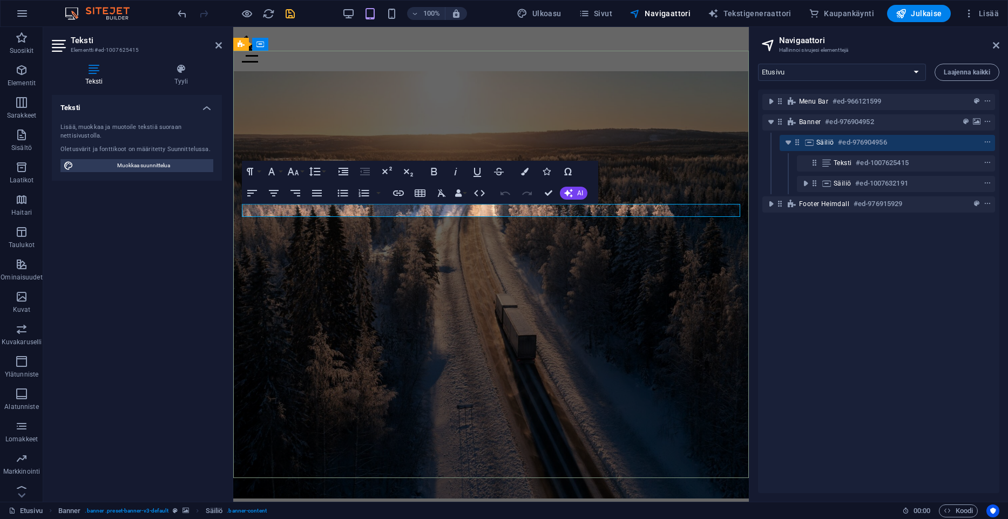
scroll to position [7, 0]
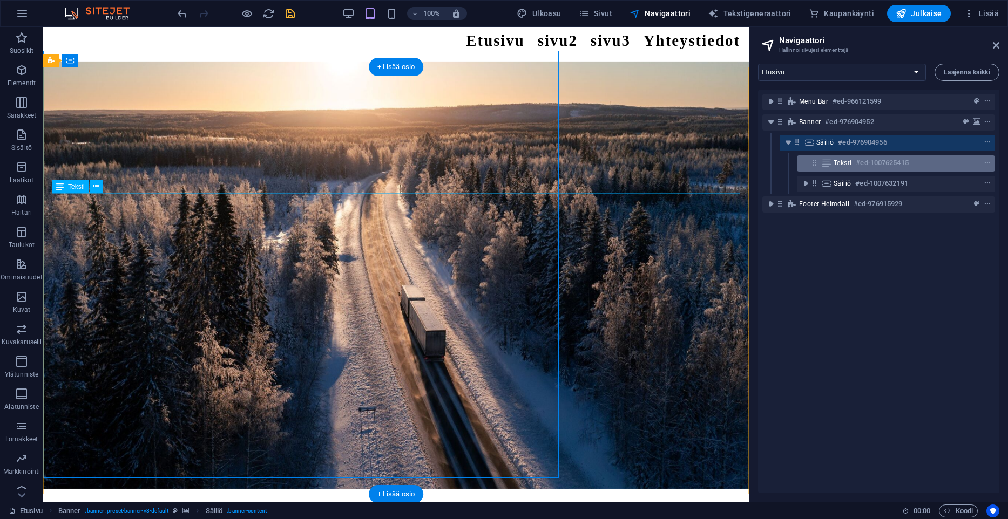
click at [841, 167] on div "Teksti #ed-1007625415" at bounding box center [886, 163] width 107 height 13
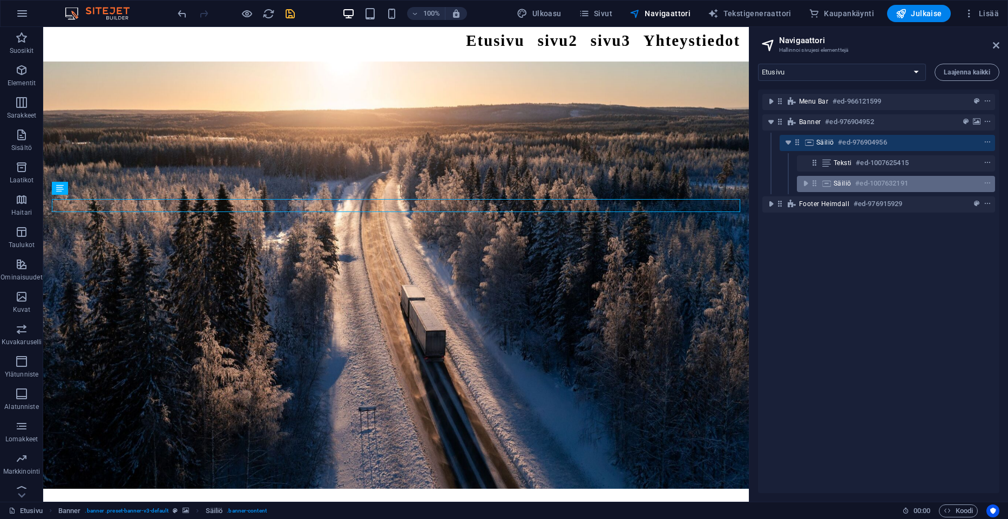
scroll to position [0, 0]
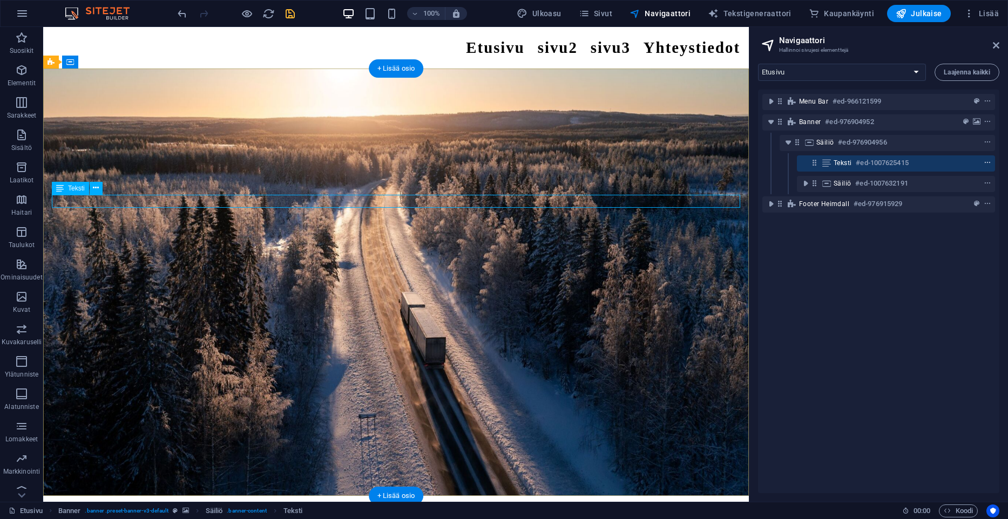
click at [985, 164] on icon "context-menu" at bounding box center [987, 163] width 8 height 8
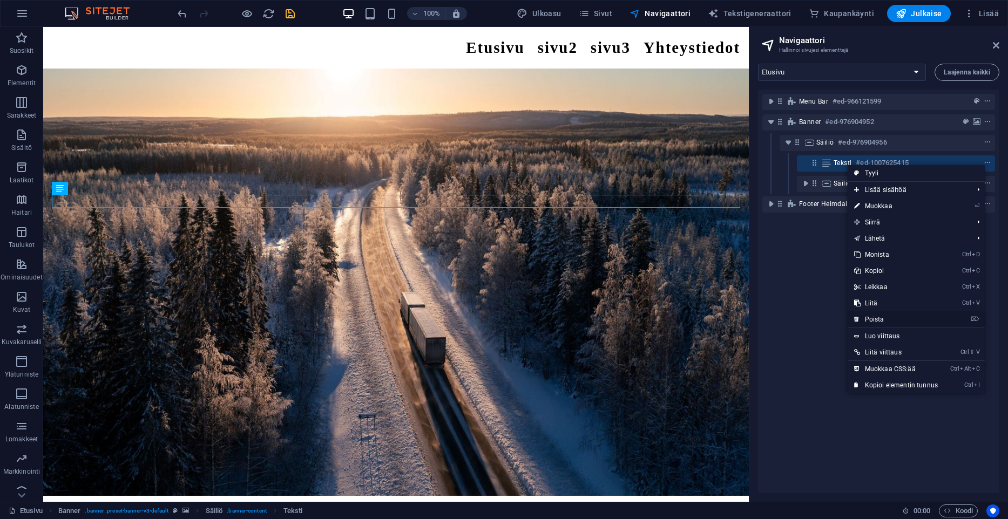
drag, startPoint x: 878, startPoint y: 319, endPoint x: 603, endPoint y: 242, distance: 285.7
click at [878, 319] on link "⌦ Poista" at bounding box center [895, 319] width 97 height 16
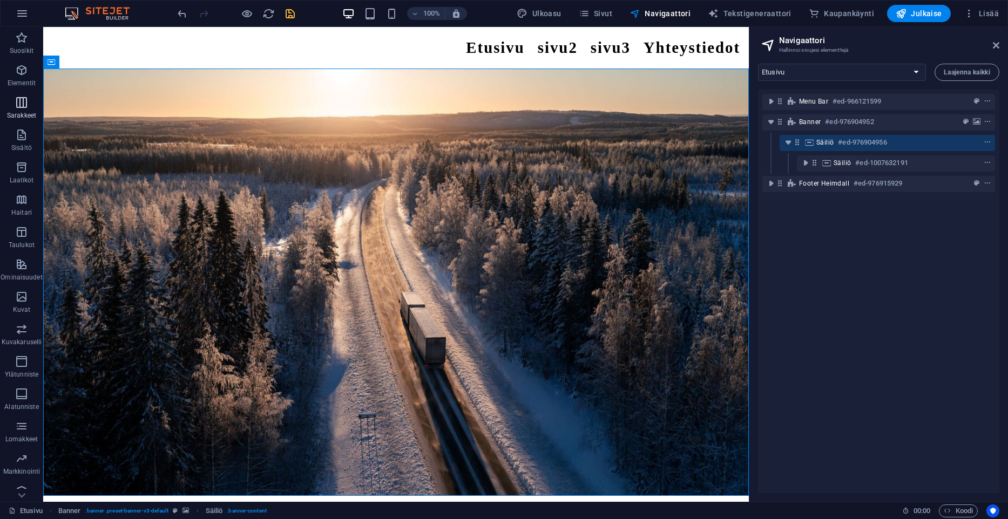
click at [23, 113] on p "Sarakkeet" at bounding box center [21, 115] width 29 height 9
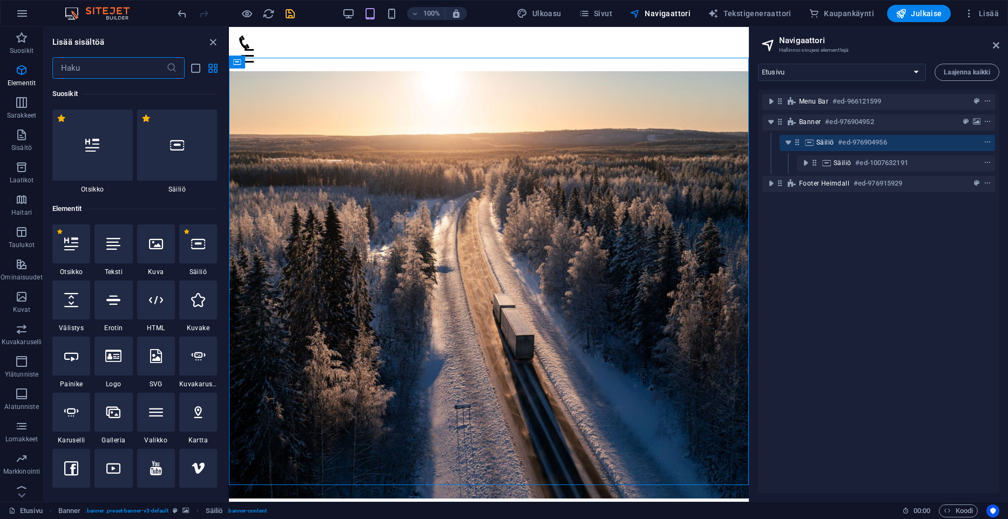
scroll to position [534, 0]
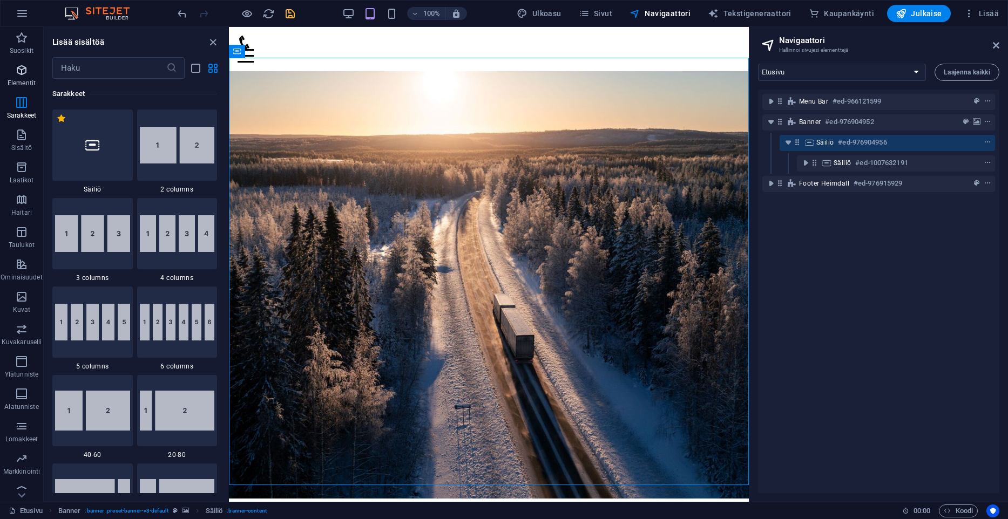
click at [19, 76] on icon "button" at bounding box center [21, 70] width 13 height 13
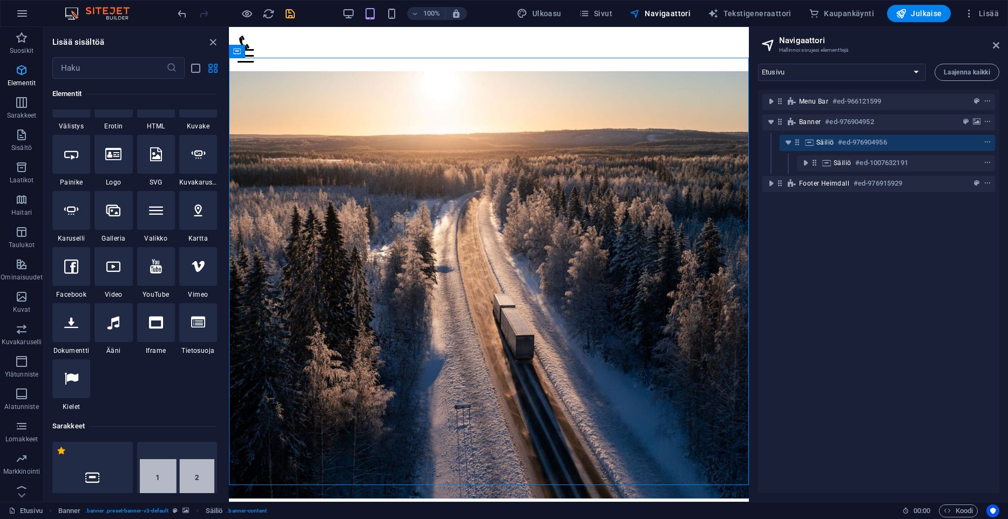
scroll to position [115, 0]
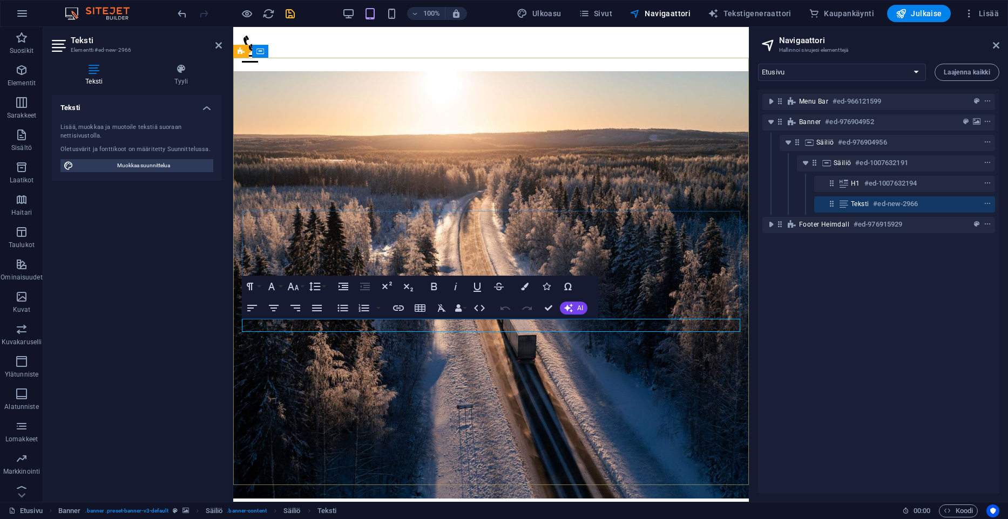
drag, startPoint x: 331, startPoint y: 328, endPoint x: 106, endPoint y: 298, distance: 226.9
drag, startPoint x: 244, startPoint y: 325, endPoint x: 766, endPoint y: 322, distance: 521.9
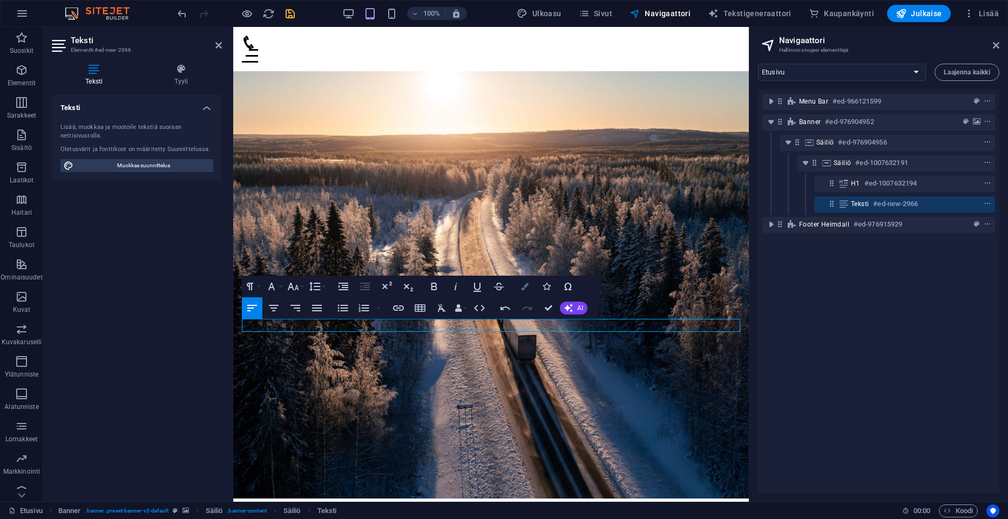
click at [527, 287] on icon "button" at bounding box center [525, 287] width 8 height 8
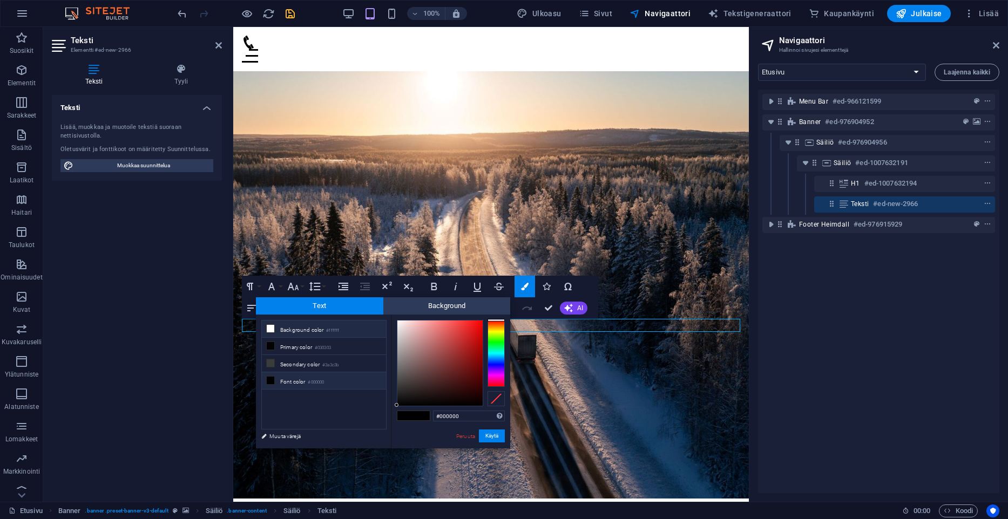
click at [287, 329] on li "Background color #ffffff" at bounding box center [324, 329] width 124 height 17
type input "#ffffff"
click at [493, 436] on button "Käytä" at bounding box center [492, 436] width 26 height 13
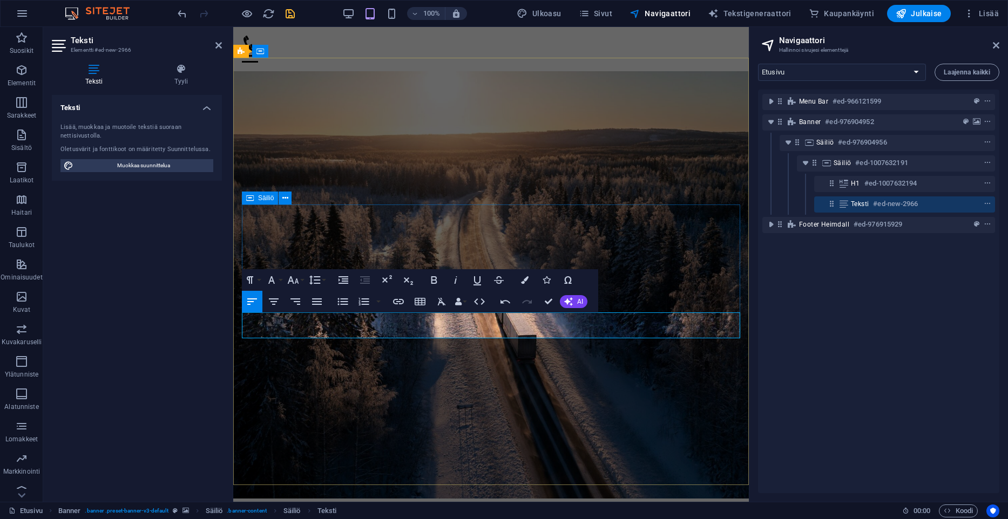
drag, startPoint x: 443, startPoint y: 336, endPoint x: 232, endPoint y: 312, distance: 212.3
click at [474, 301] on icon "button" at bounding box center [479, 301] width 13 height 13
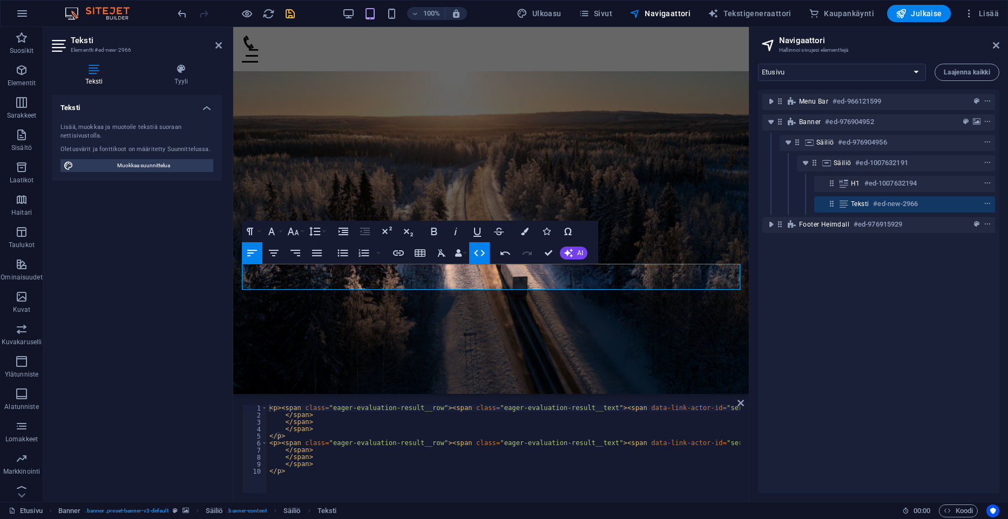
scroll to position [0, 0]
drag, startPoint x: 453, startPoint y: 281, endPoint x: 281, endPoint y: 275, distance: 172.8
click at [298, 402] on div "Monipuoliset kuljetukset " Kuljetusliike A. Lahtinen Oy tarjoaa kiviaineskuljet…" at bounding box center [490, 512] width 515 height 220
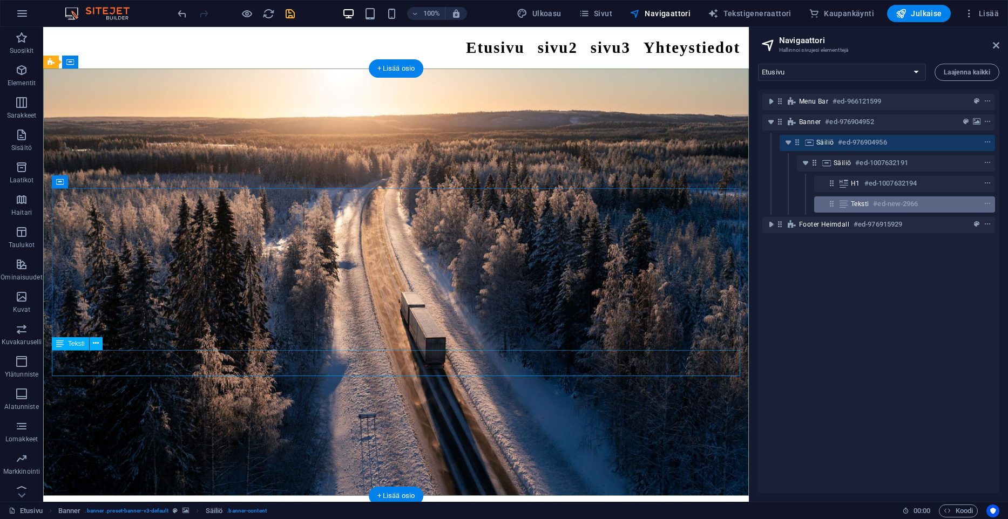
click at [848, 203] on icon at bounding box center [844, 204] width 12 height 9
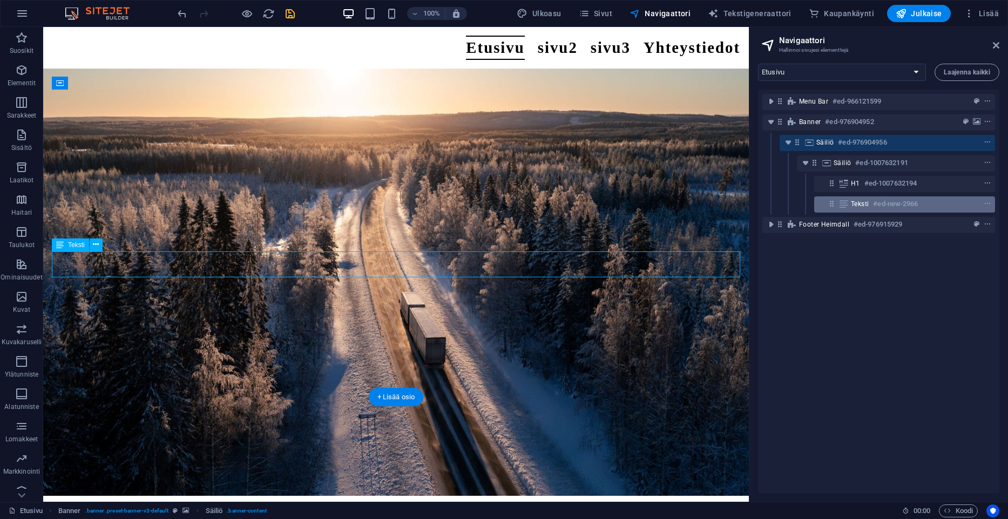
scroll to position [99, 0]
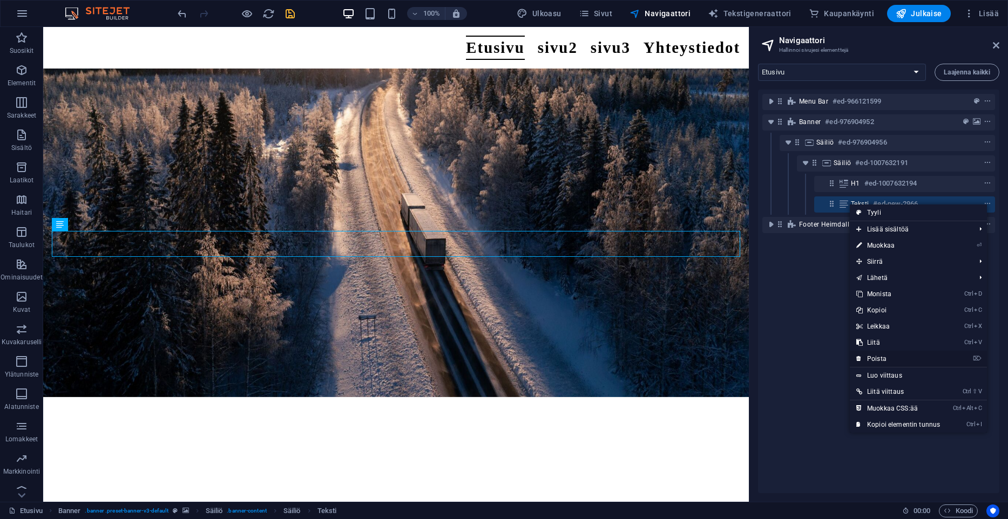
click at [894, 356] on link "⌦ Poista" at bounding box center [897, 359] width 97 height 16
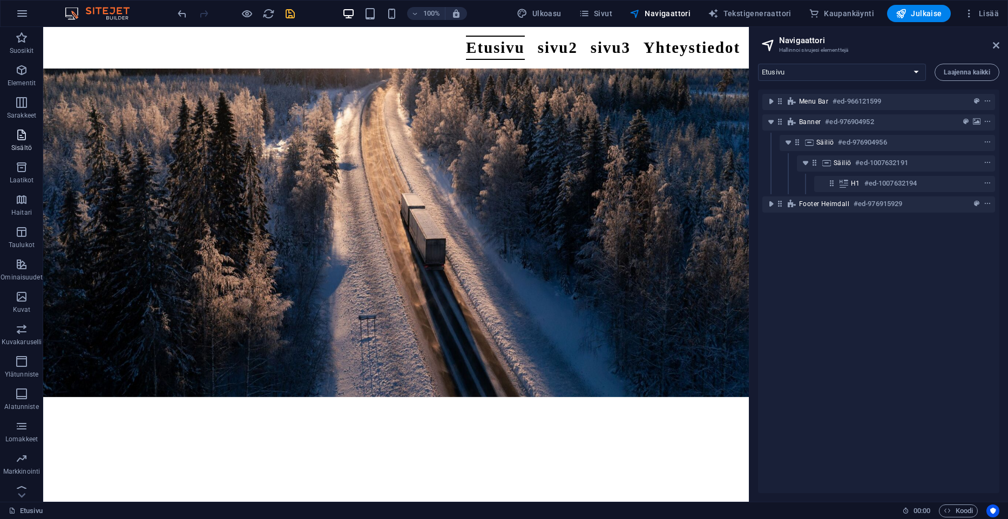
click at [20, 87] on p "Elementit" at bounding box center [22, 83] width 28 height 9
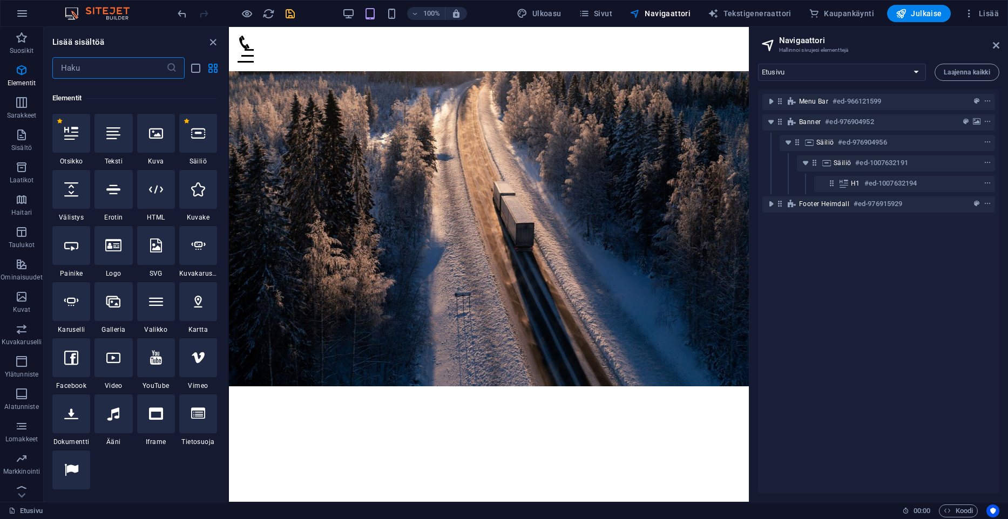
scroll to position [115, 0]
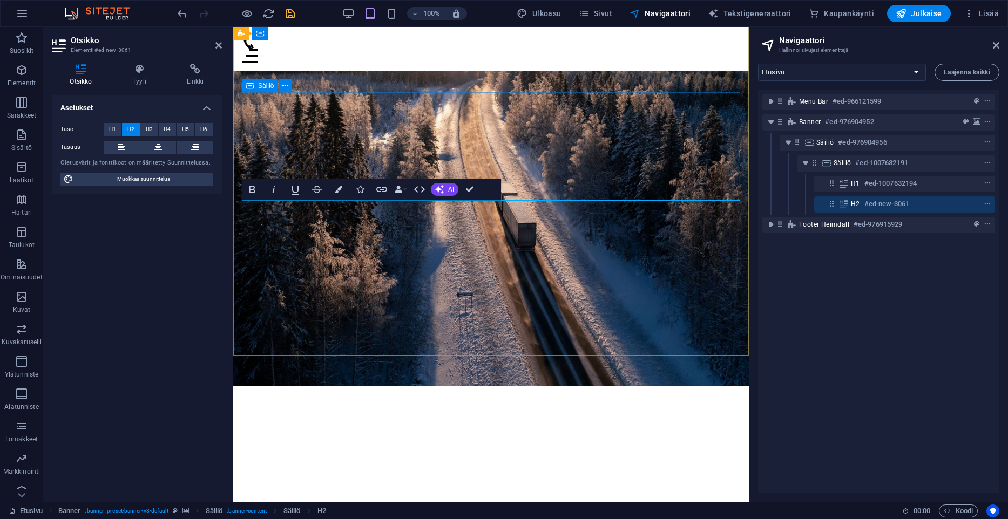
drag, startPoint x: 362, startPoint y: 214, endPoint x: 90, endPoint y: 189, distance: 273.7
click at [242, 430] on div "Monipuoliset kuljetukset Uusi otsikko" at bounding box center [491, 495] width 498 height 130
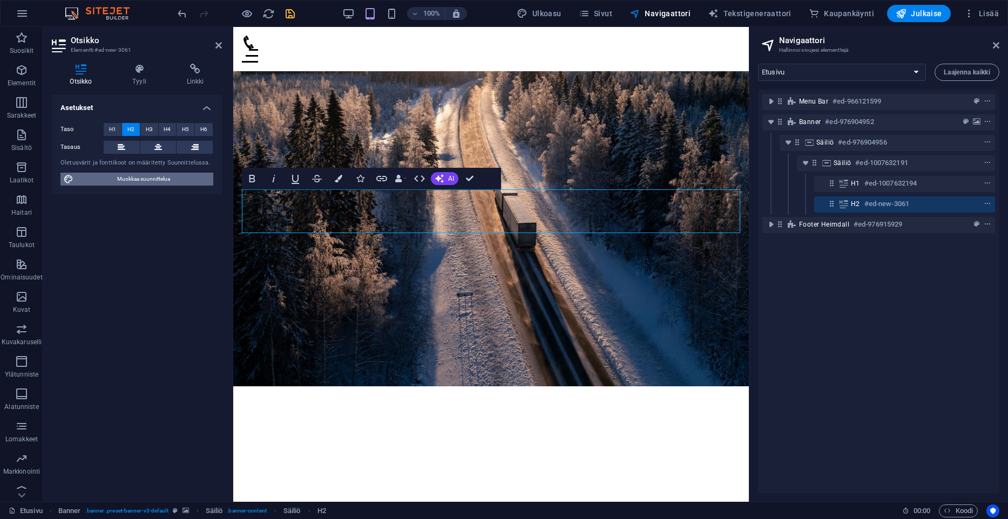
click at [164, 182] on span "Muokkaa suunnittelua" at bounding box center [143, 179] width 133 height 13
select select "px"
select select "400"
select select "px"
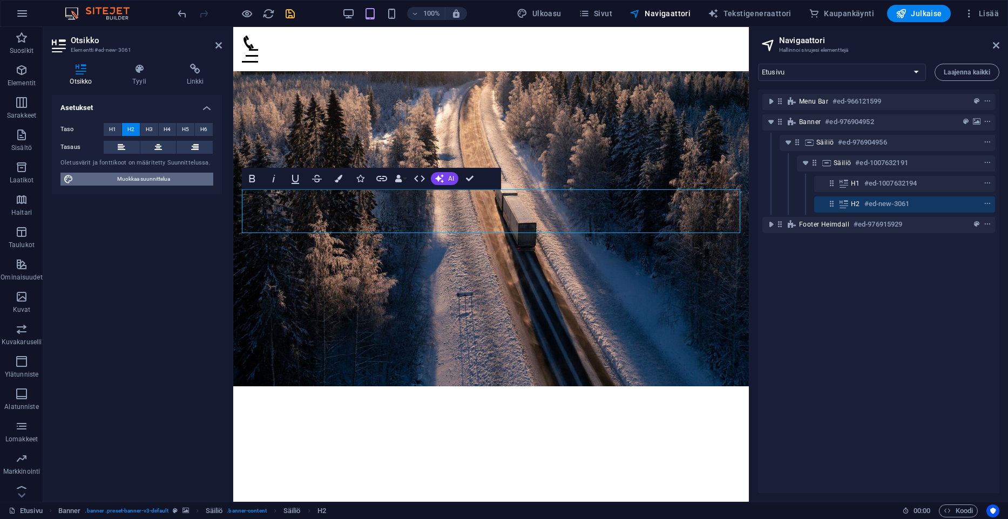
select select "700"
select select "px"
select select "rem"
select select "px"
select select "500"
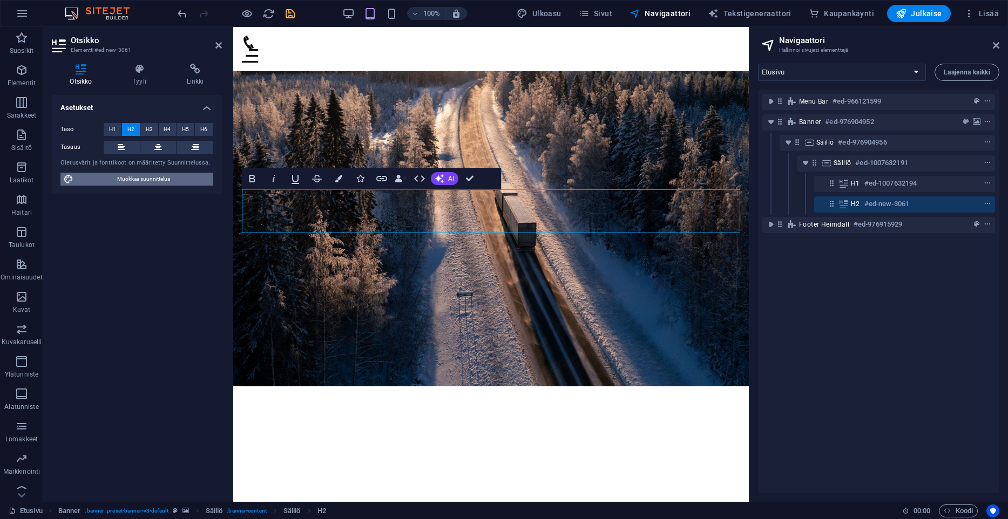
select select "px"
select select "rem"
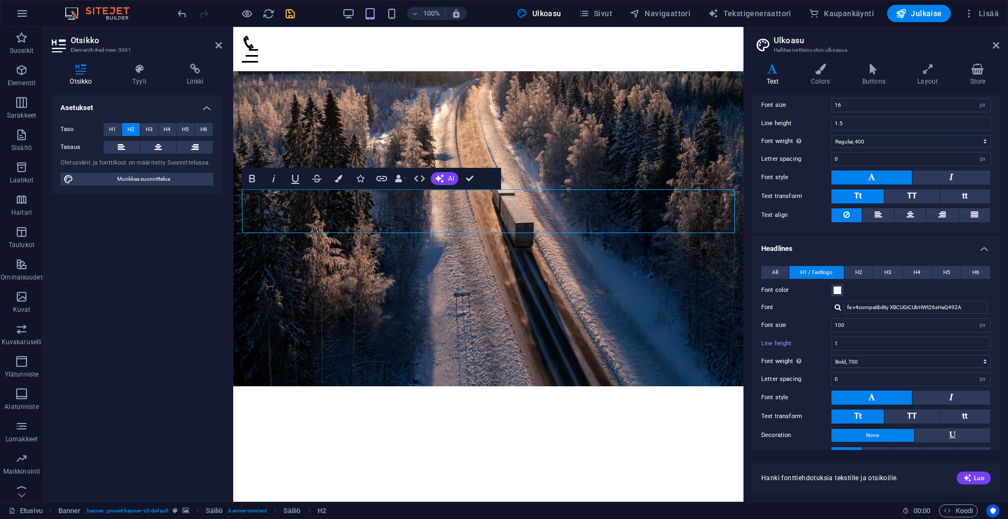
scroll to position [110, 0]
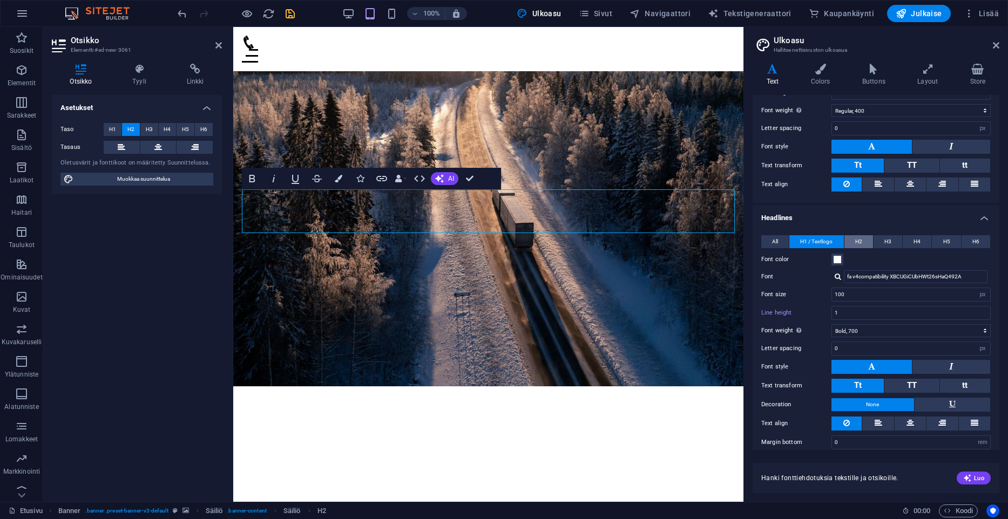
click at [865, 241] on button "H2" at bounding box center [858, 241] width 29 height 13
click at [838, 261] on span at bounding box center [837, 259] width 9 height 9
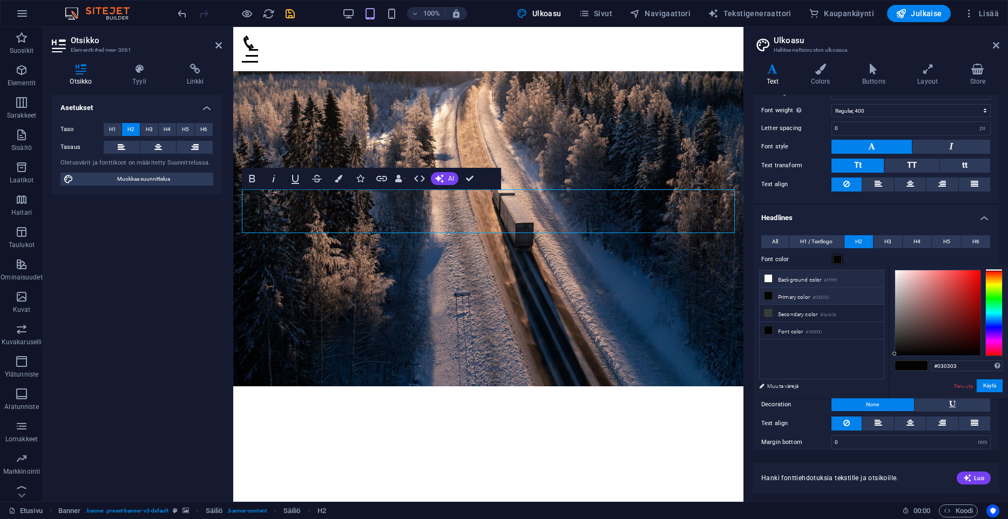
click at [777, 280] on li "Background color #ffffff" at bounding box center [821, 278] width 124 height 17
type input "#ffffff"
click at [991, 386] on button "Käytä" at bounding box center [989, 385] width 26 height 13
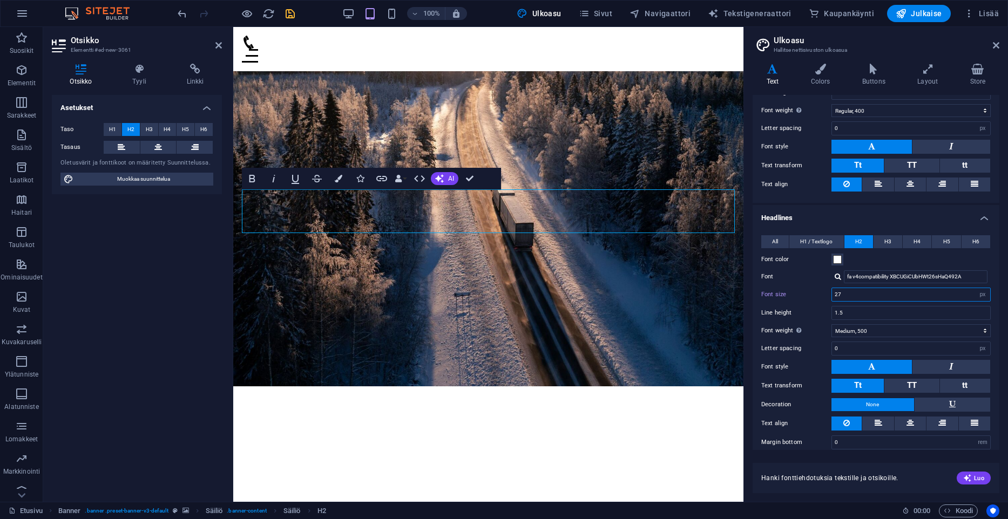
click at [832, 293] on input "27" at bounding box center [911, 294] width 158 height 13
click at [791, 296] on label "Font size" at bounding box center [796, 294] width 70 height 6
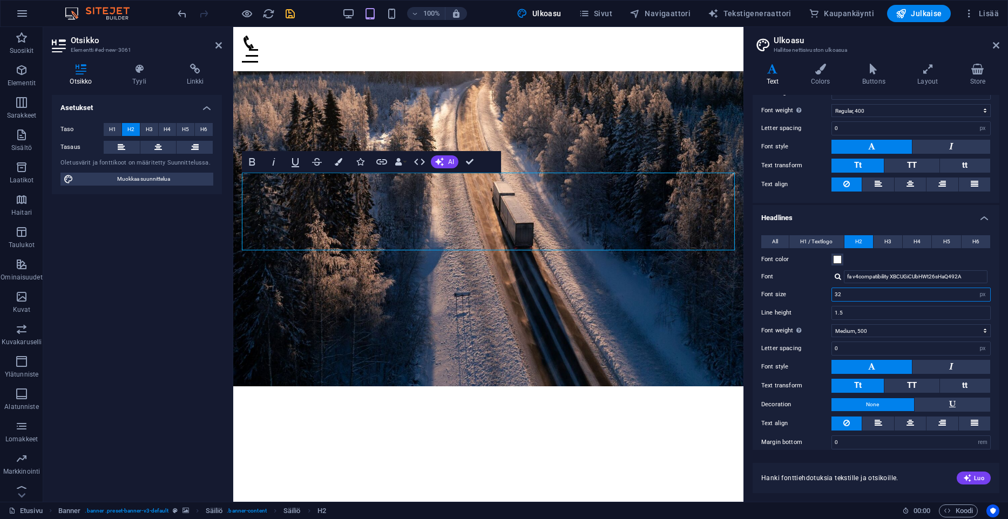
click at [854, 291] on input "32" at bounding box center [911, 294] width 158 height 13
type input "3"
type input "22"
click at [808, 303] on div "All H1 / Textlogo H2 H3 H4 H5 H6 Font color Font fa v4compatibility XBCUGiCUbHW…" at bounding box center [875, 343] width 251 height 236
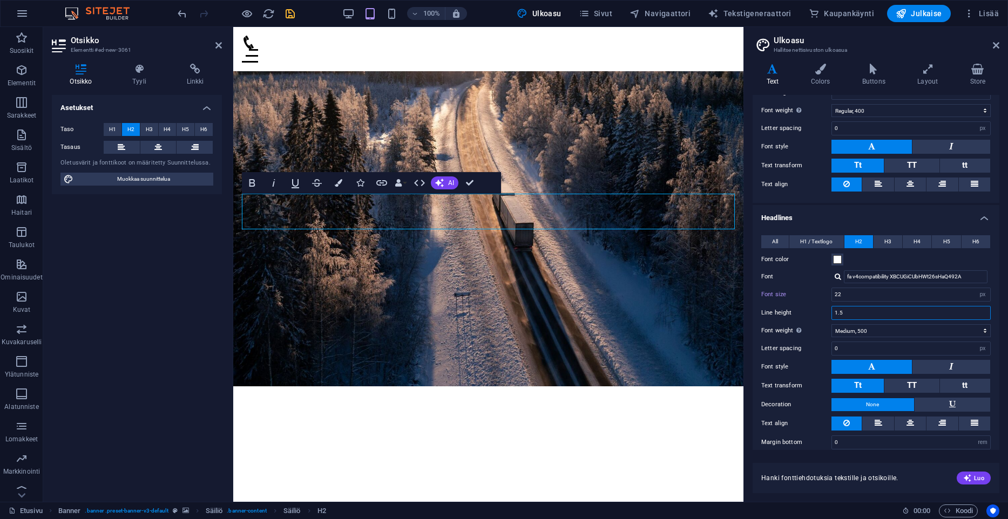
click at [889, 311] on input "1.5" at bounding box center [911, 313] width 158 height 13
type input "1.4"
click at [803, 302] on div "All H1 / Textlogo H2 H3 H4 H5 H6 Font color Font fa v4compatibility XBCUGiCUbHW…" at bounding box center [875, 343] width 251 height 236
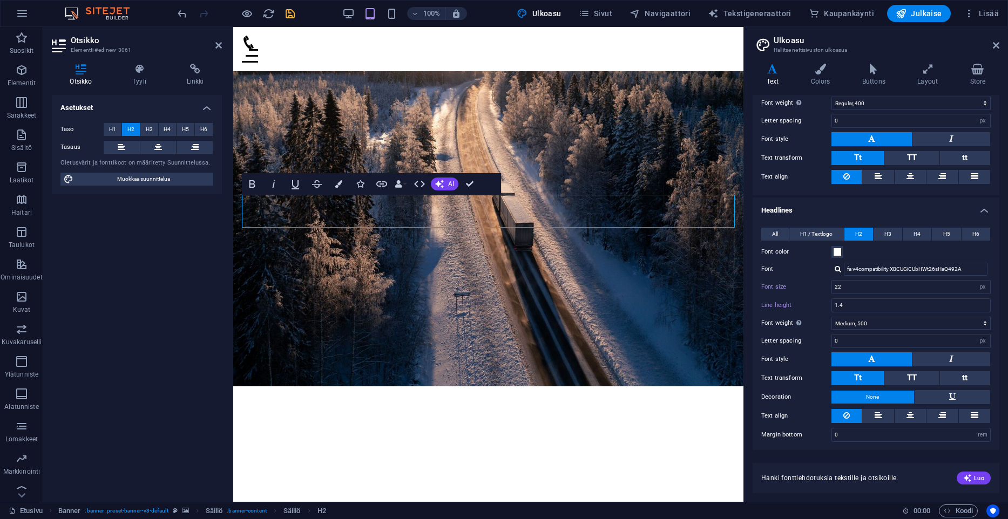
scroll to position [118, 0]
click at [289, 17] on icon "save" at bounding box center [290, 14] width 12 height 12
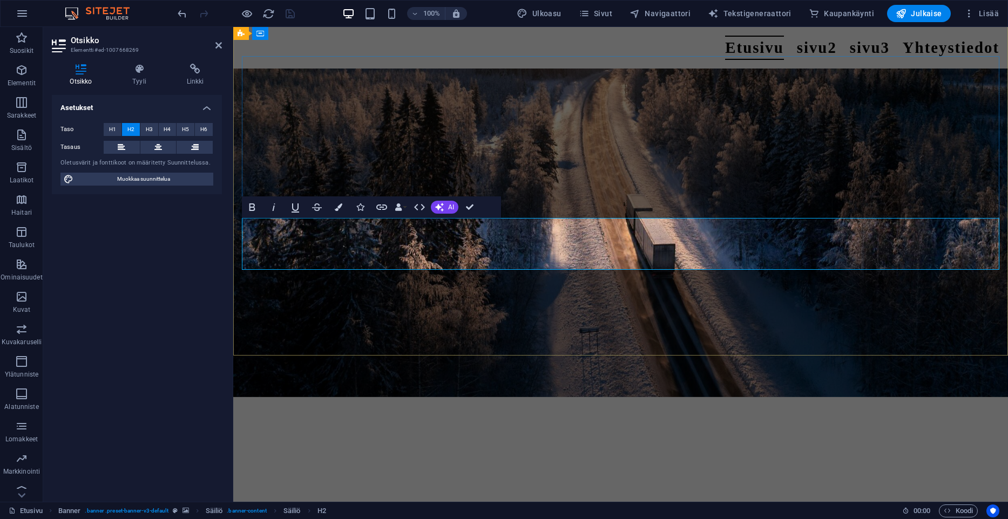
click at [166, 179] on span "Muokkaa suunnittelua" at bounding box center [143, 179] width 133 height 13
select select "px"
select select "400"
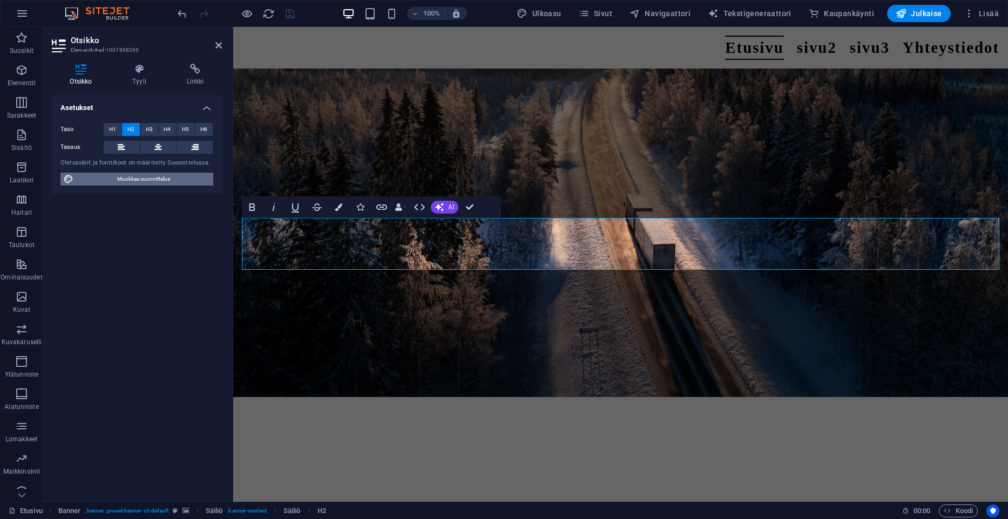
select select "px"
select select "500"
select select "px"
select select "rem"
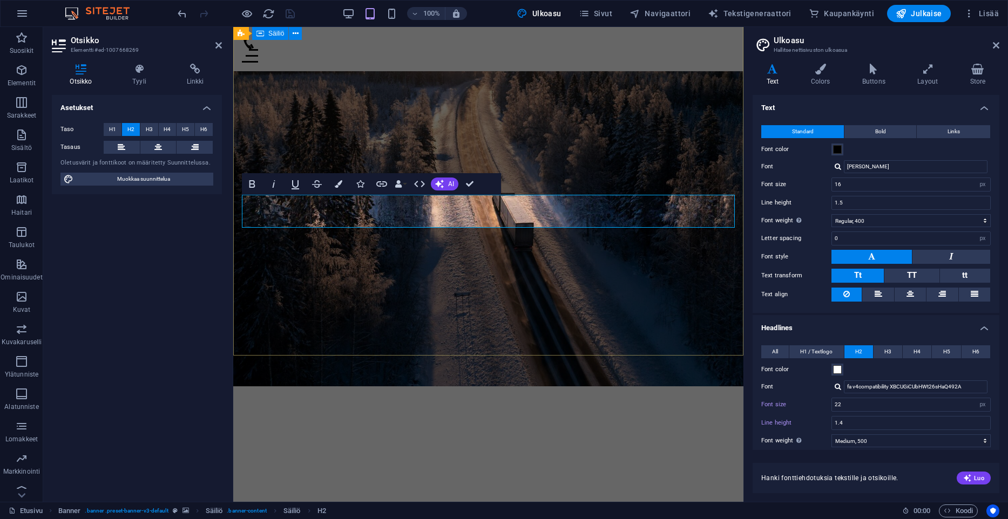
type input "22"
type input "1.4"
drag, startPoint x: 220, startPoint y: 49, endPoint x: 176, endPoint y: 23, distance: 50.6
click at [220, 49] on icon at bounding box center [218, 45] width 6 height 9
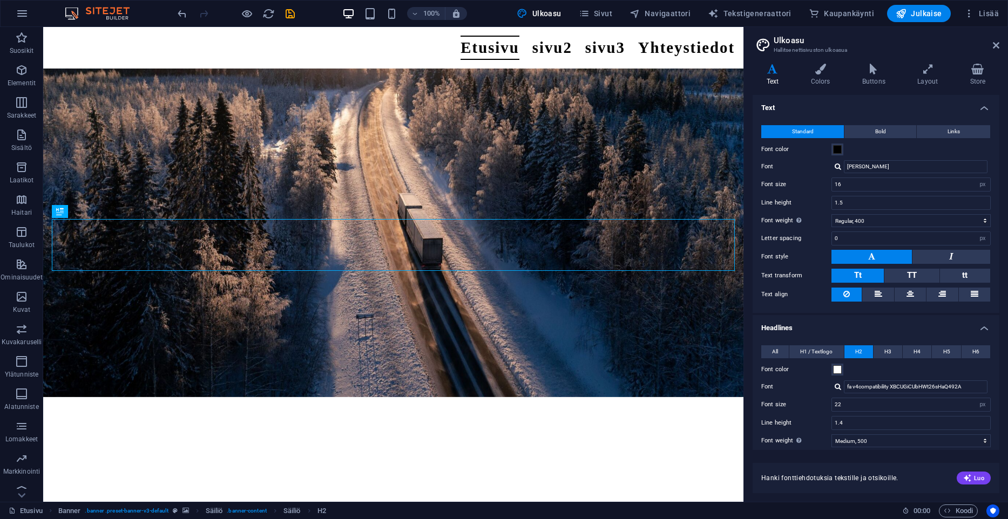
type input "32"
type input "1.5"
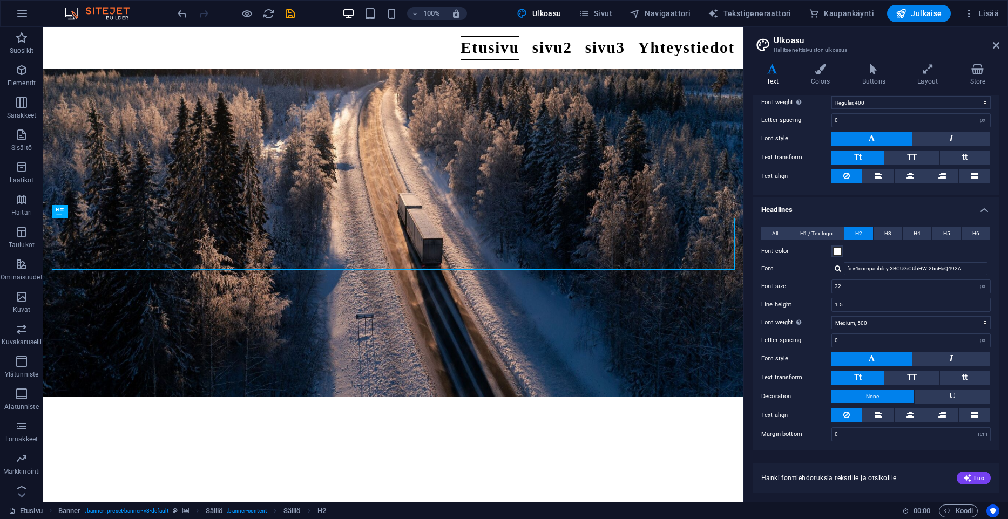
click at [291, 13] on icon "save" at bounding box center [290, 14] width 12 height 12
